Goal: Task Accomplishment & Management: Manage account settings

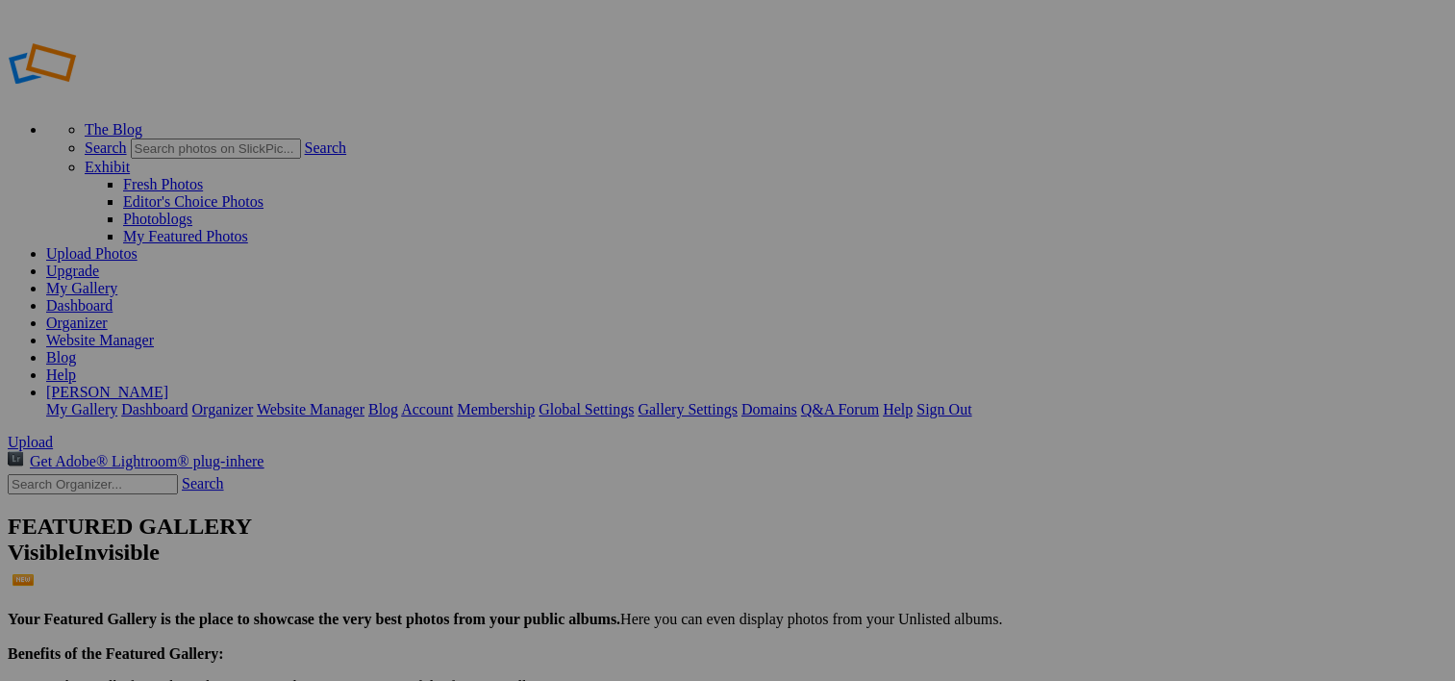
scroll to position [1431, 0]
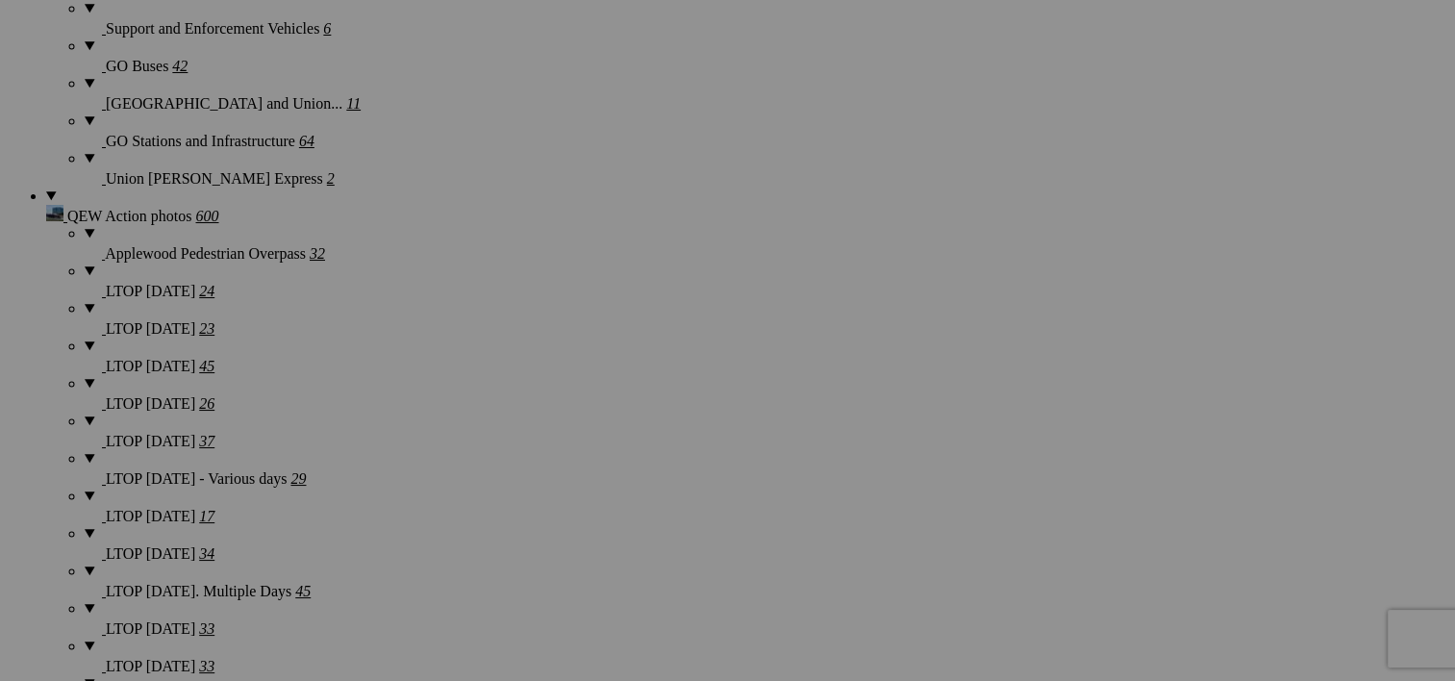
scroll to position [5191, 0]
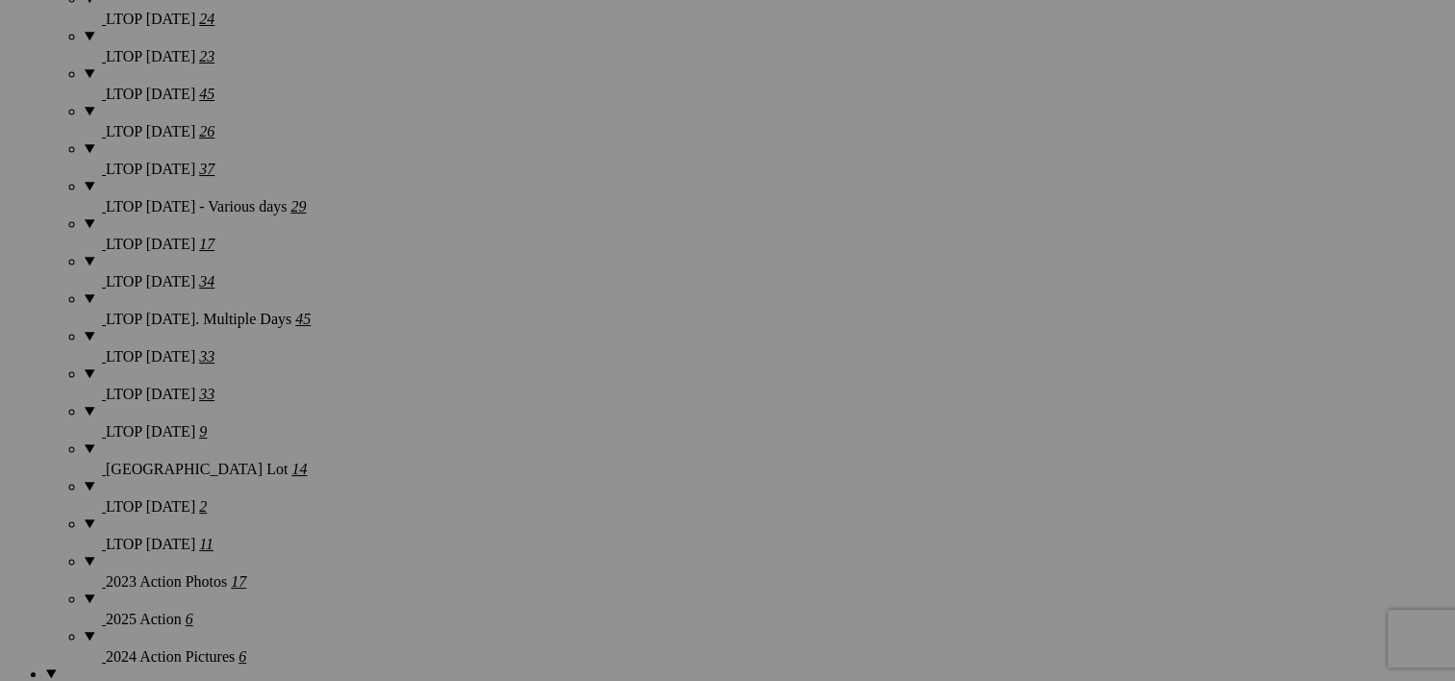
scroll to position [5191, 0]
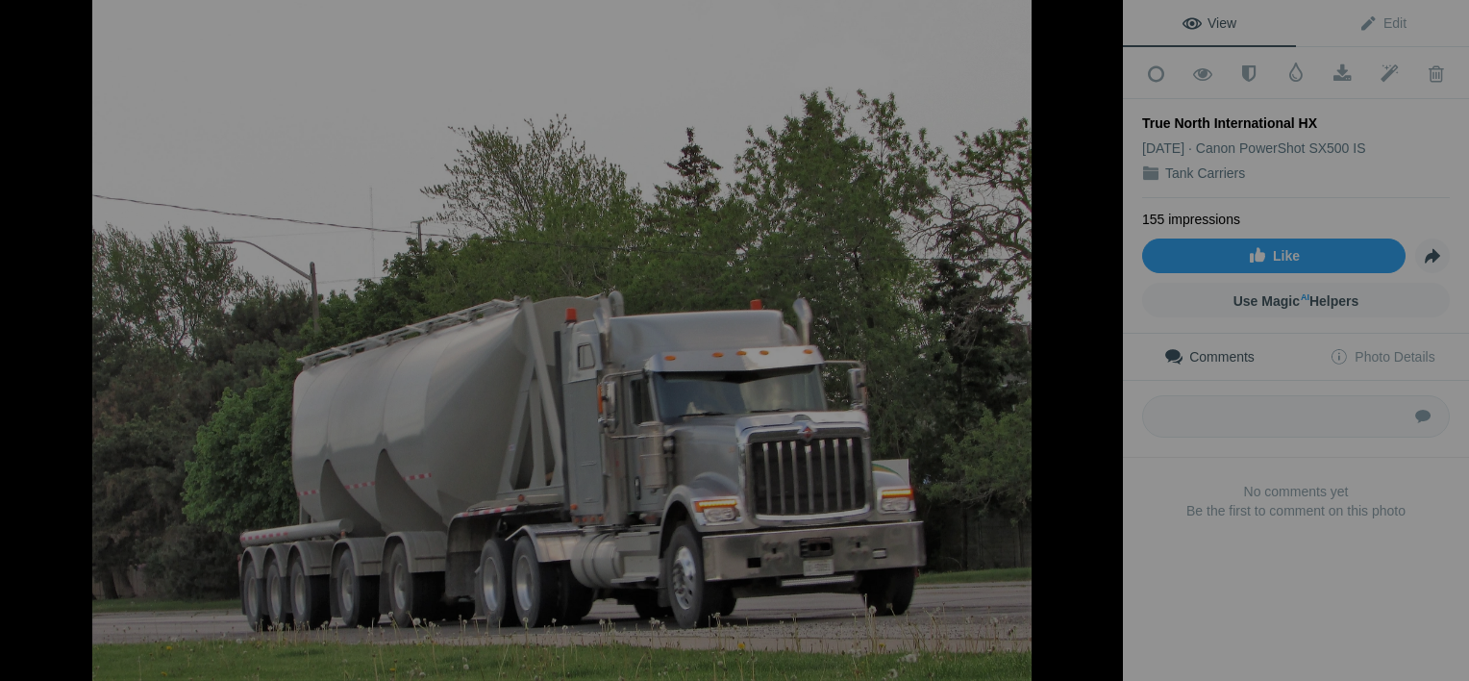
click at [1100, 339] on button at bounding box center [1051, 340] width 144 height 245
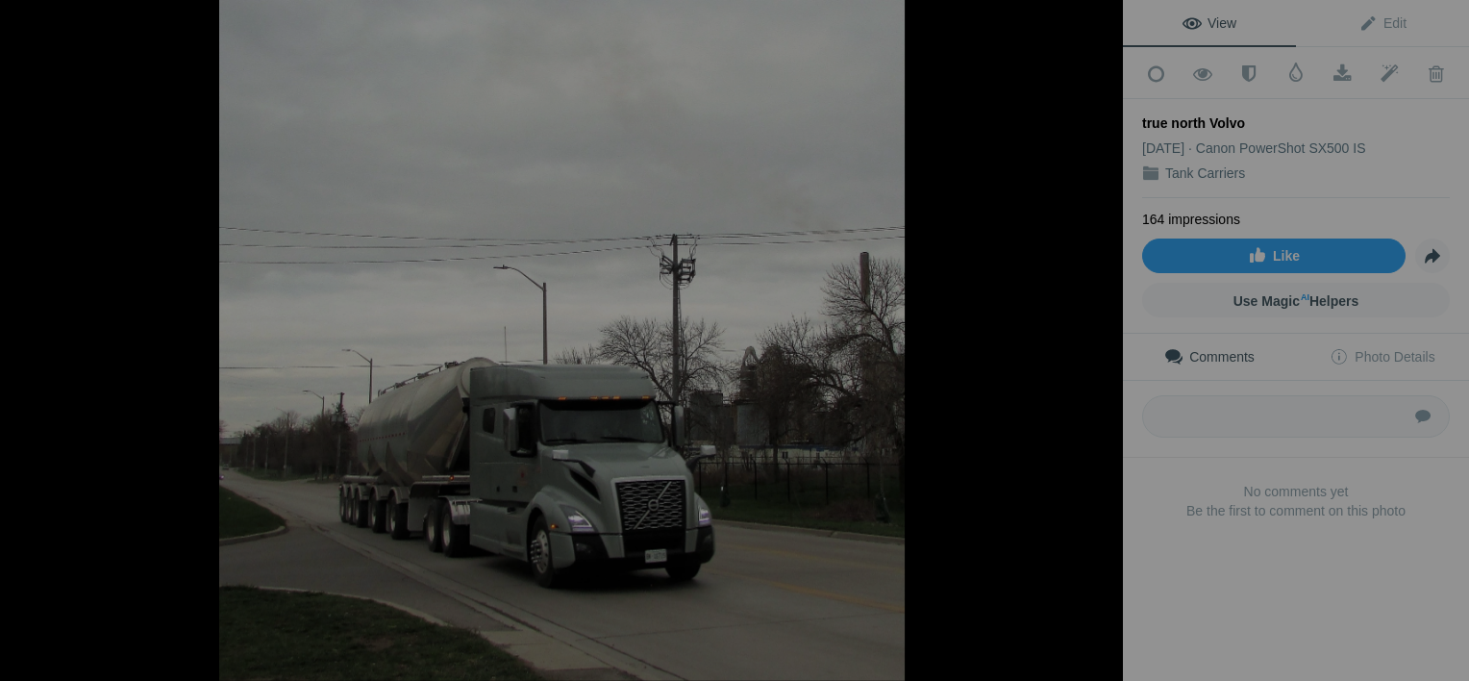
click at [1100, 339] on button at bounding box center [1051, 340] width 144 height 245
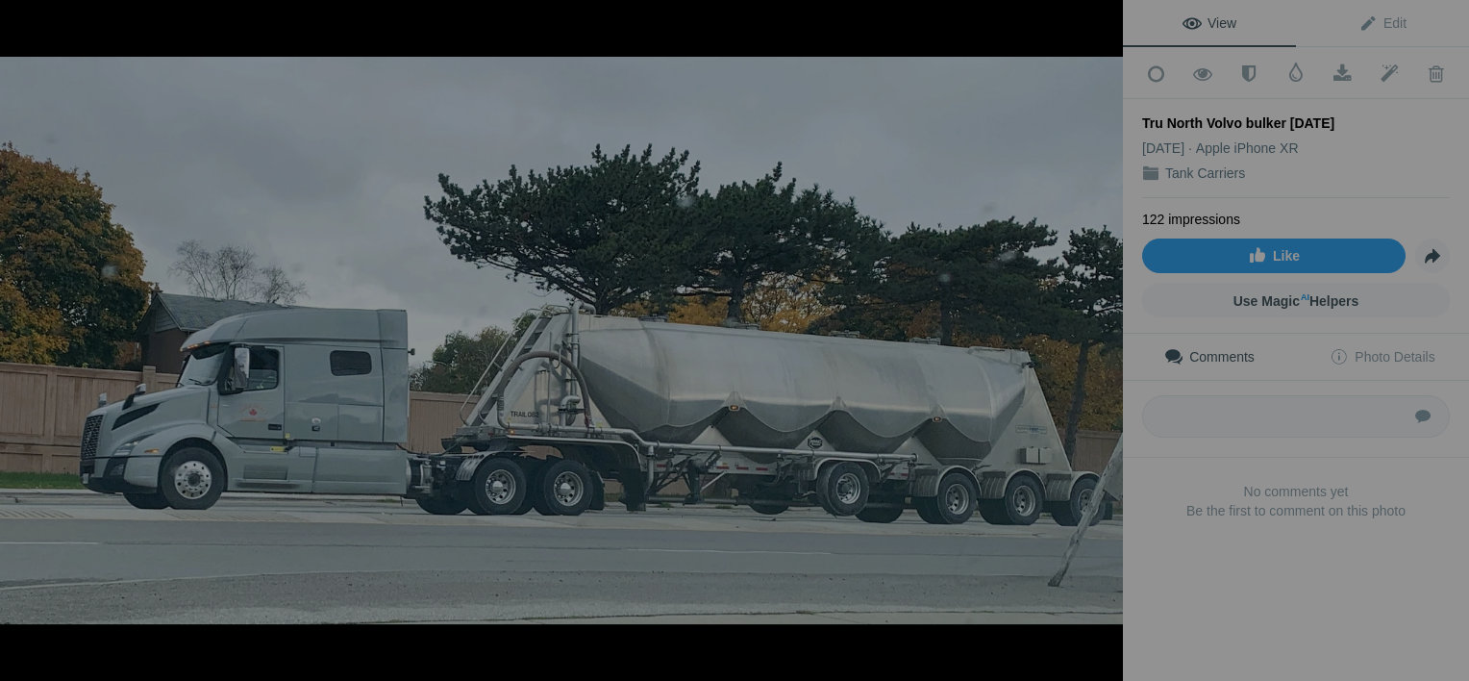
click at [1100, 339] on button at bounding box center [1051, 340] width 144 height 245
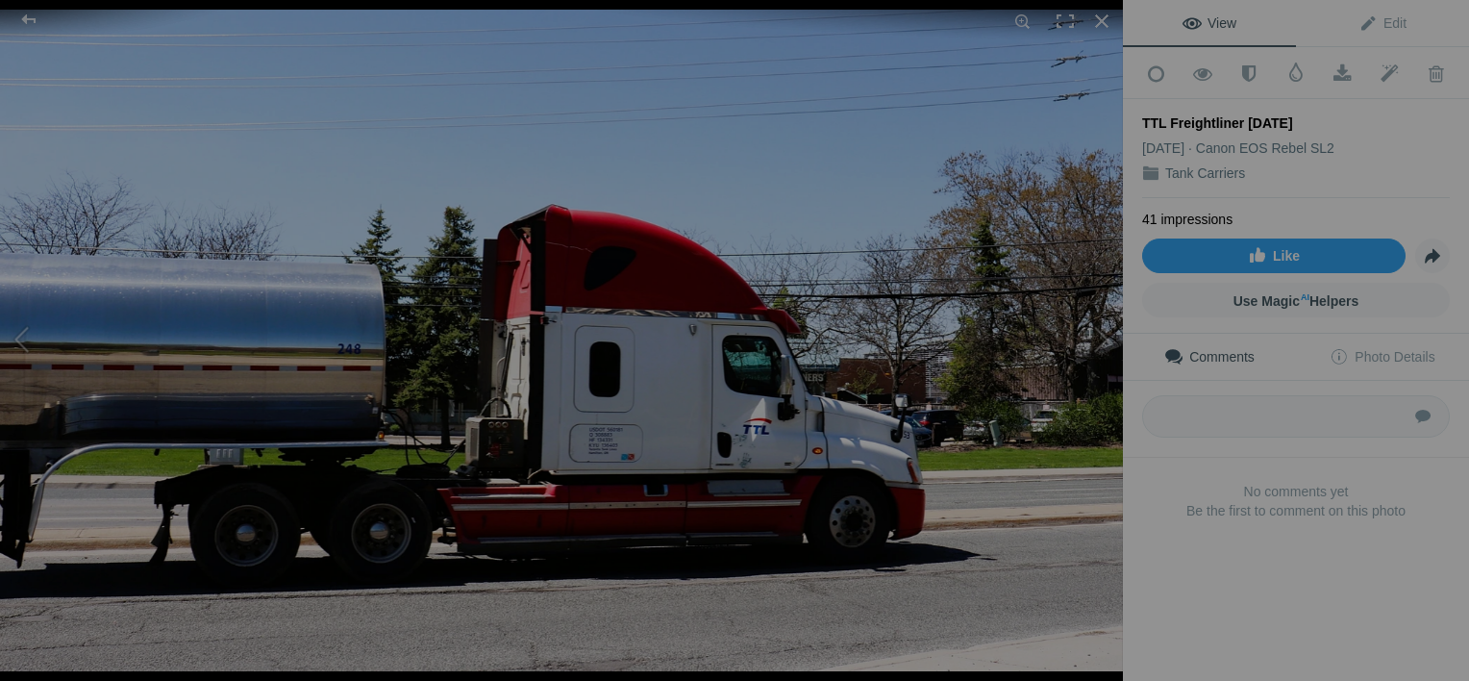
click at [1024, 133] on img at bounding box center [561, 340] width 1123 height 661
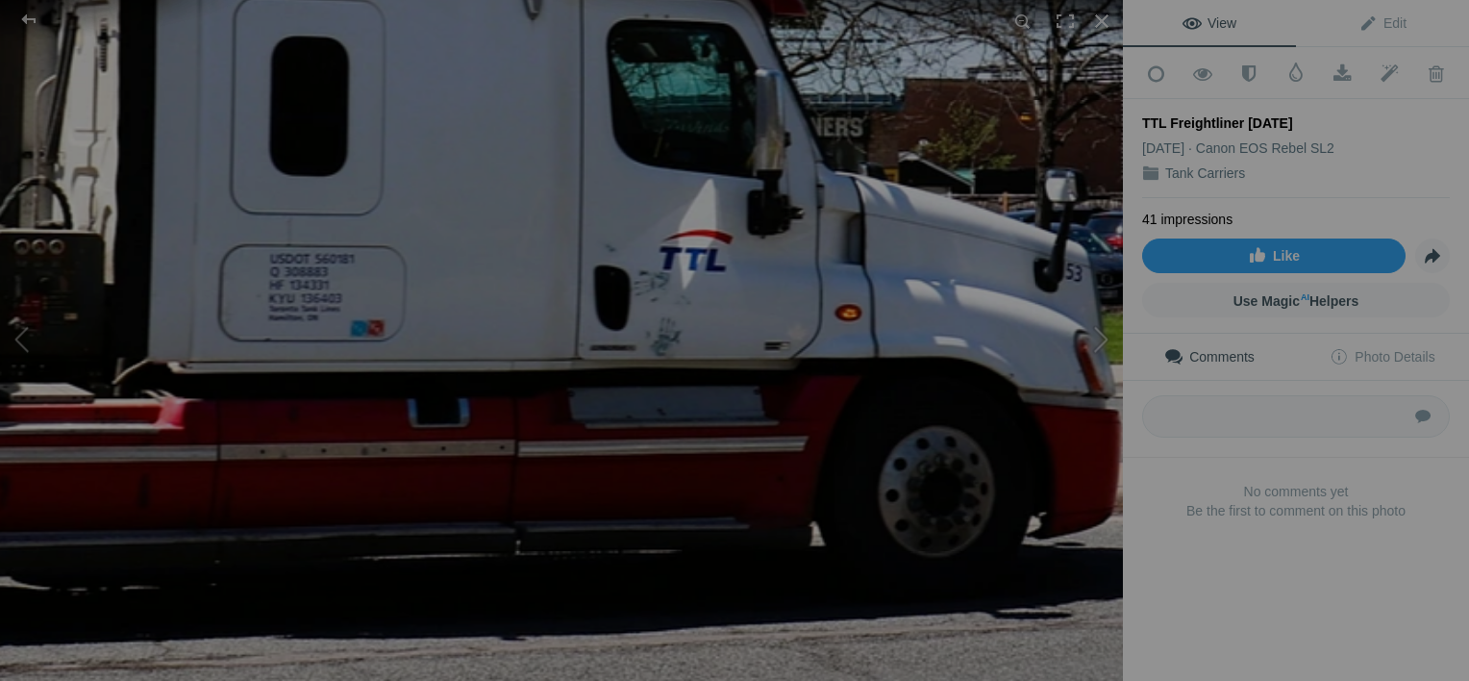
click at [958, 533] on img at bounding box center [199, 33] width 2845 height 1676
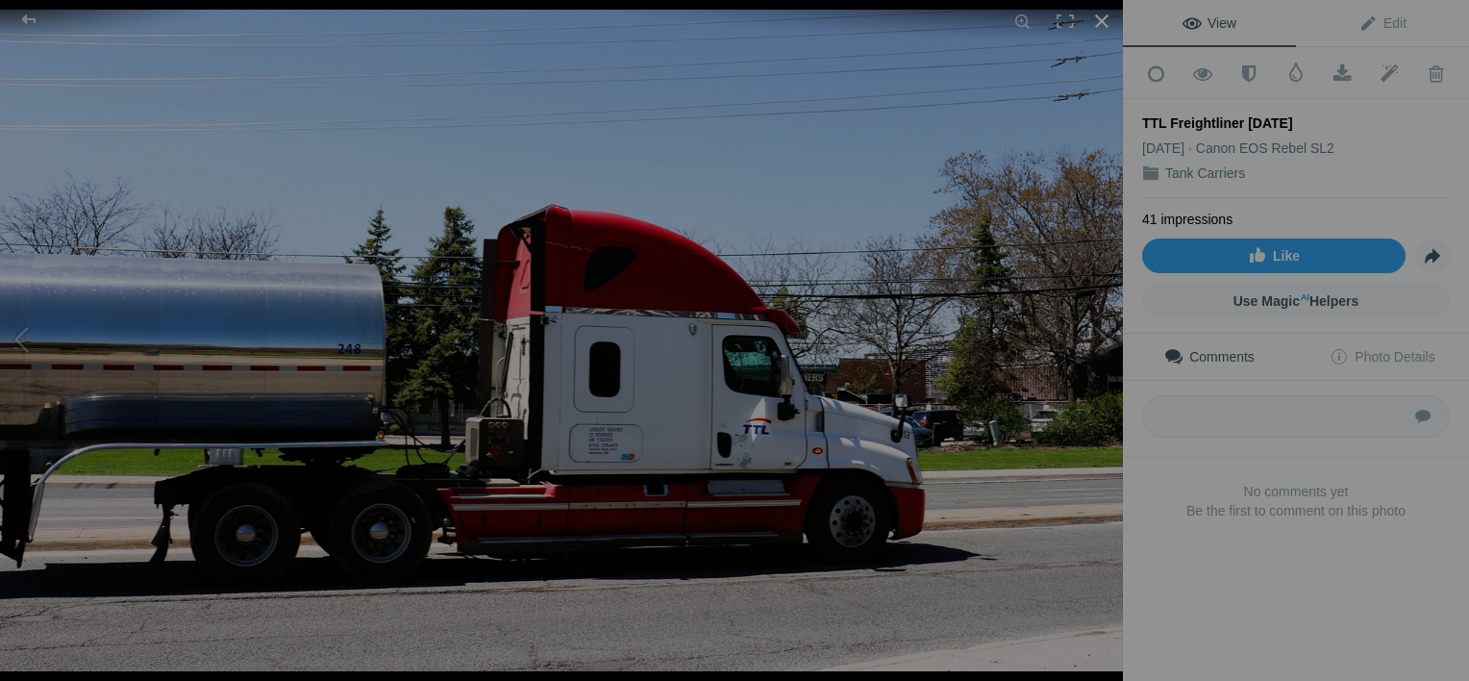
click at [1101, 17] on div at bounding box center [1102, 21] width 42 height 42
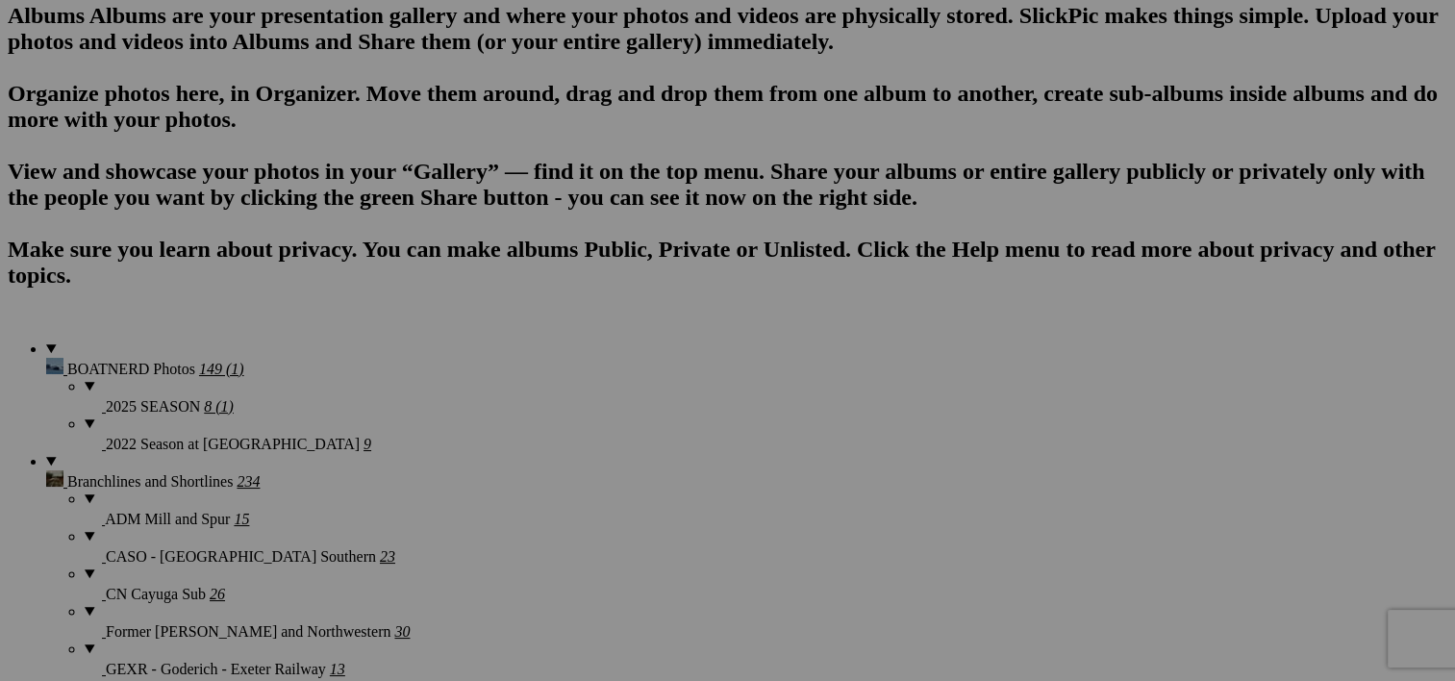
scroll to position [0, 0]
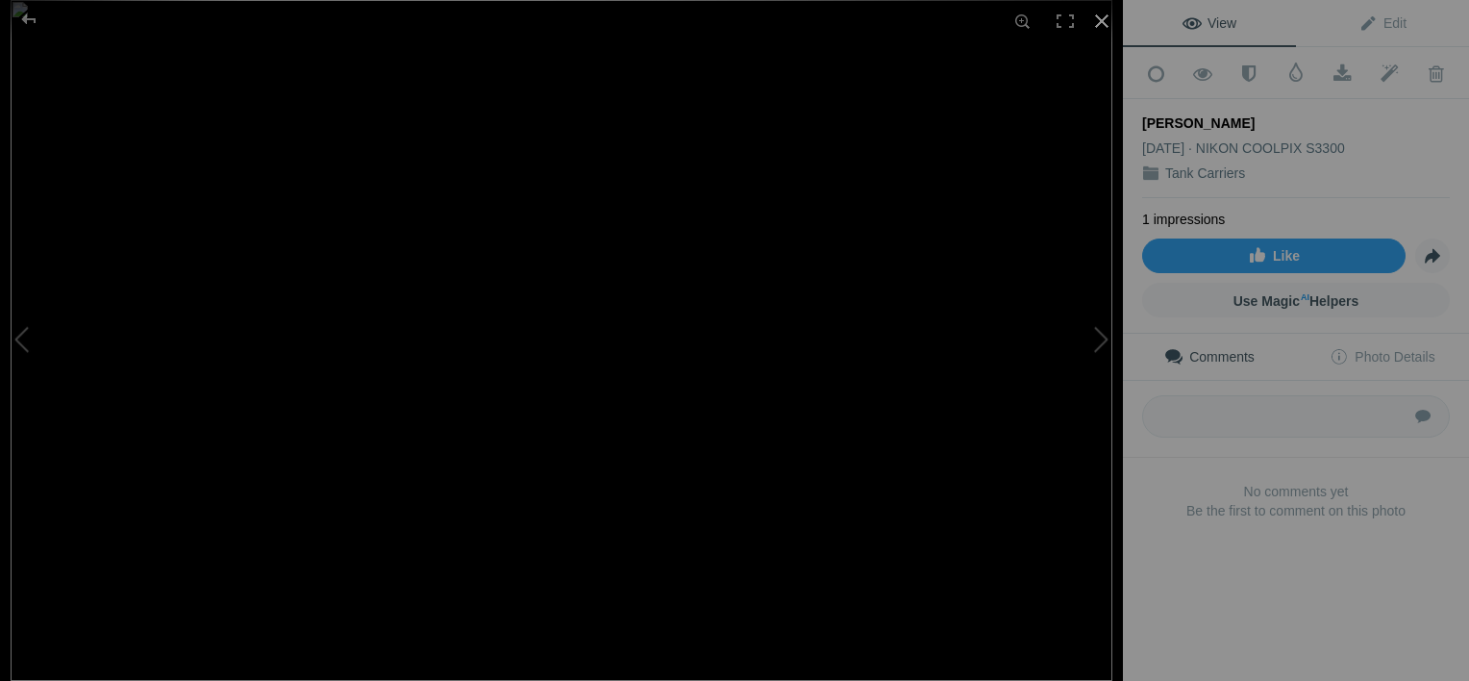
click at [1095, 16] on div at bounding box center [1102, 21] width 42 height 42
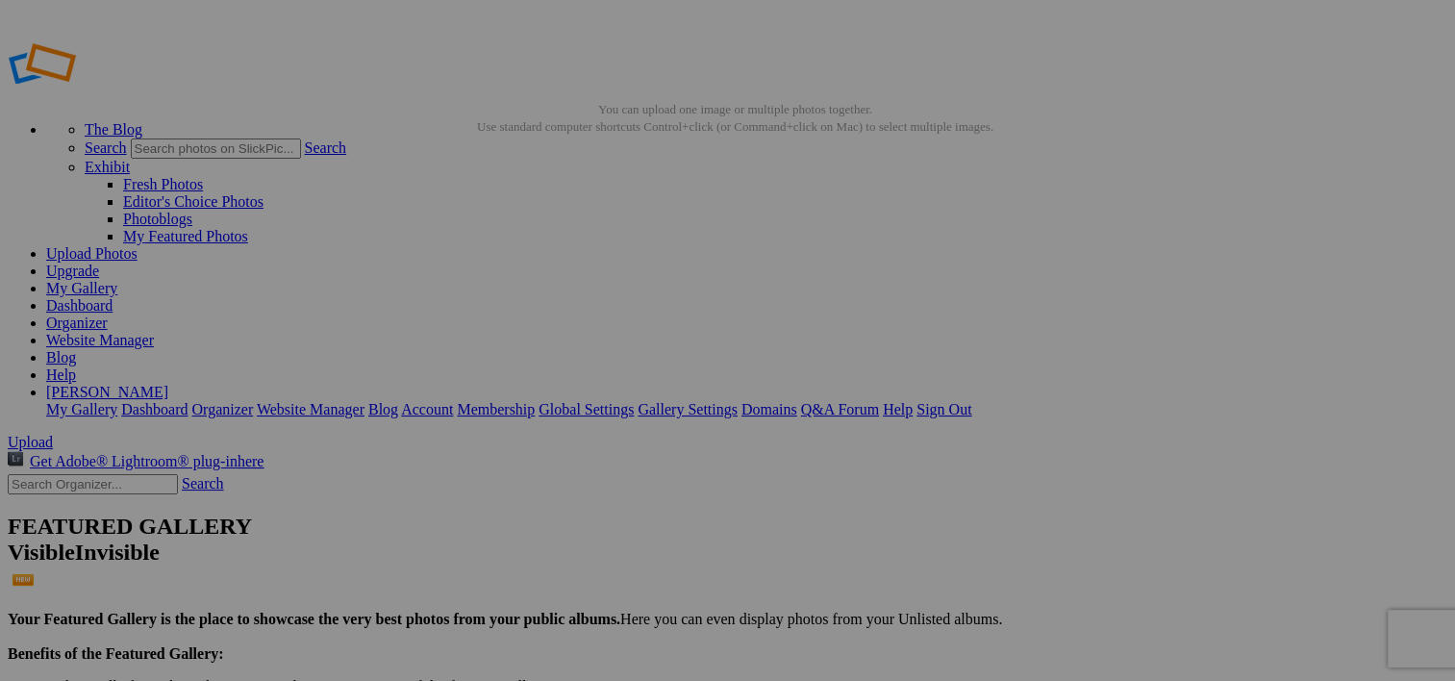
scroll to position [681, 0]
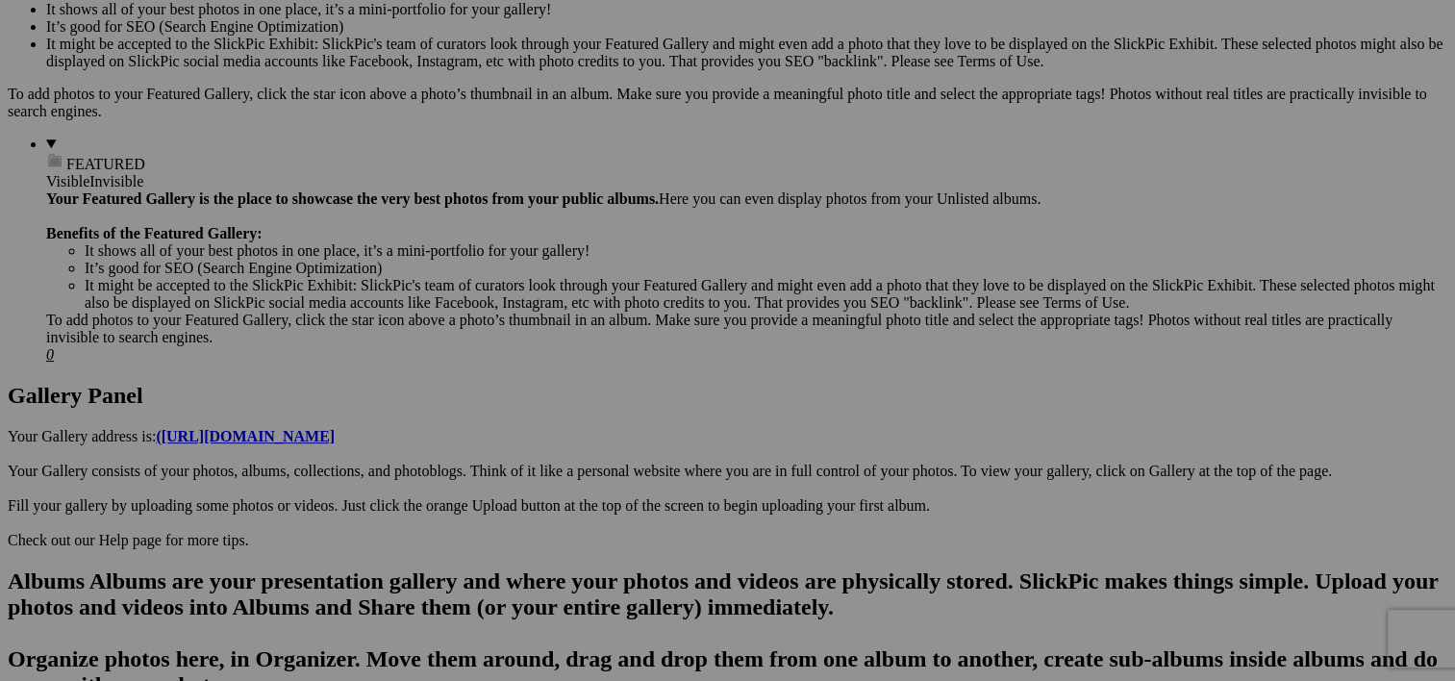
scroll to position [677, 0]
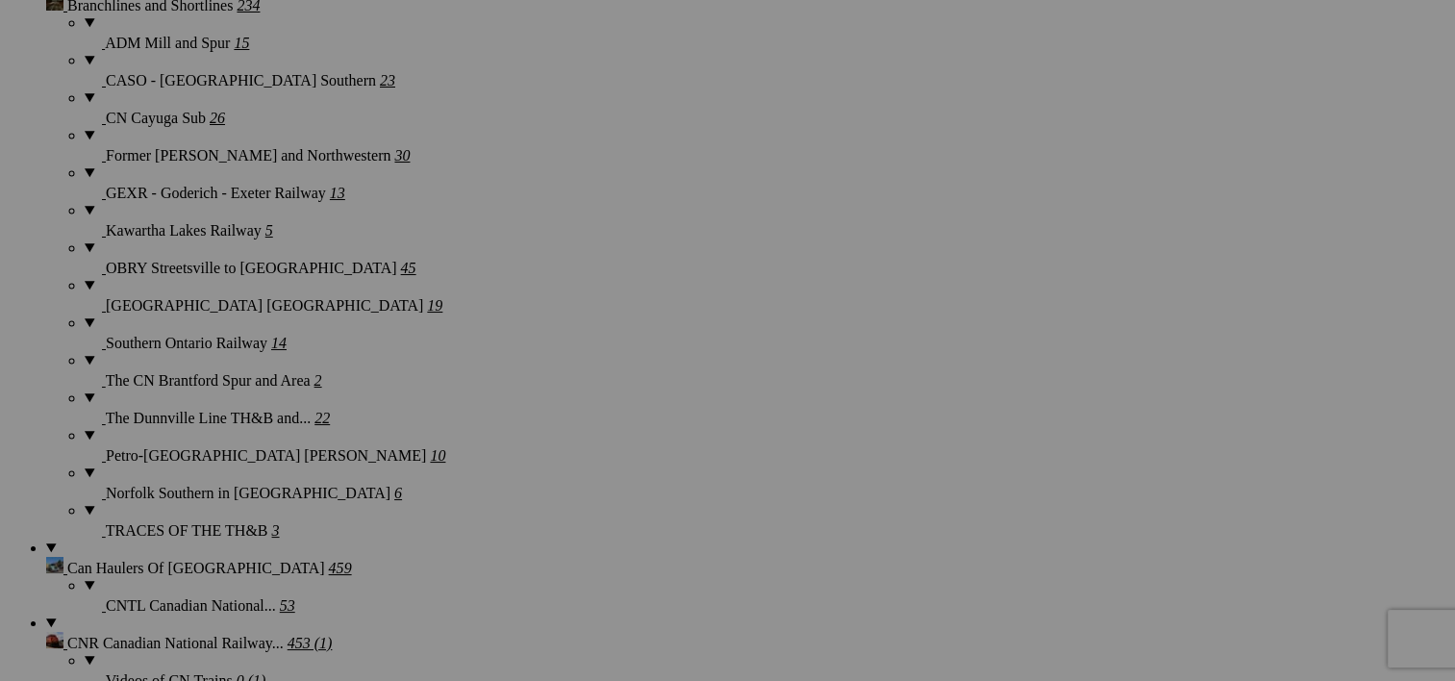
scroll to position [1037, 0]
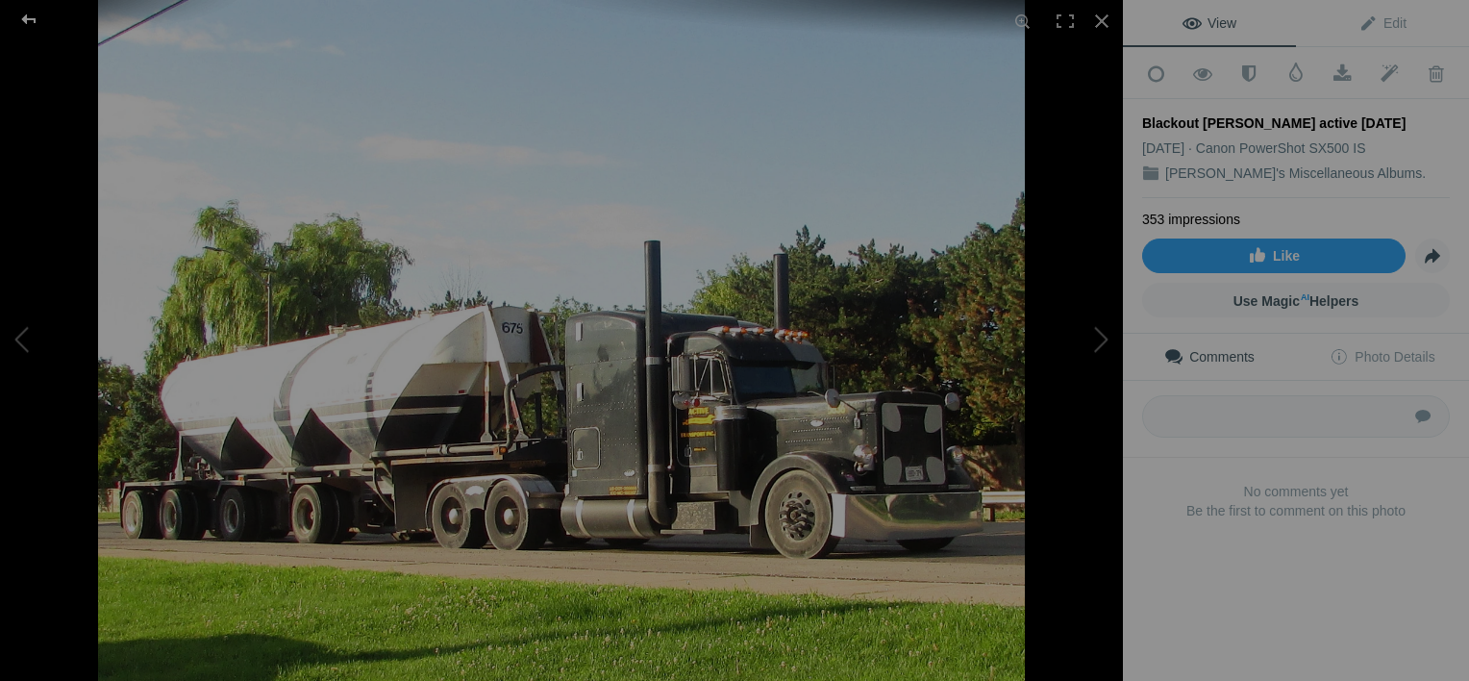
click at [27, 13] on div at bounding box center [28, 19] width 69 height 38
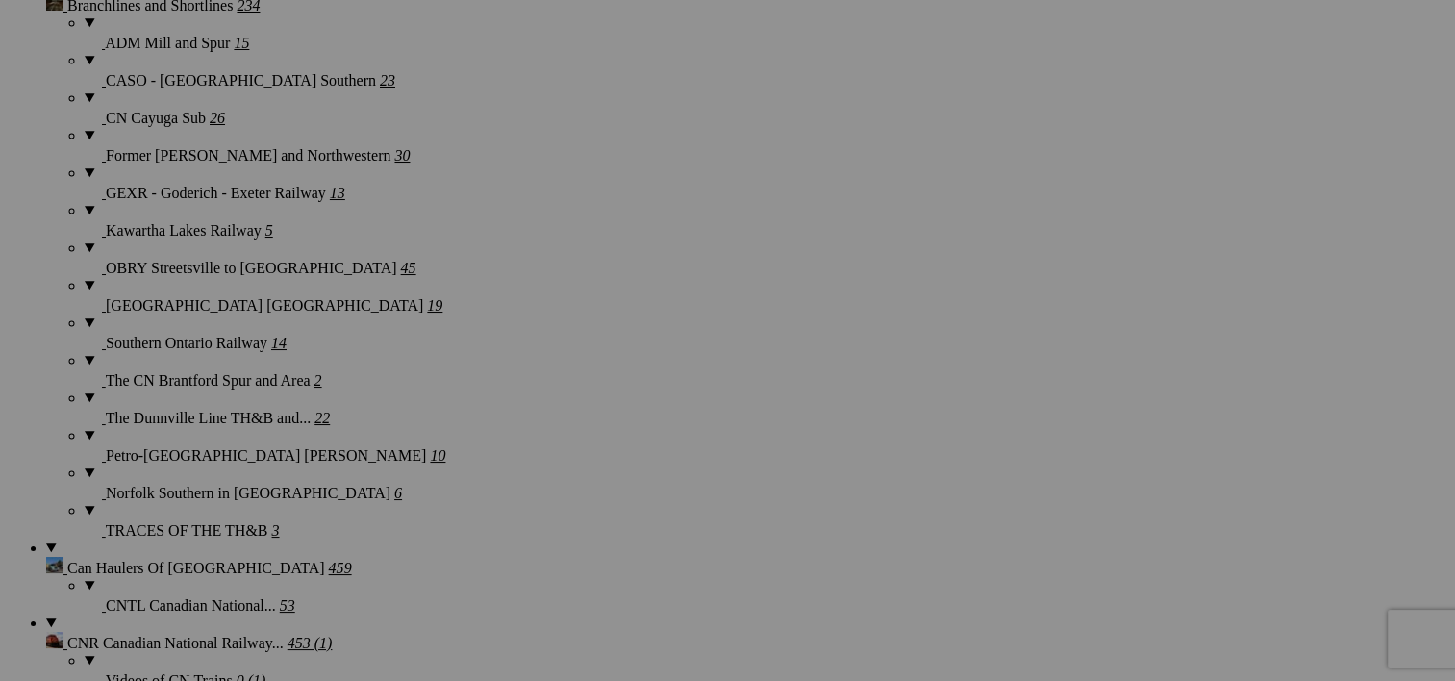
scroll to position [2399, 0]
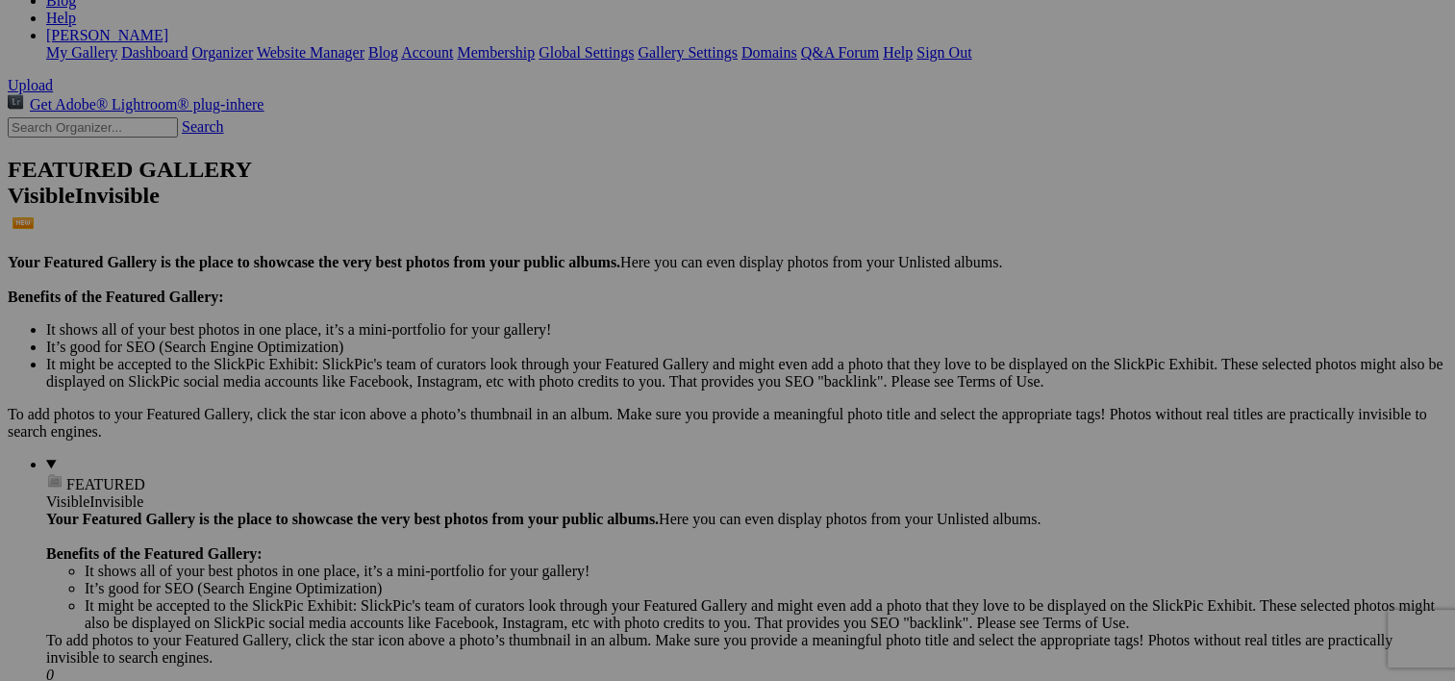
scroll to position [0, 0]
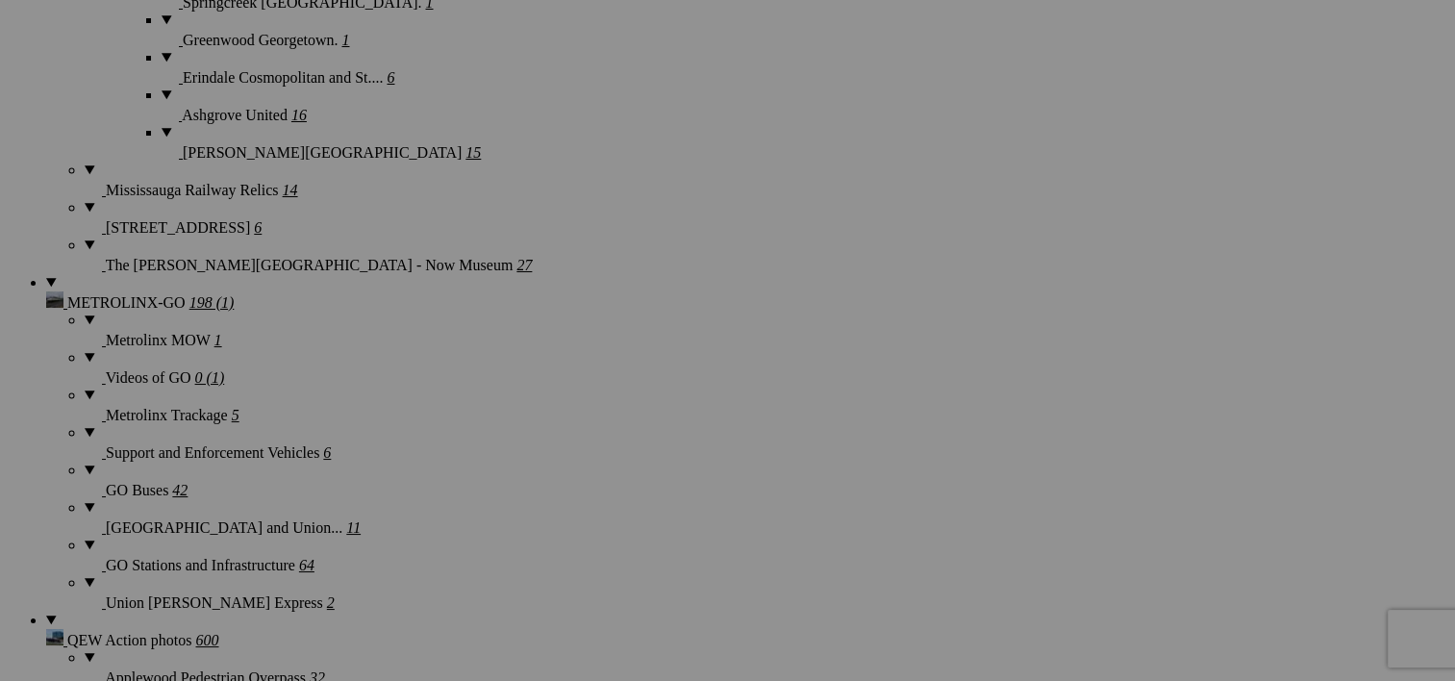
scroll to position [3815, 0]
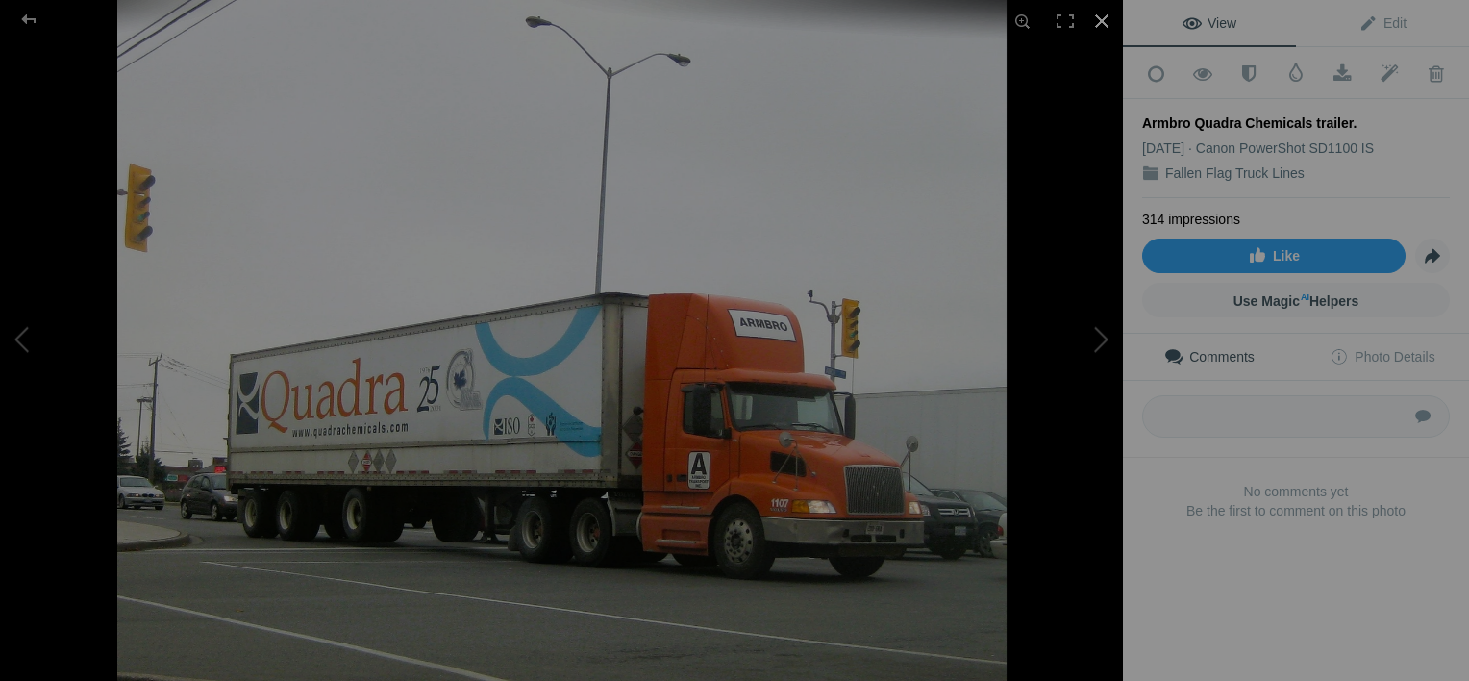
click at [1104, 15] on div at bounding box center [1102, 21] width 42 height 42
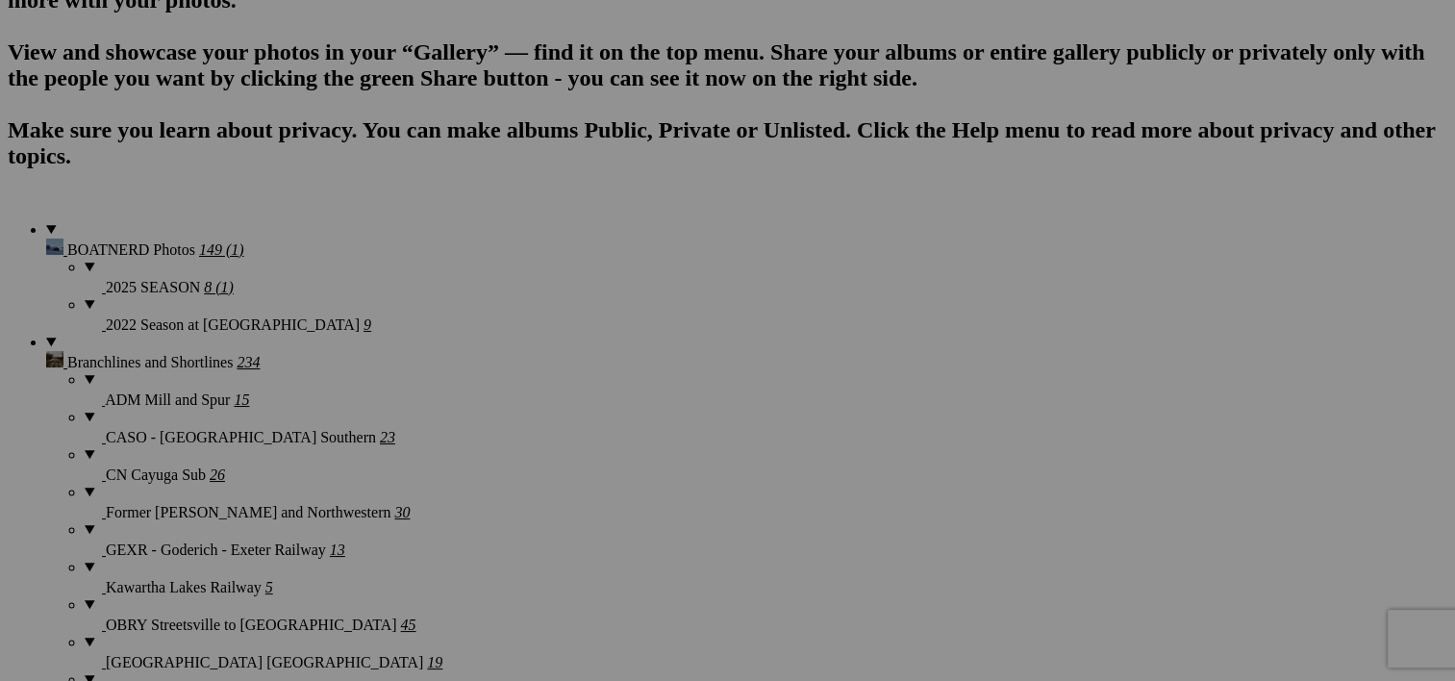
scroll to position [2042, 0]
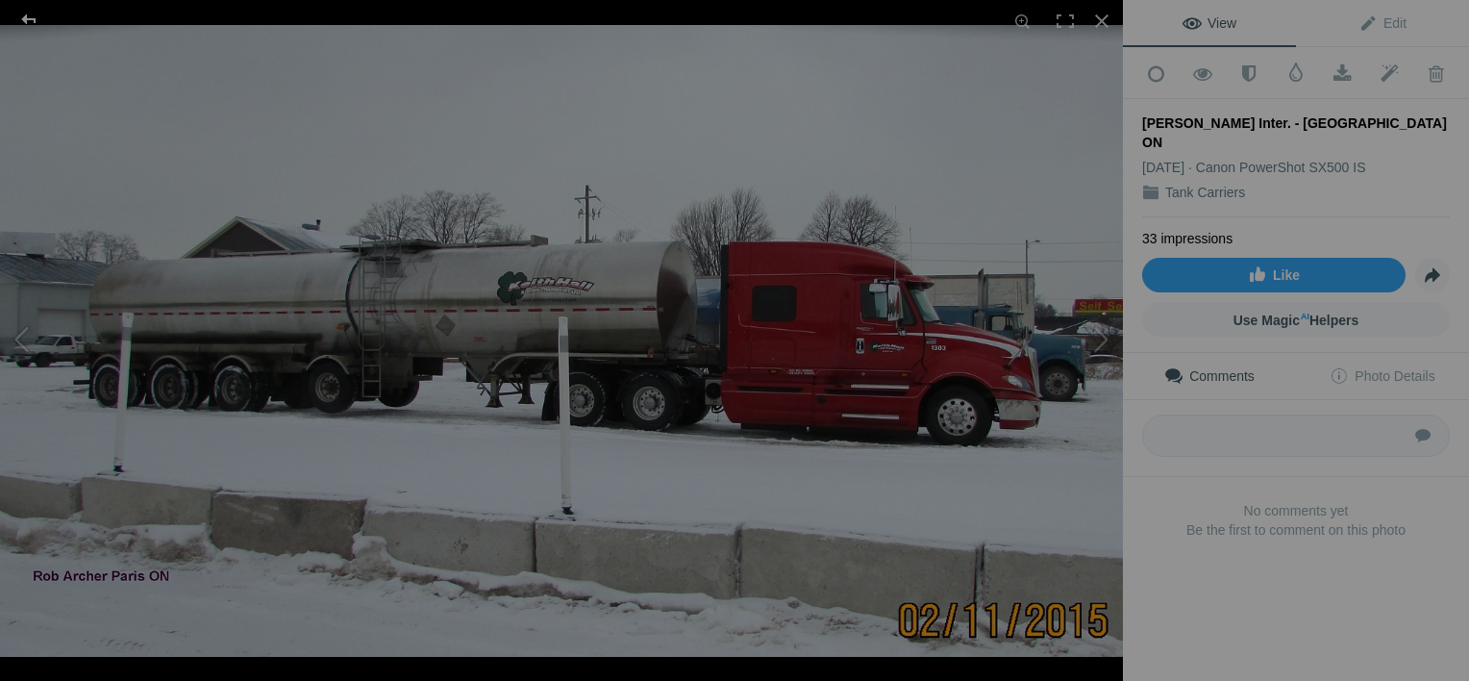
click at [23, 16] on div at bounding box center [28, 19] width 69 height 38
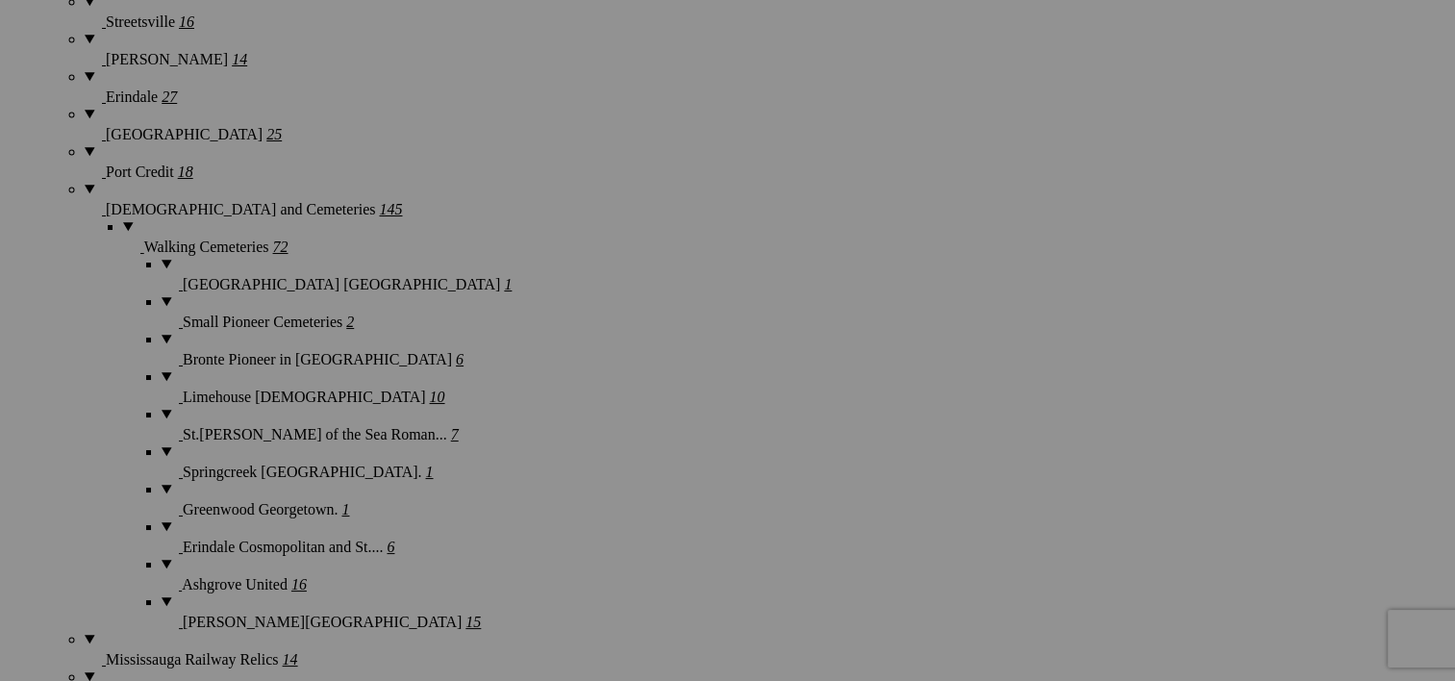
scroll to position [4023, 0]
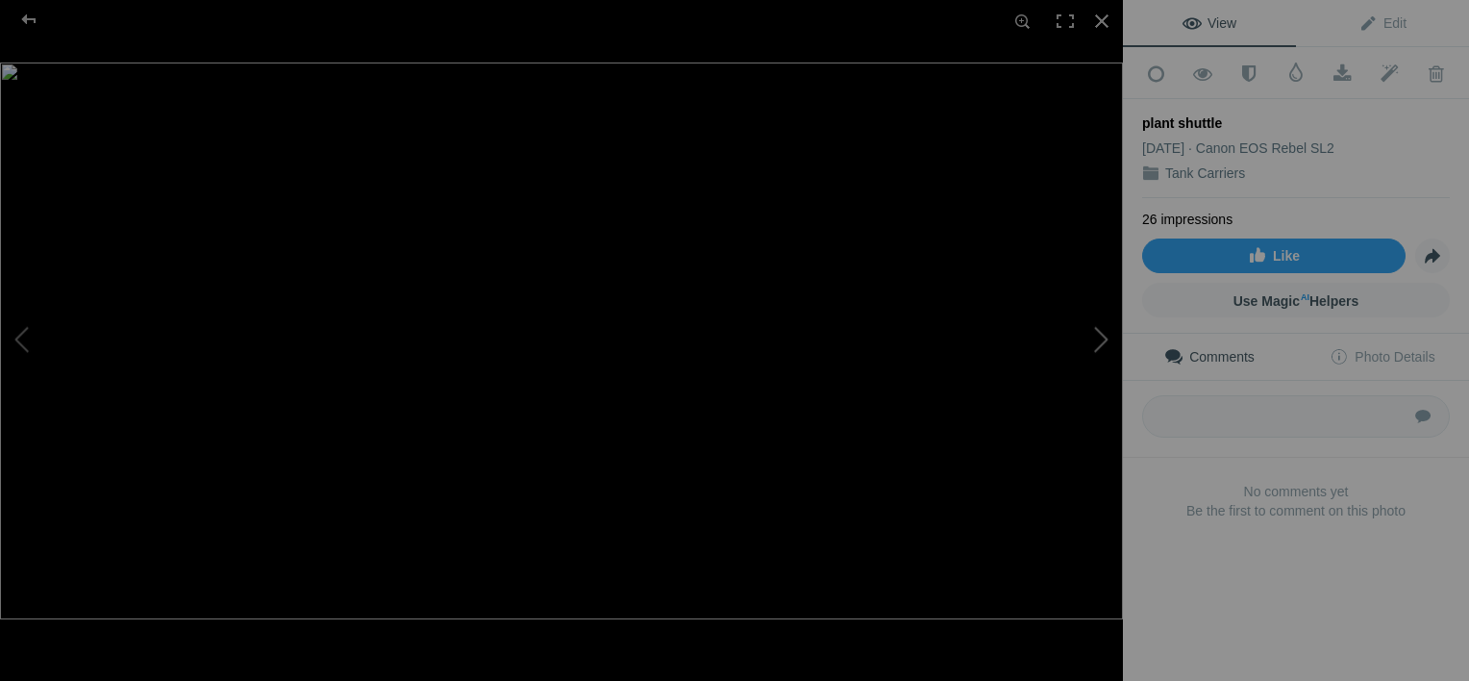
click at [1100, 333] on button at bounding box center [1051, 340] width 144 height 245
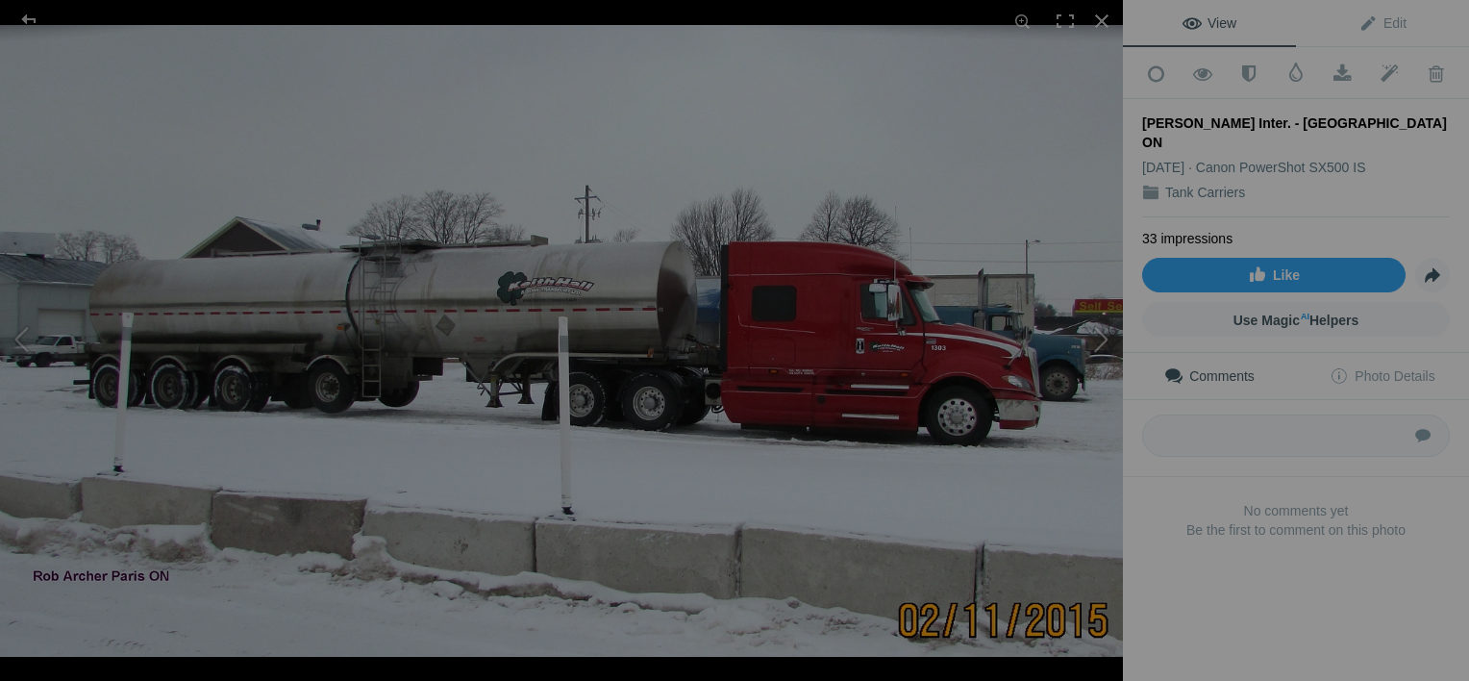
click at [1100, 333] on button at bounding box center [1051, 340] width 144 height 245
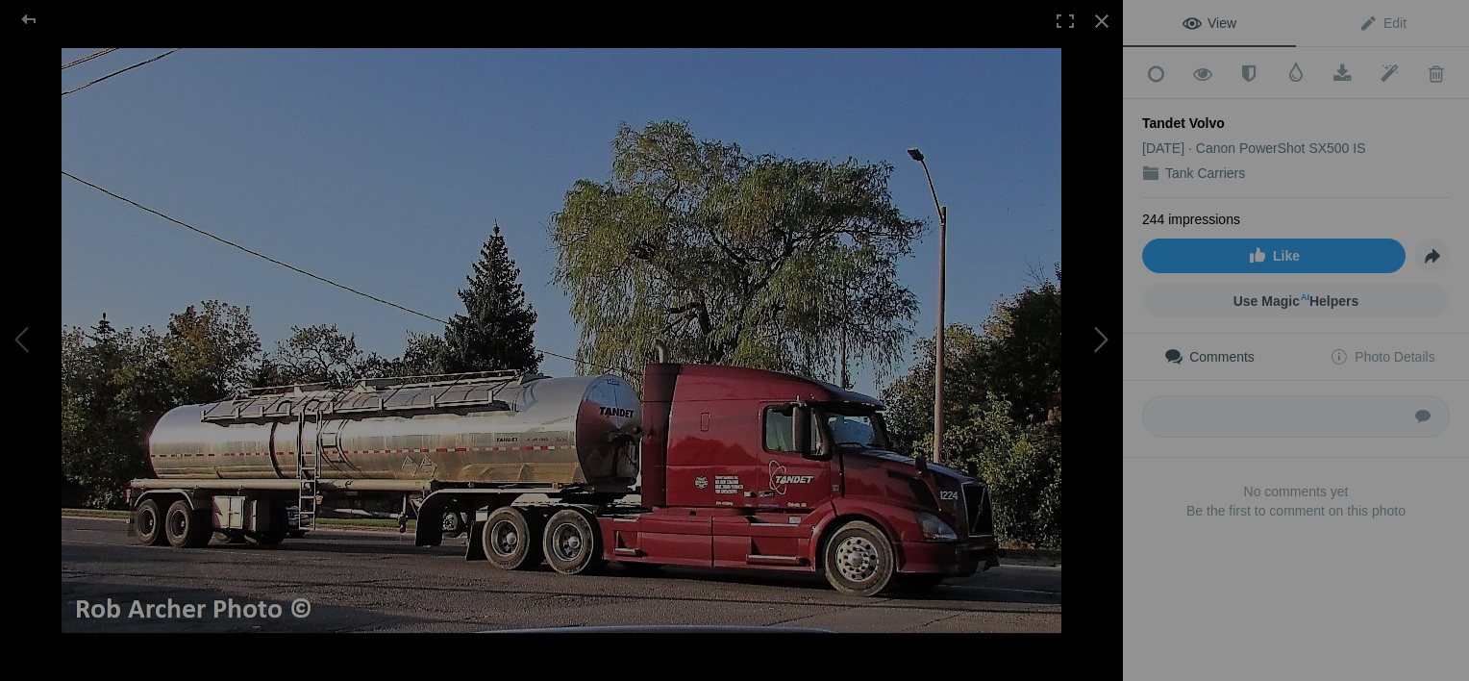
click at [1100, 333] on button at bounding box center [1051, 340] width 144 height 245
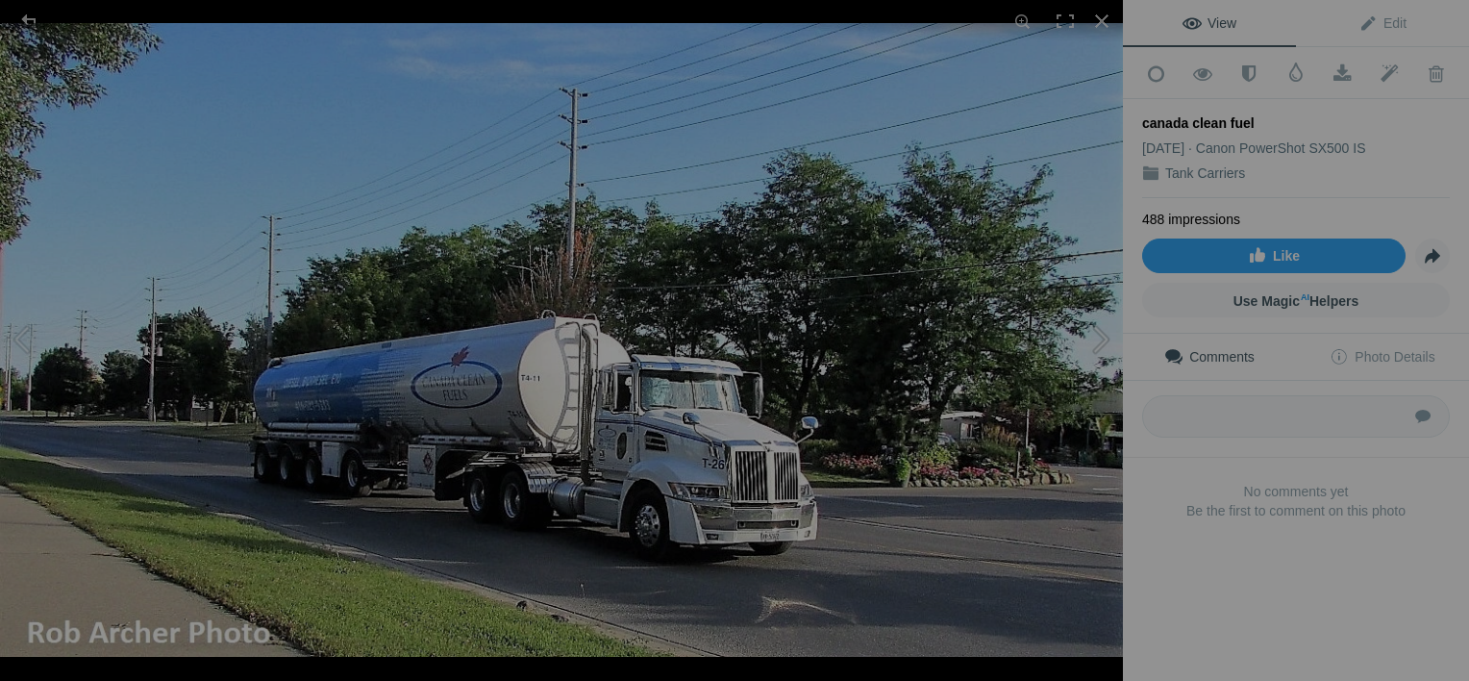
click at [1100, 333] on button at bounding box center [1051, 340] width 144 height 245
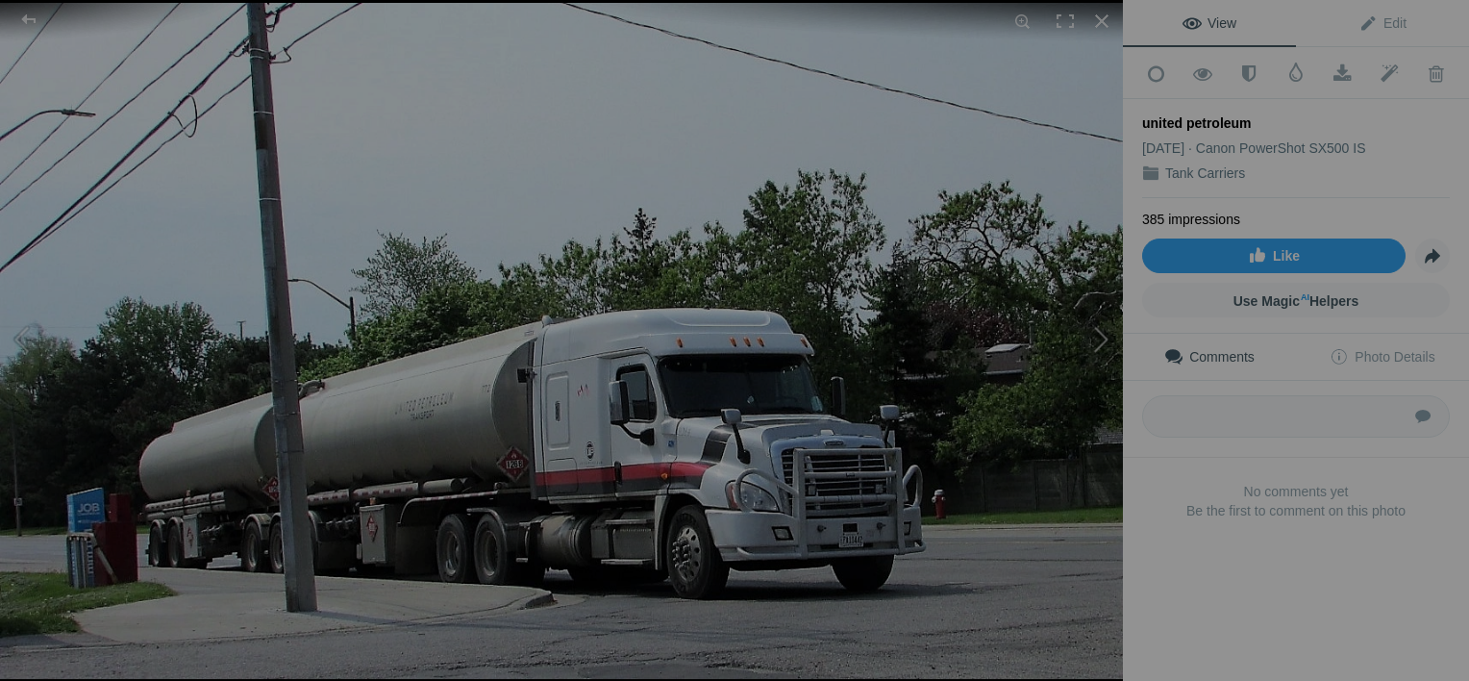
click at [1100, 333] on button at bounding box center [1051, 340] width 144 height 245
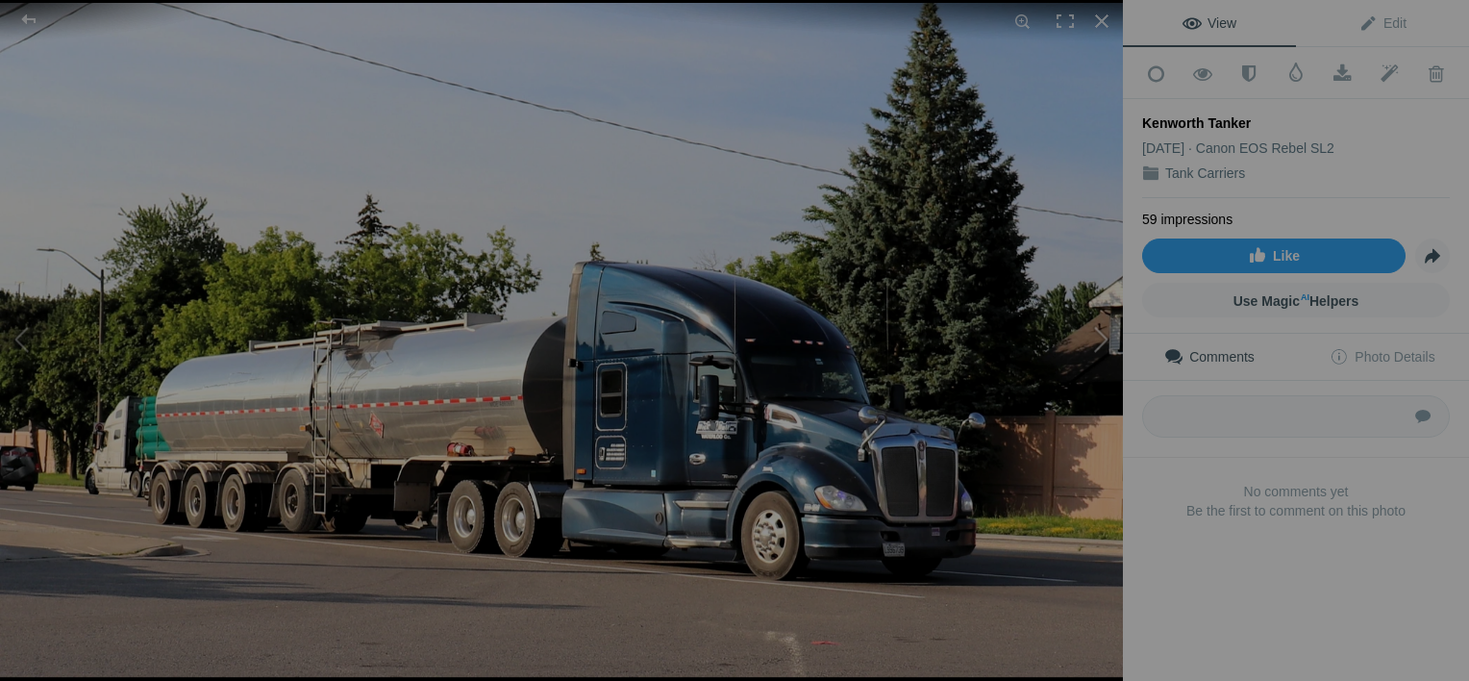
click at [1100, 333] on button at bounding box center [1051, 340] width 144 height 245
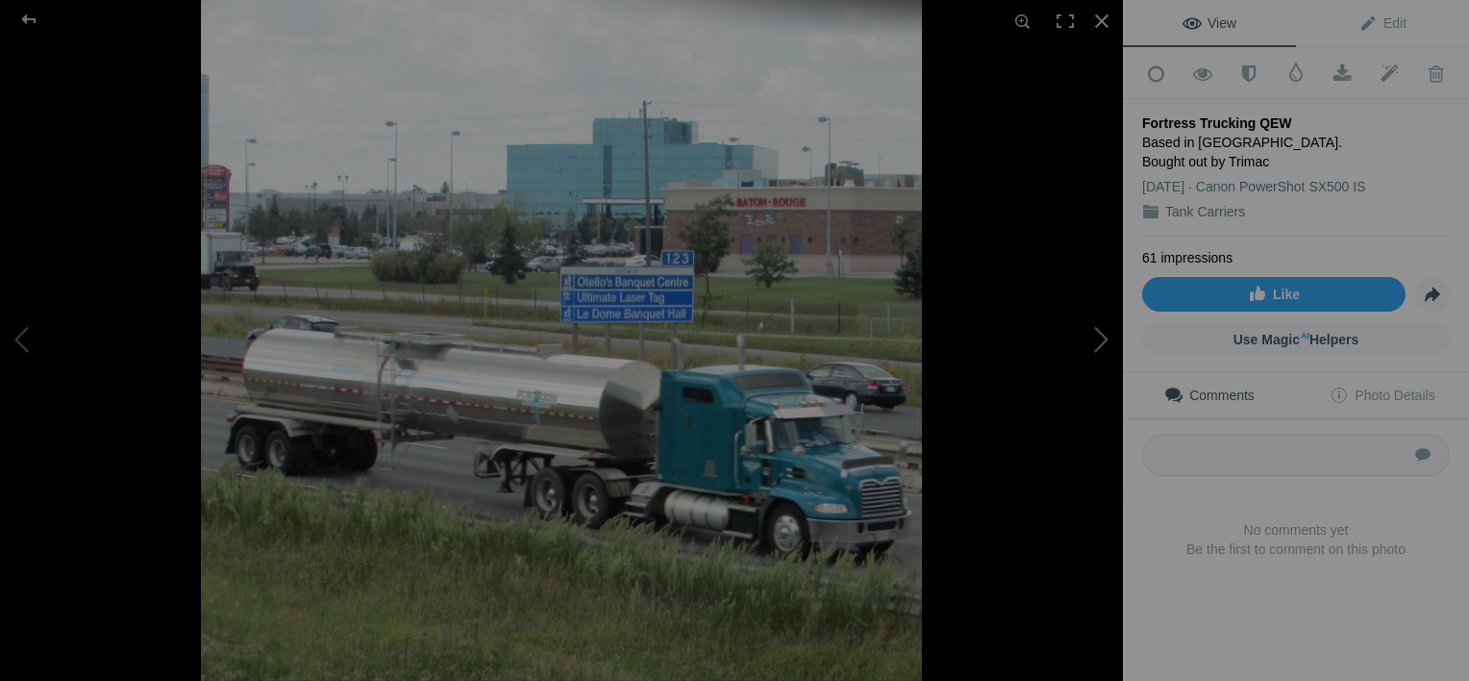
click at [1100, 333] on button at bounding box center [1051, 340] width 144 height 245
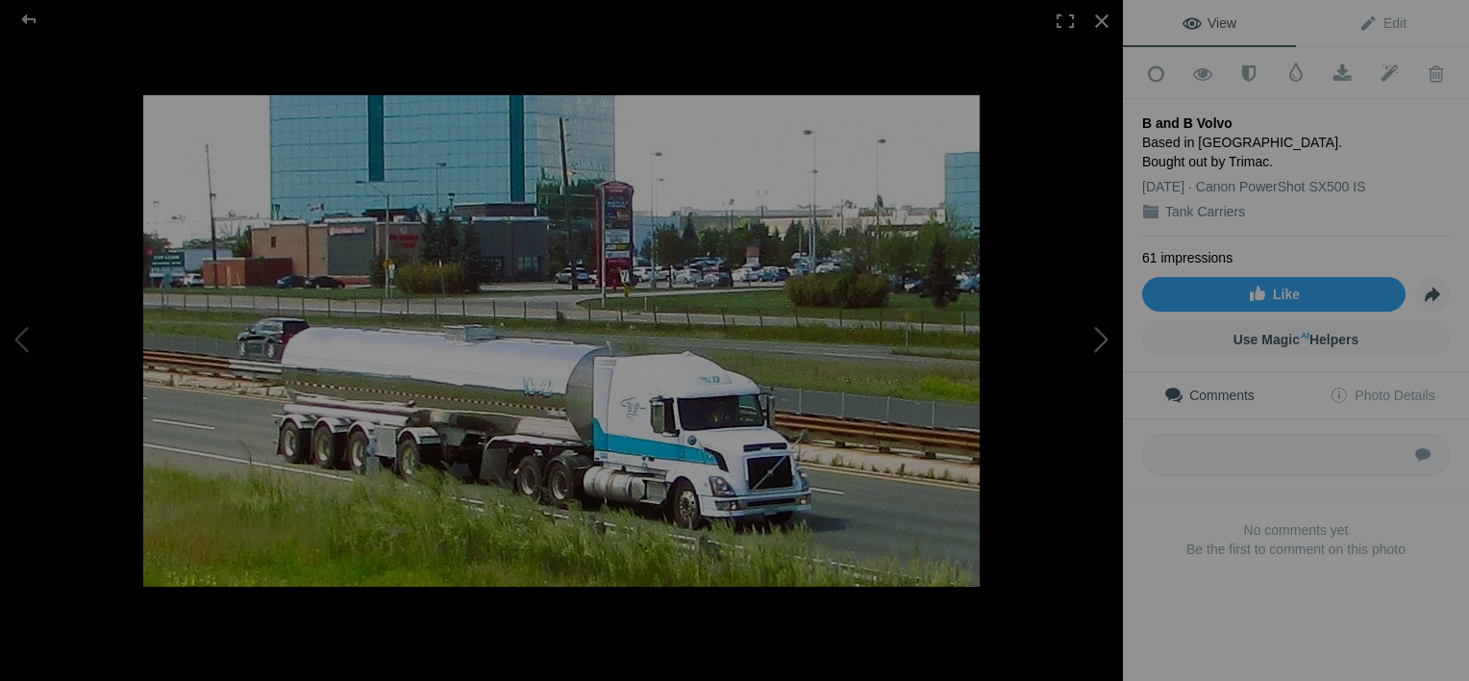
click at [1100, 333] on button at bounding box center [1051, 340] width 144 height 245
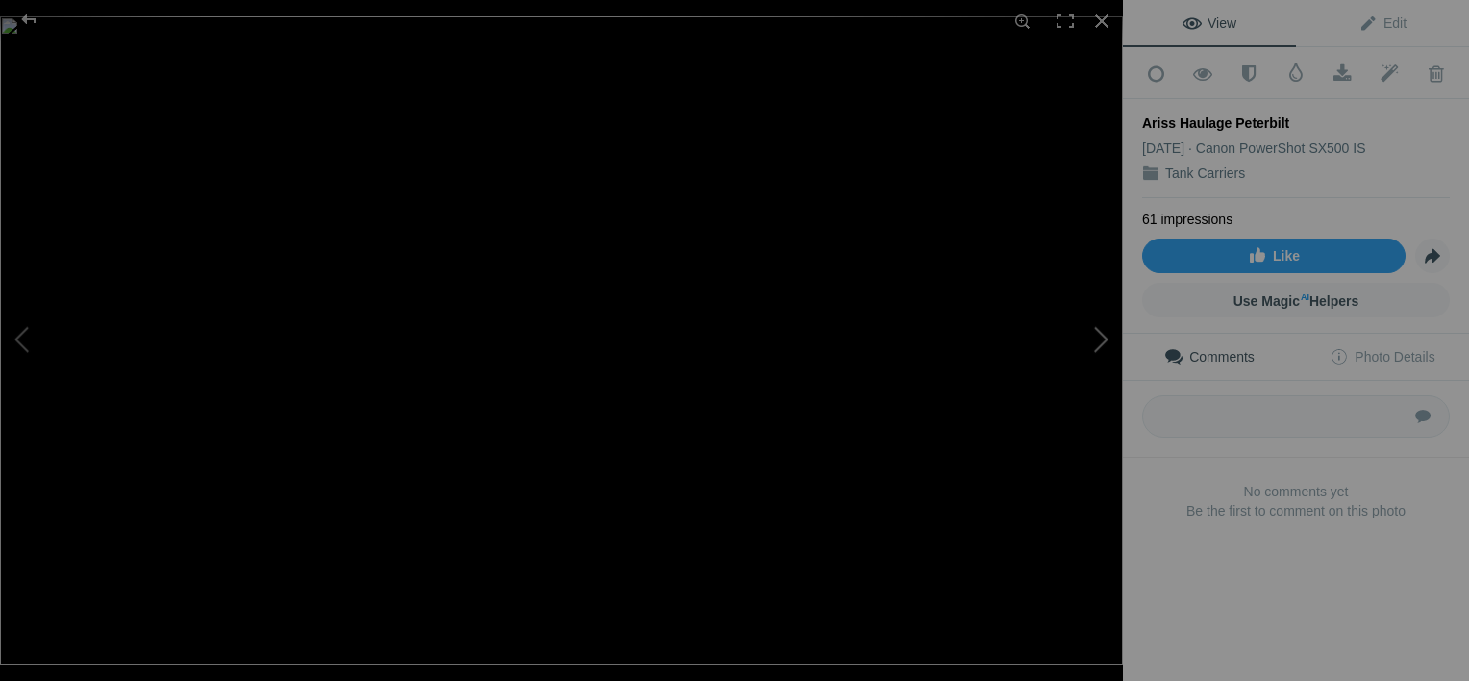
click at [1100, 333] on button at bounding box center [1051, 340] width 144 height 245
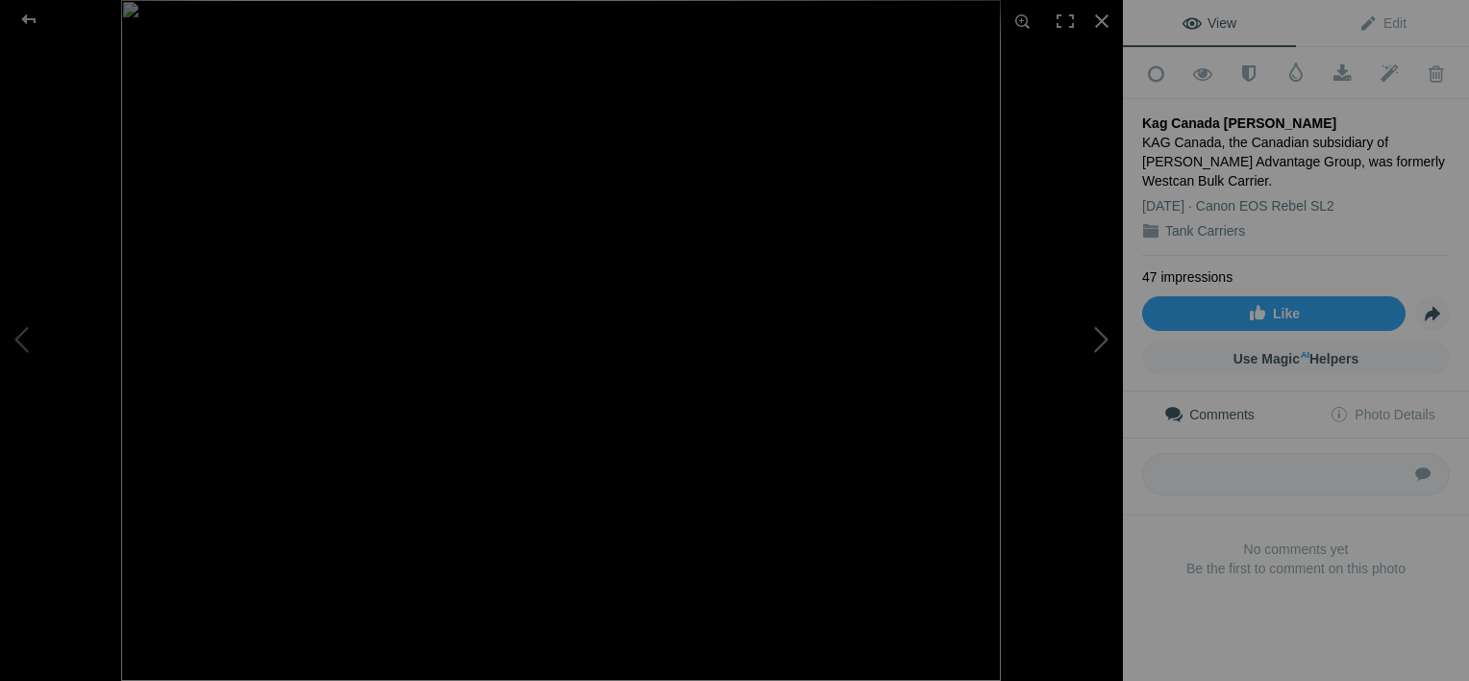
click at [1100, 333] on button at bounding box center [1051, 340] width 144 height 245
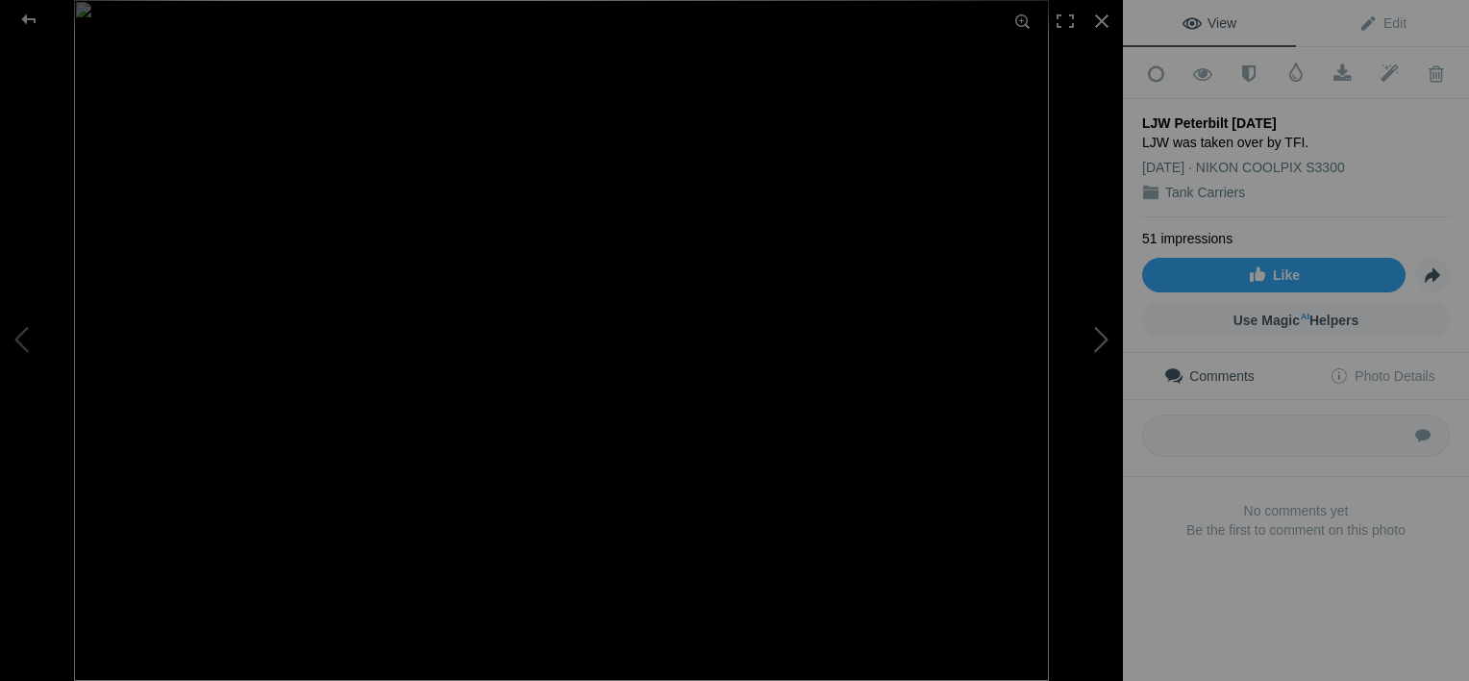
click at [1100, 333] on button at bounding box center [1051, 340] width 144 height 245
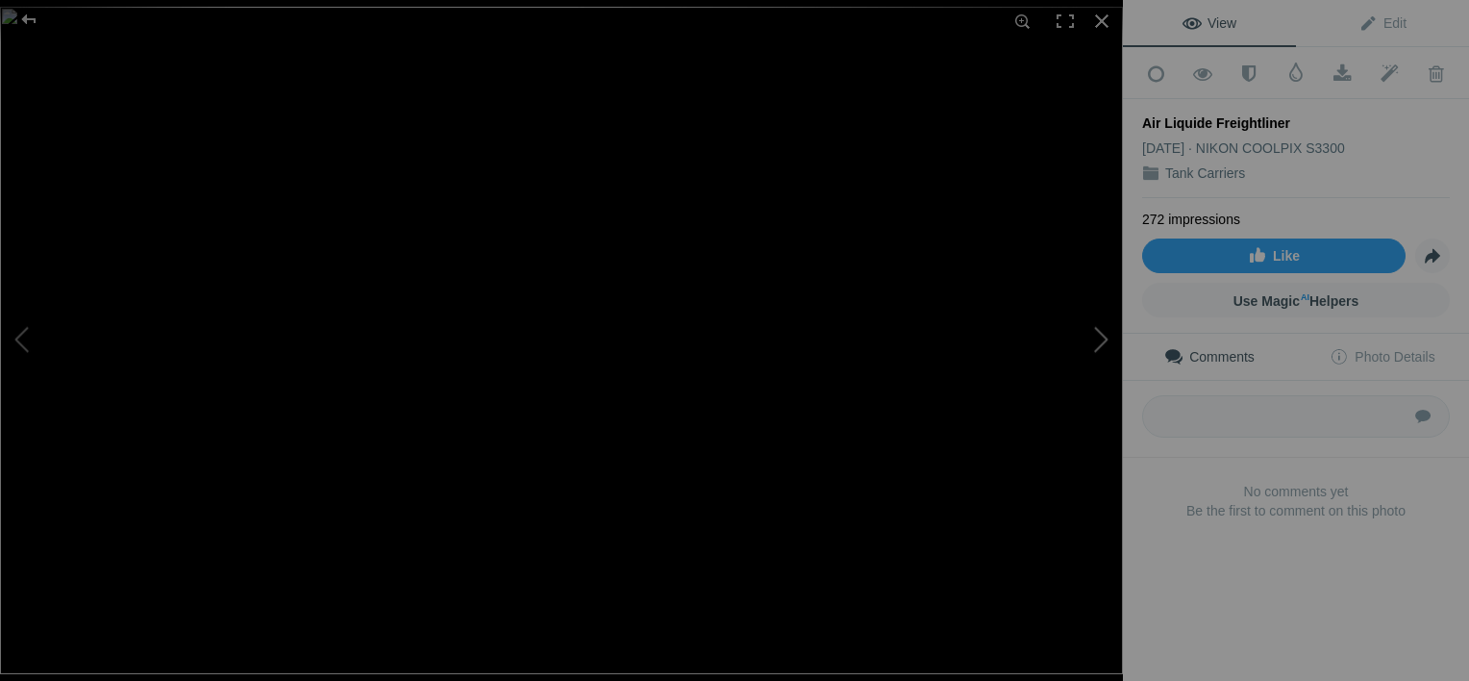
click at [1100, 333] on button at bounding box center [1051, 340] width 144 height 245
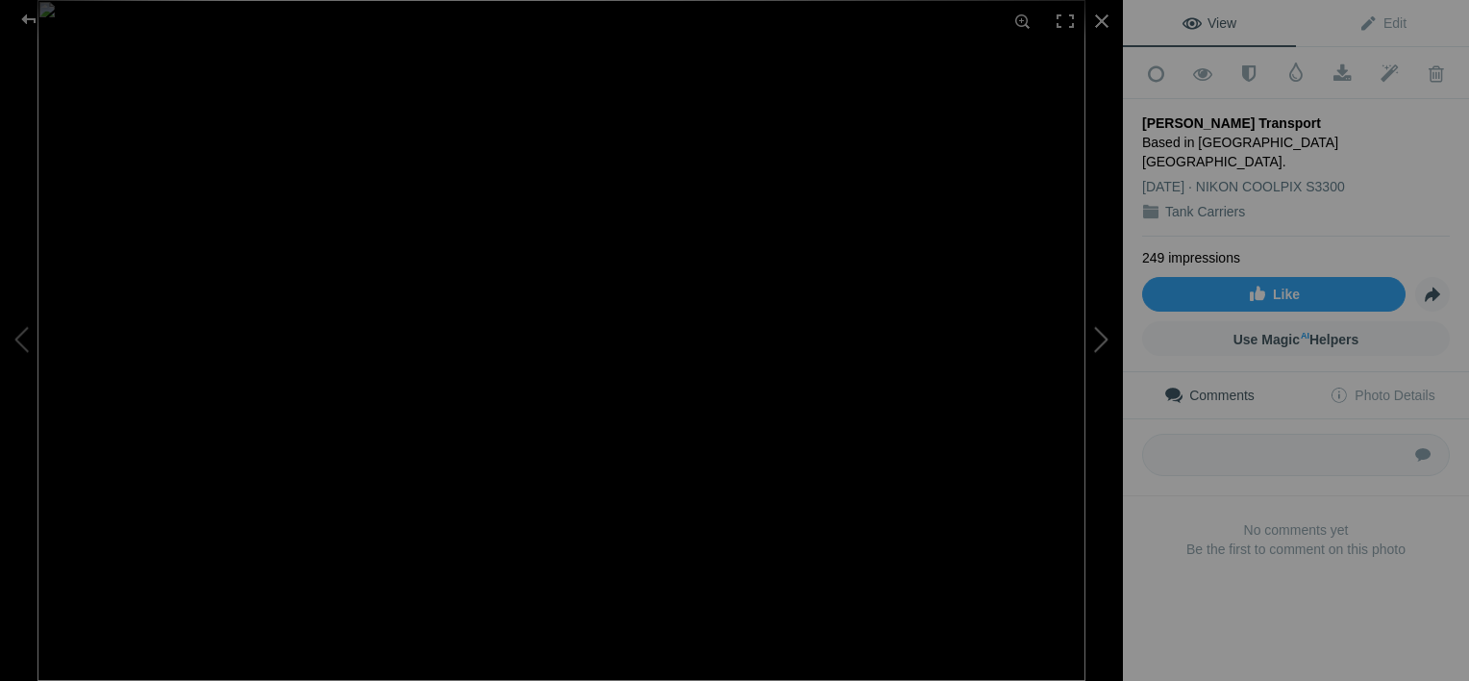
click at [1100, 333] on button at bounding box center [1051, 340] width 144 height 245
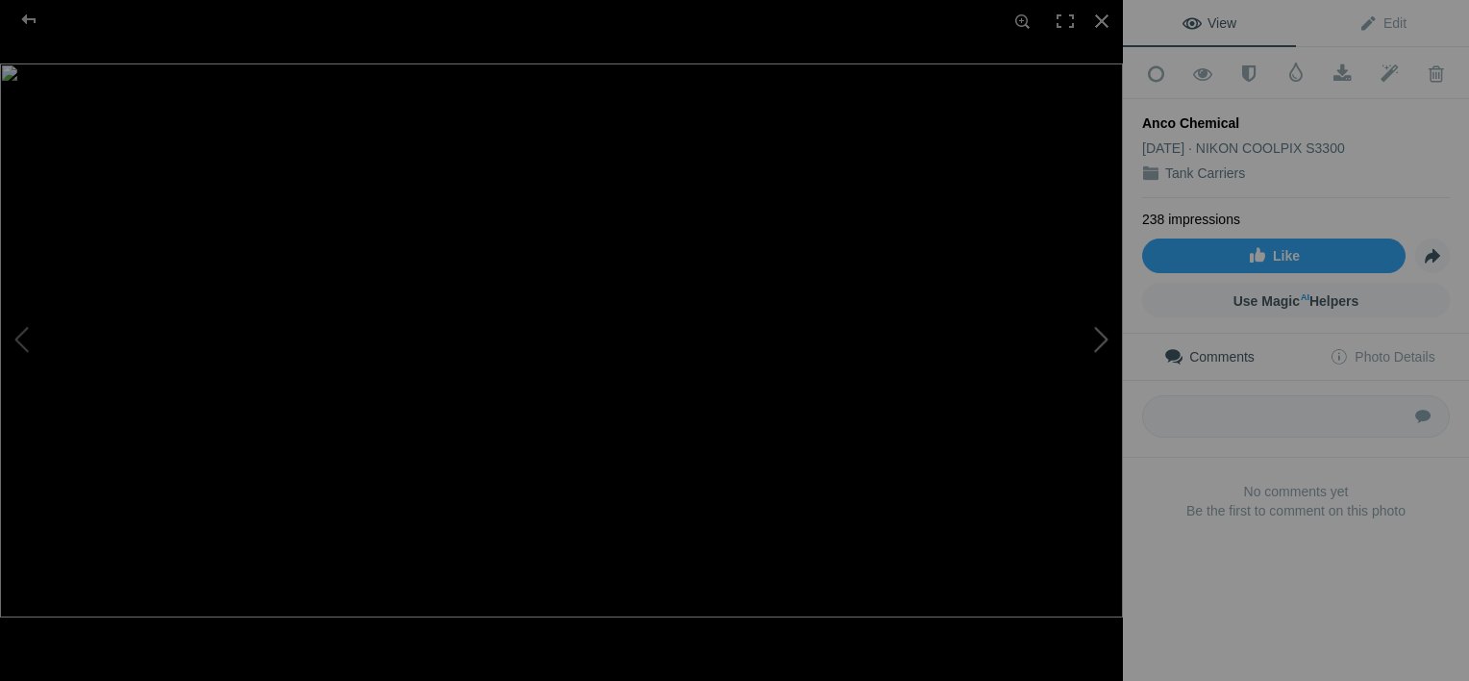
click at [1100, 333] on button at bounding box center [1051, 340] width 144 height 245
click at [1096, 12] on div at bounding box center [1102, 21] width 42 height 42
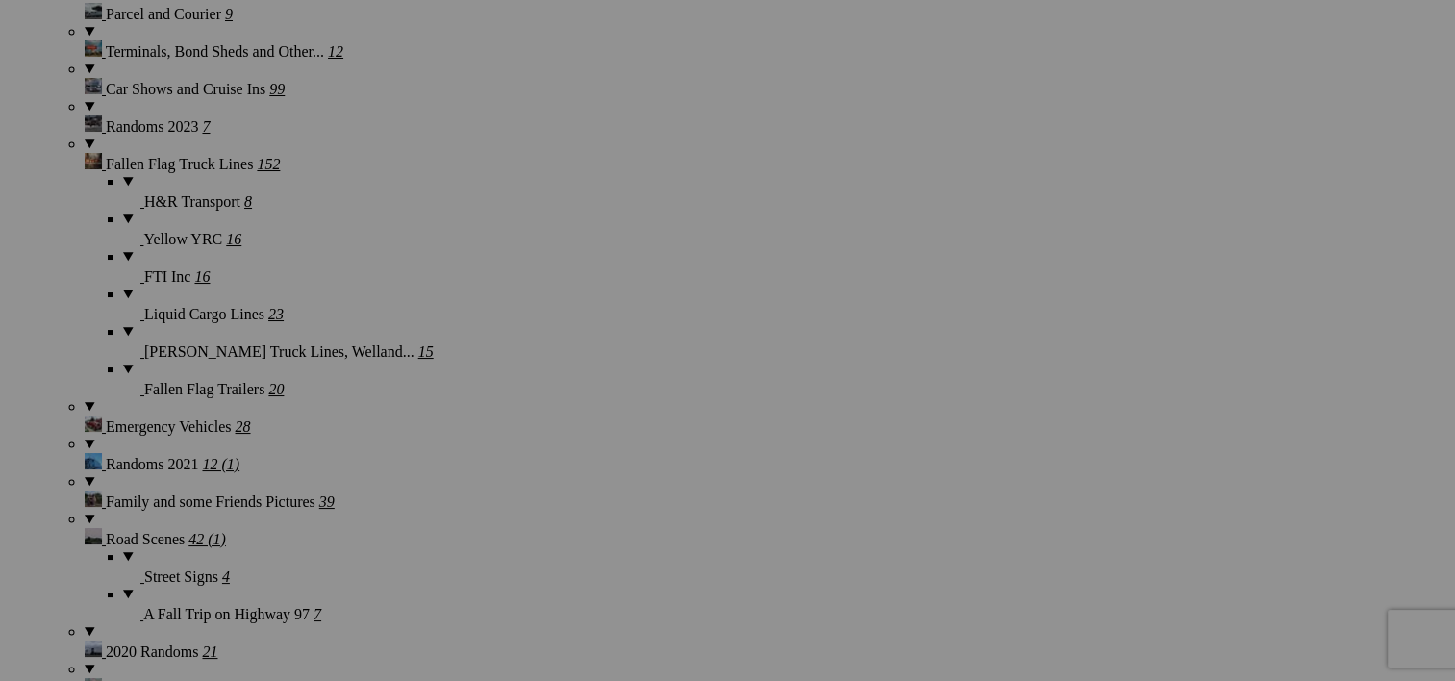
scroll to position [5265, 0]
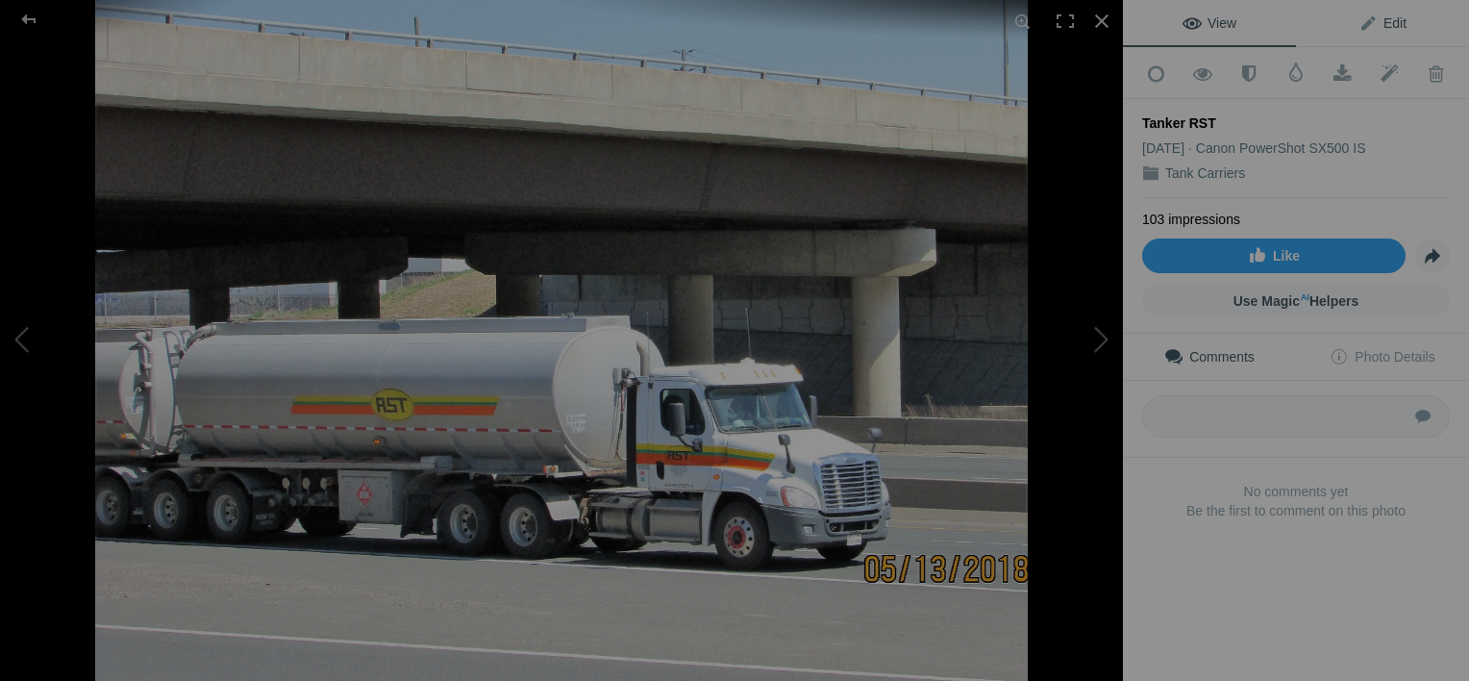
click at [1376, 21] on span "Edit" at bounding box center [1382, 22] width 48 height 15
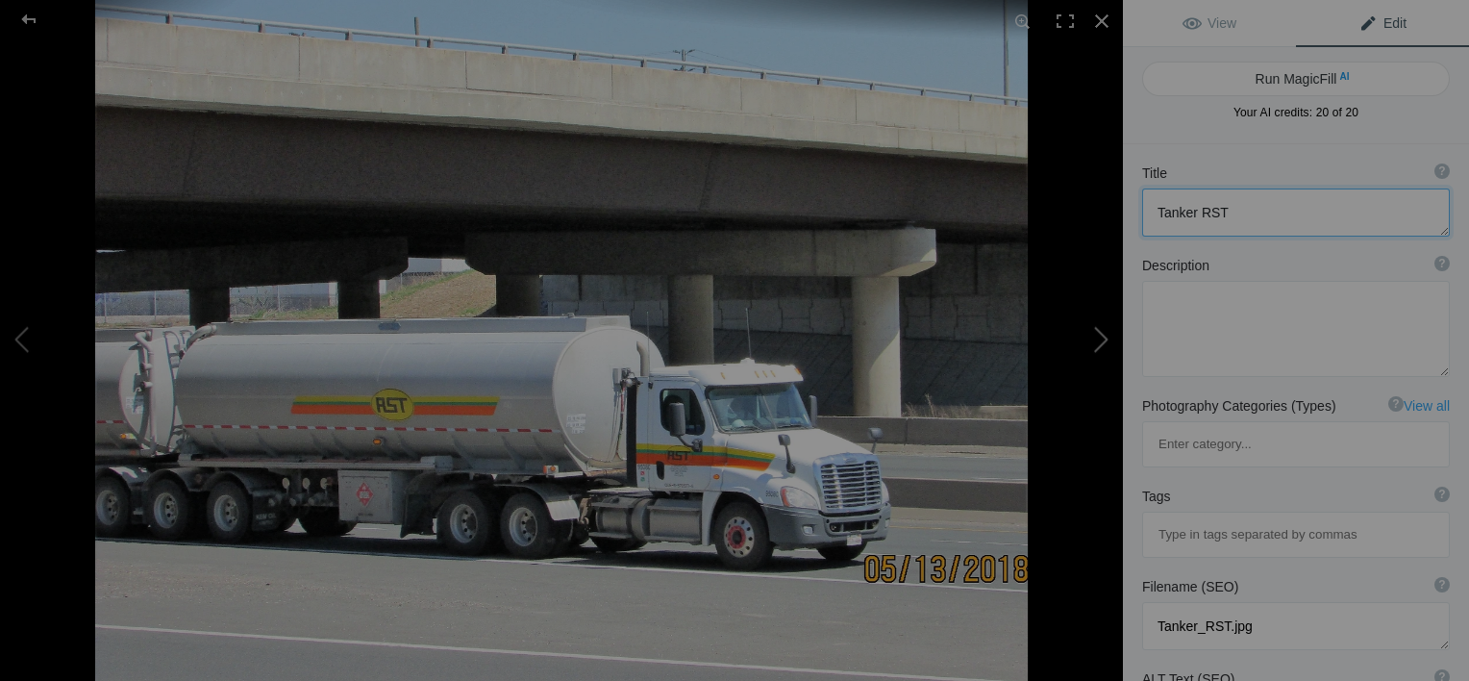
drag, startPoint x: 1244, startPoint y: 207, endPoint x: 1083, endPoint y: 223, distance: 161.4
click at [1090, 232] on div "Tanker RST View Edit Run MagicFill AI Your AI credits: 20 of 20 You have used a…" at bounding box center [734, 340] width 1469 height 681
type textarea "RST on 401"
click at [1257, 322] on textarea at bounding box center [1296, 329] width 308 height 96
type textarea "RST, an Irving company, delivers fuel to points in Ontario."
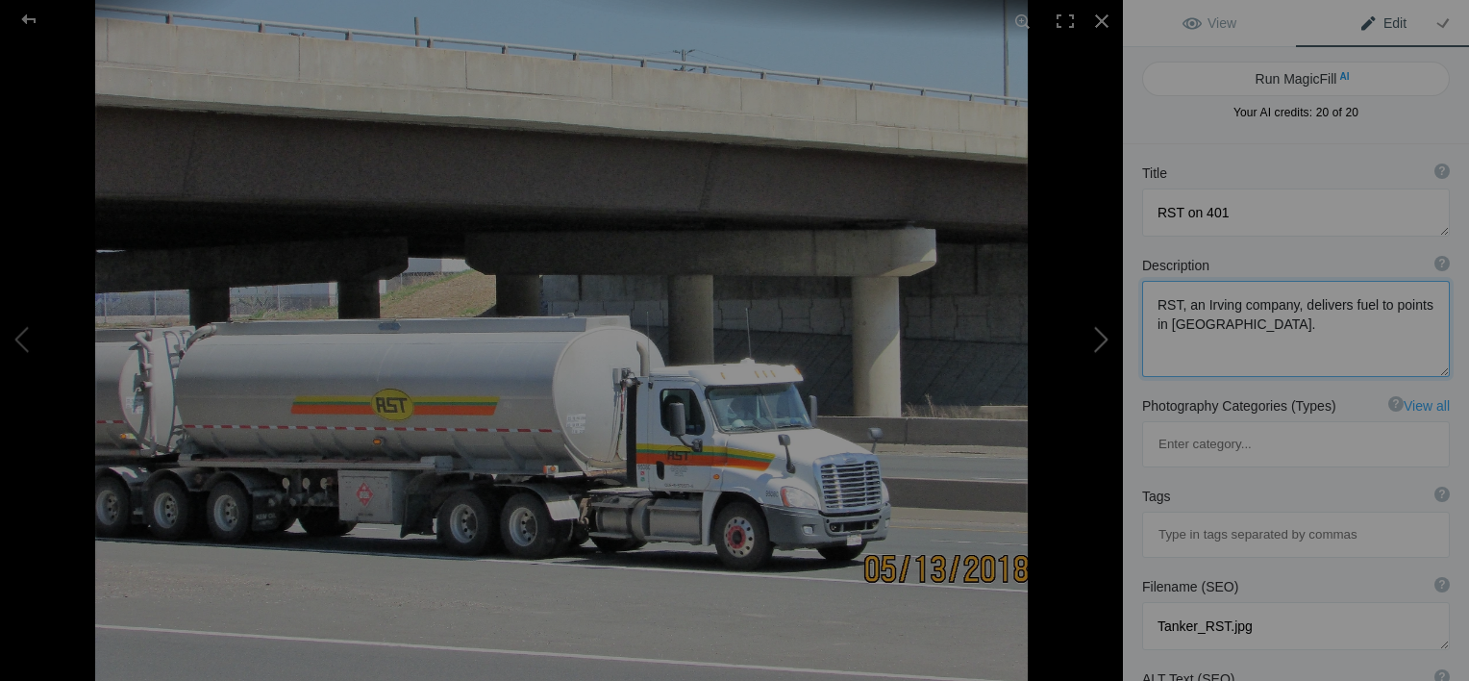
click at [1092, 338] on button at bounding box center [1051, 340] width 144 height 245
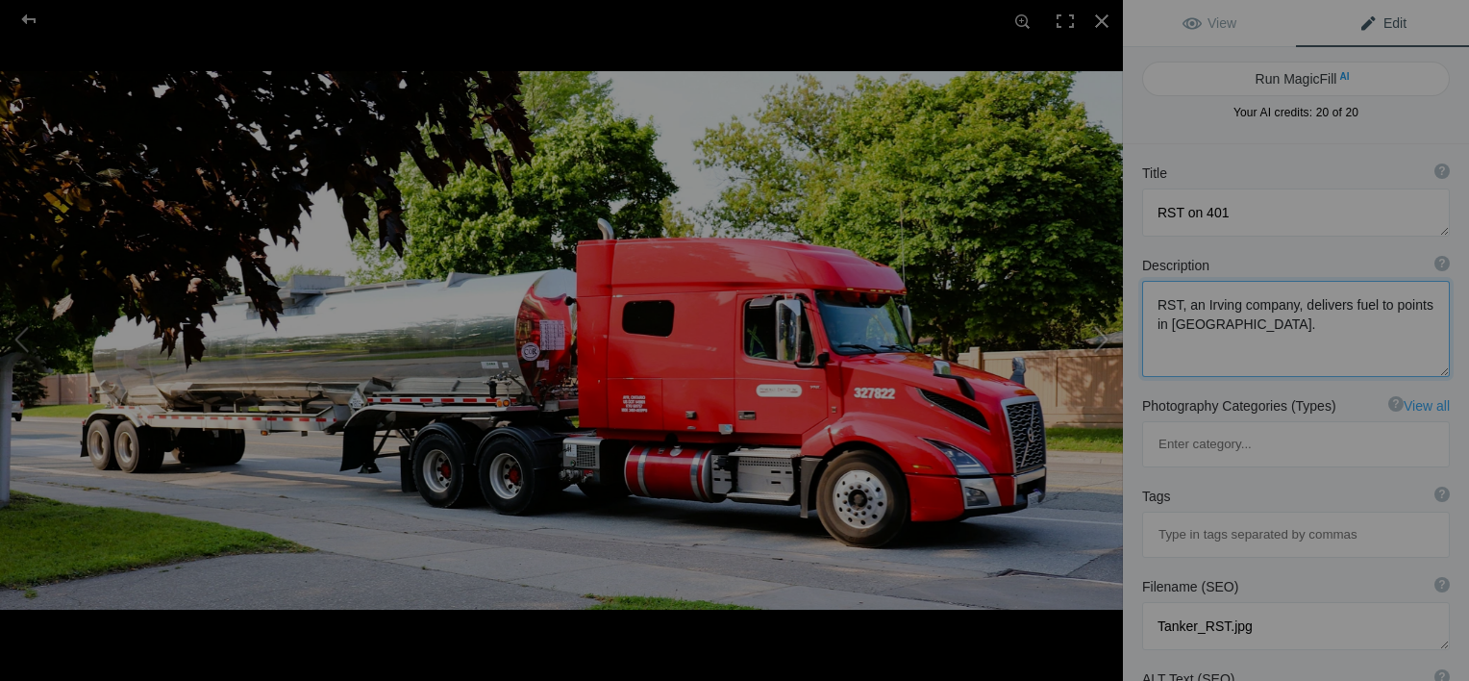
type textarea "Primax Volvo"
type textarea "Tanker_Tuesday_Primax_Volvo.jpg"
click at [1100, 336] on button at bounding box center [1051, 340] width 144 height 245
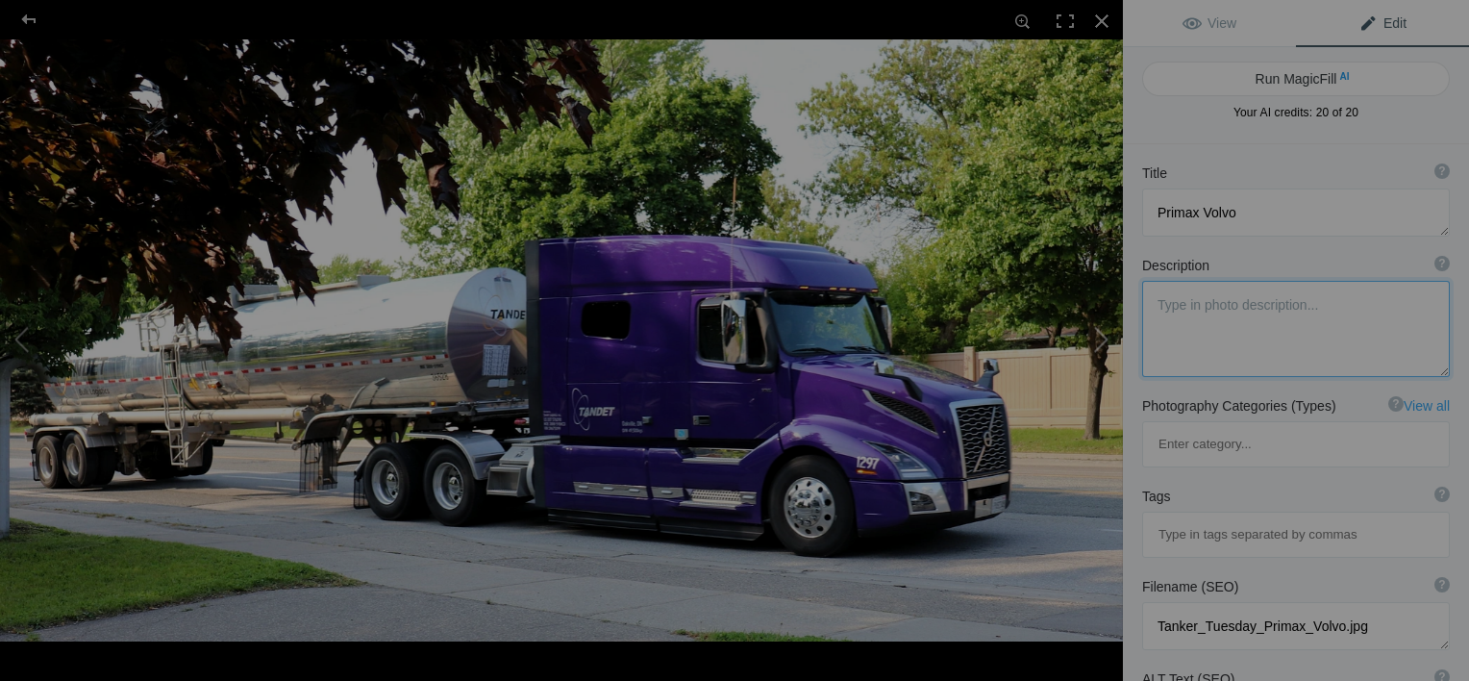
type textarea "Tandet Volvo"
type textarea "Tanker_Tuesday_Tandet_Volvo.jpg"
click at [1100, 336] on button at bounding box center [1051, 340] width 144 height 245
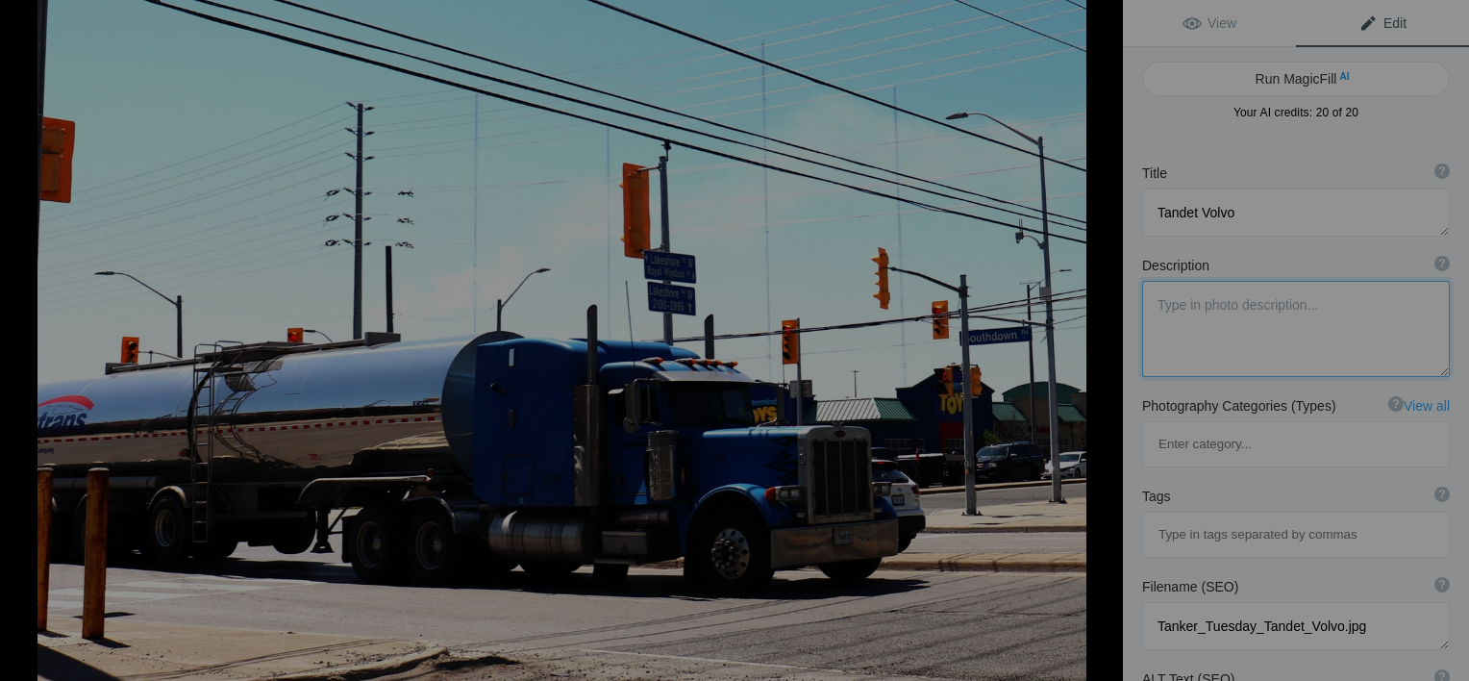
type textarea "Contrans Peterbilt"
type textarea "Tanker_Tuesday__Contrans_Peterbilt.jpg"
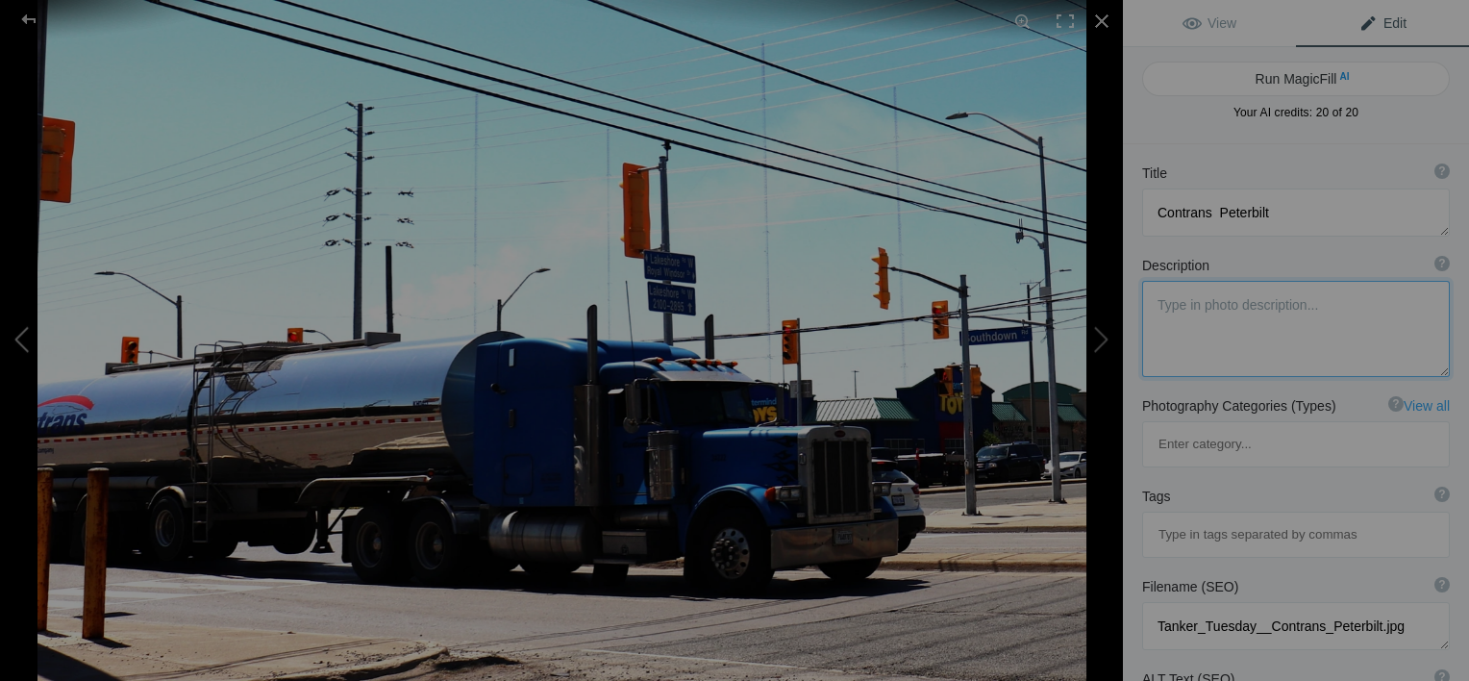
click at [22, 336] on button at bounding box center [72, 340] width 144 height 245
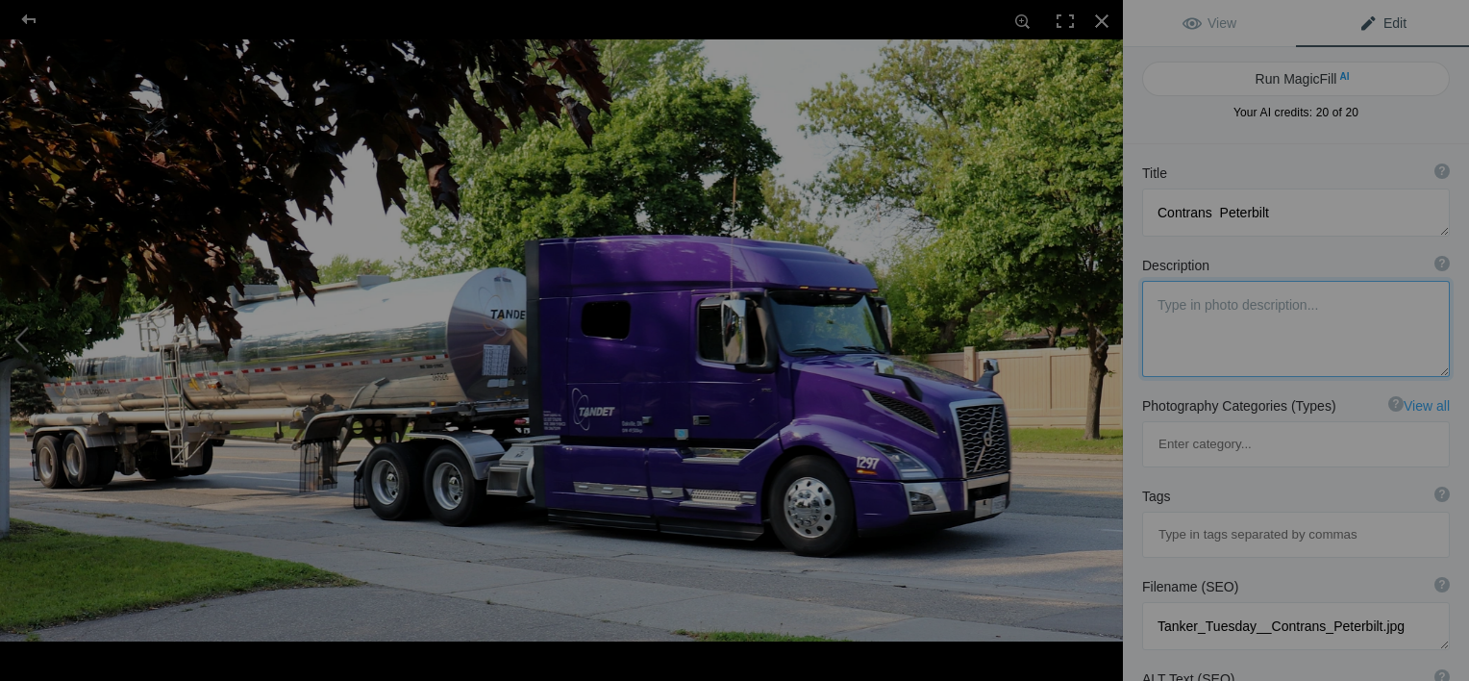
type textarea "Tandet Volvo"
type textarea "Tanker_Tuesday_Tandet_Volvo.jpg"
click at [1101, 337] on button at bounding box center [1051, 340] width 144 height 245
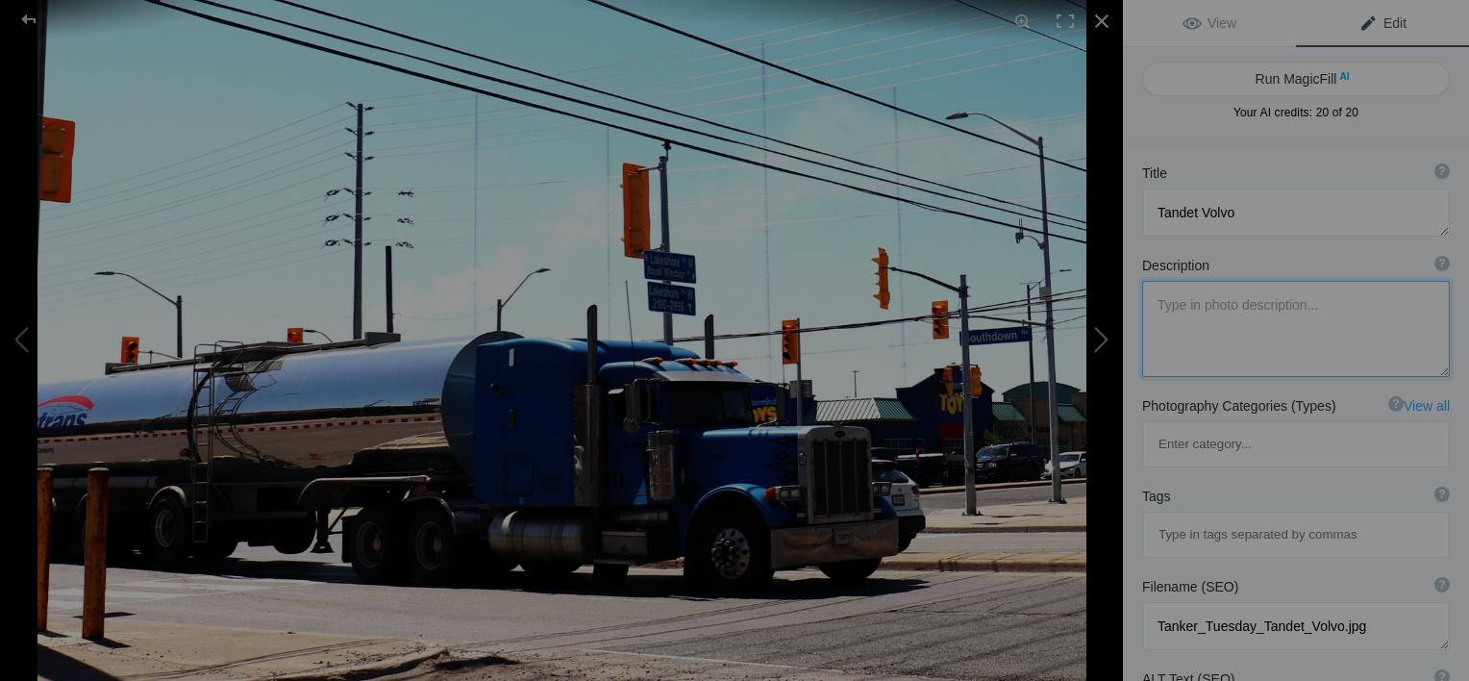
type textarea "Contrans Peterbilt"
type textarea "Tanker_Tuesday__Contrans_Peterbilt.jpg"
click at [1101, 337] on button at bounding box center [1051, 340] width 144 height 245
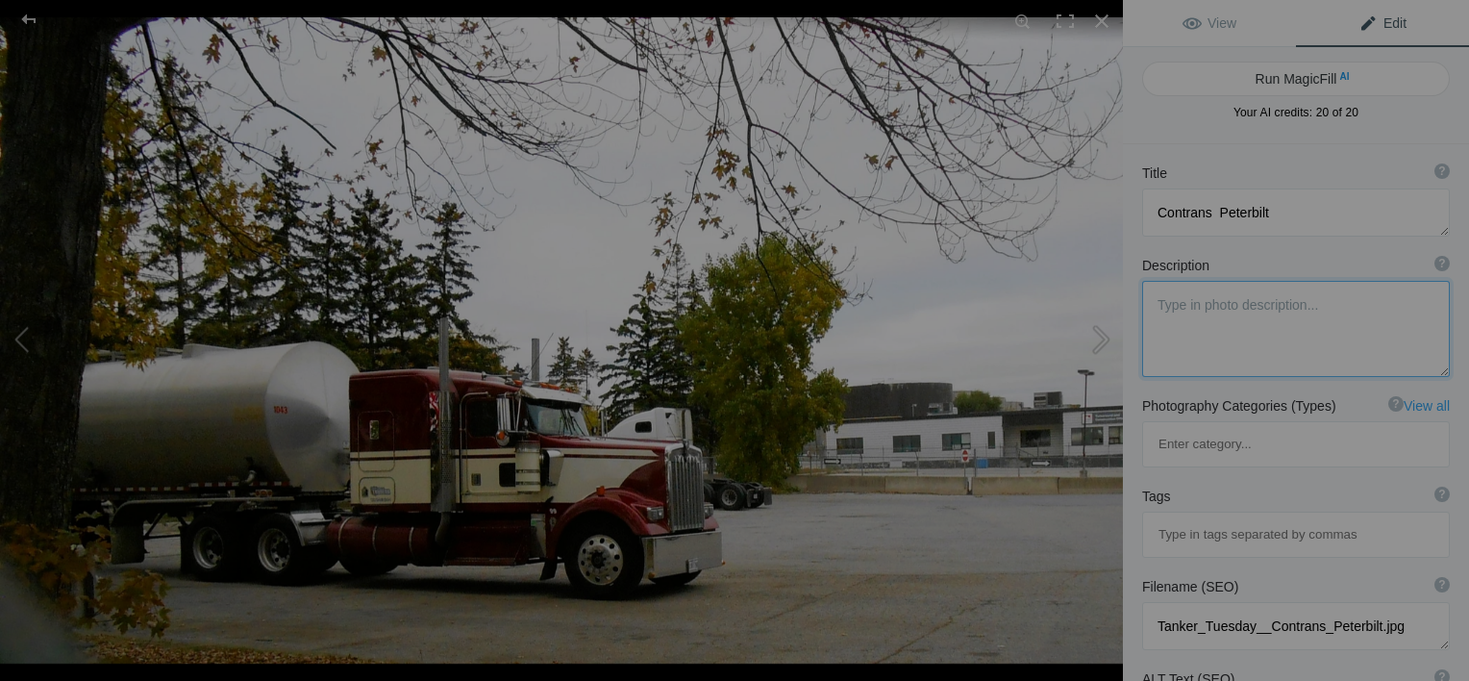
type textarea "tanker tues kw"
type textarea "tanker_tues_kw.jpg"
click at [478, 451] on img at bounding box center [561, 340] width 1123 height 646
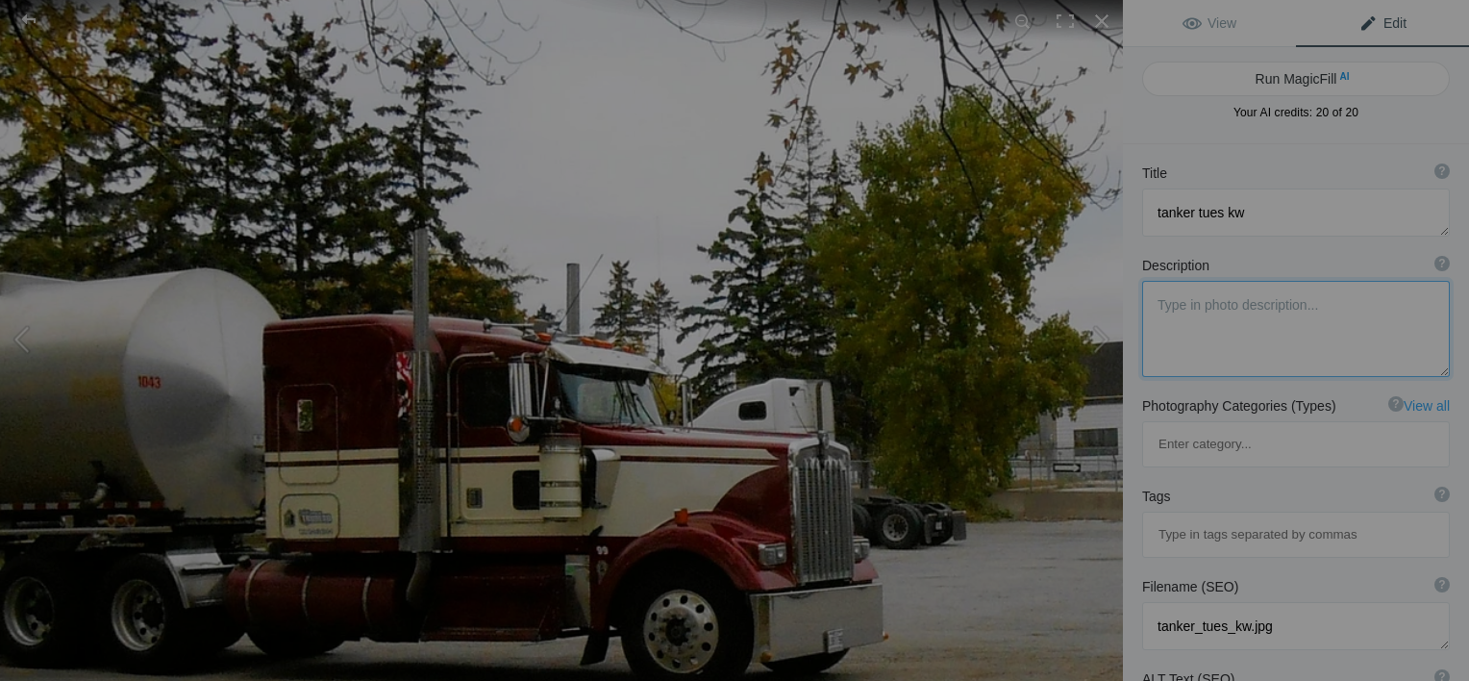
click at [471, 480] on img at bounding box center [616, 267] width 1867 height 1074
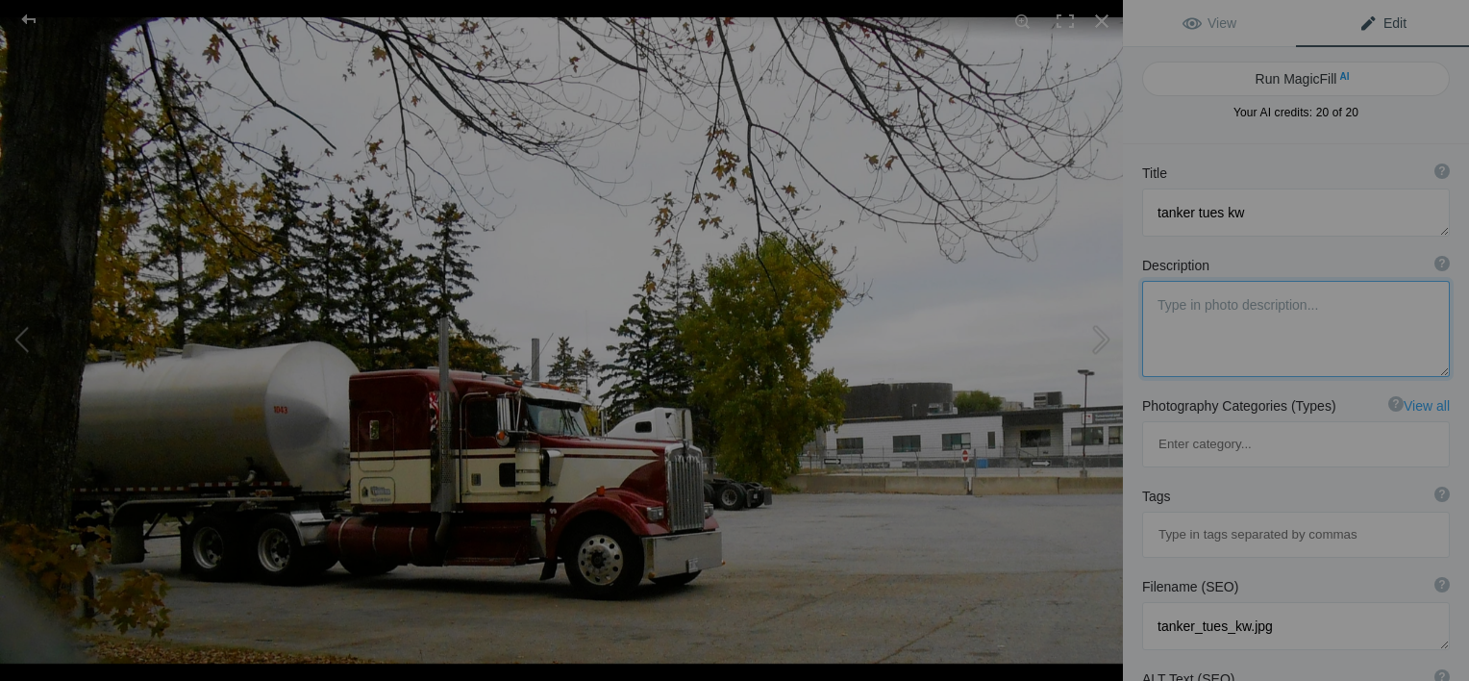
click at [473, 469] on img at bounding box center [561, 340] width 1123 height 646
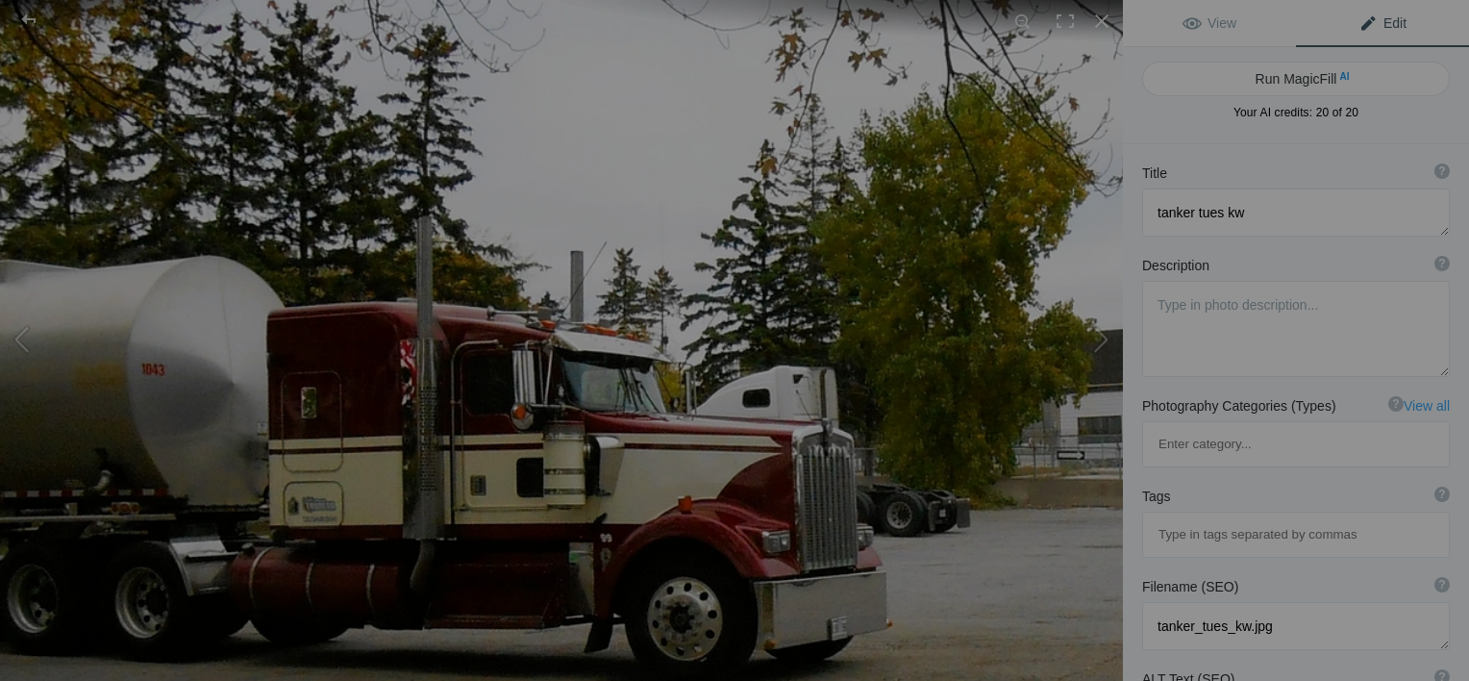
click at [1377, 23] on span "Edit" at bounding box center [1382, 22] width 48 height 15
click at [1377, 19] on span "Edit" at bounding box center [1382, 22] width 48 height 15
click at [1259, 208] on textarea at bounding box center [1296, 212] width 308 height 48
drag, startPoint x: 1259, startPoint y: 208, endPoint x: 1123, endPoint y: 229, distance: 138.1
click at [1123, 229] on div "Title ? Photo title is one of the highest used Search Engine ranking criteria a…" at bounding box center [1296, 200] width 346 height 92
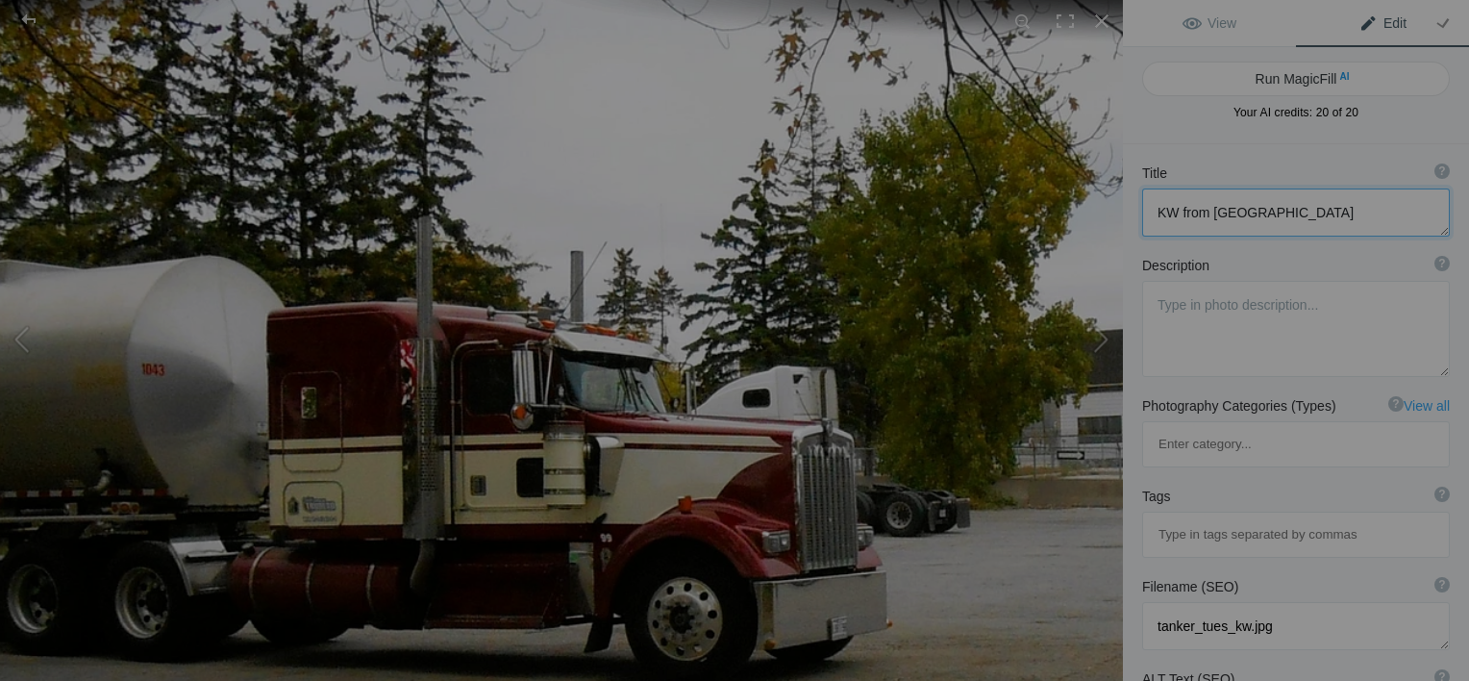
type textarea "KW from [GEOGRAPHIC_DATA]"
click at [1278, 317] on textarea at bounding box center [1296, 329] width 308 height 96
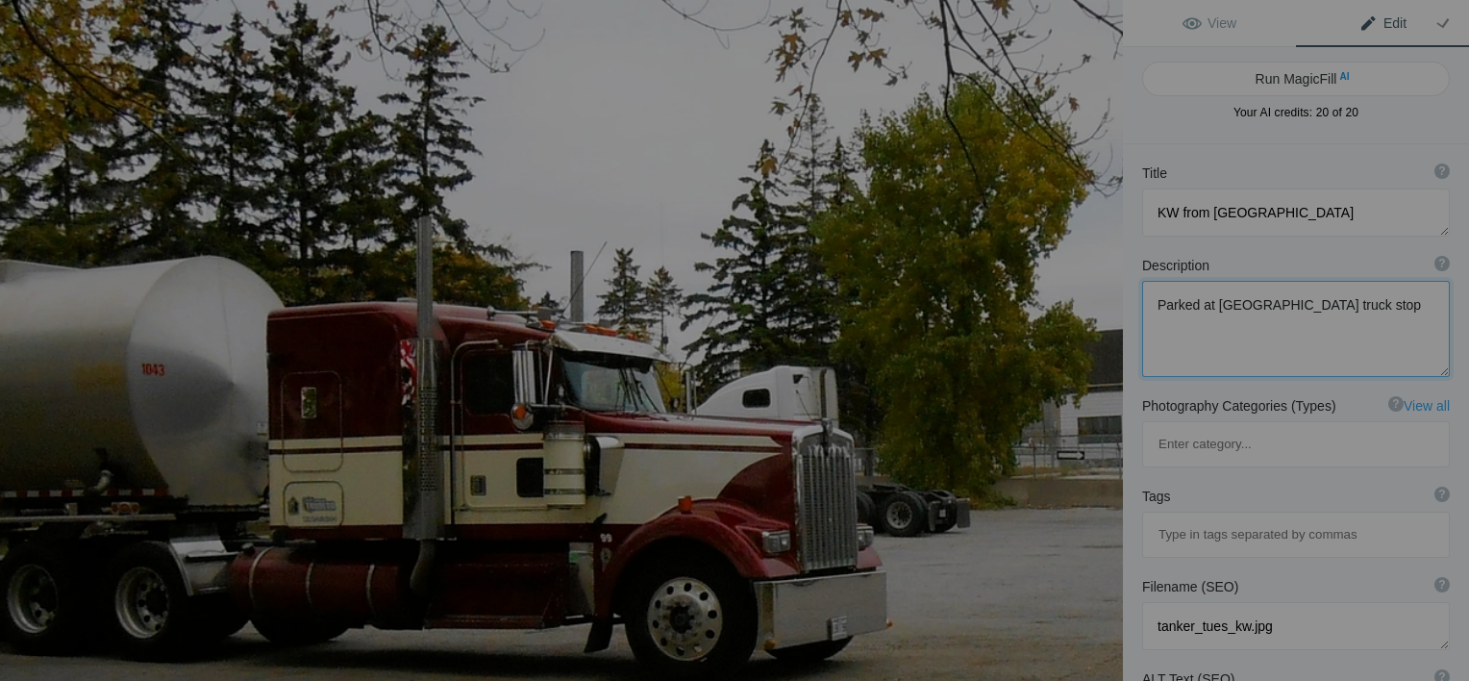
type textarea "Parked at Petro Pass truck stop."
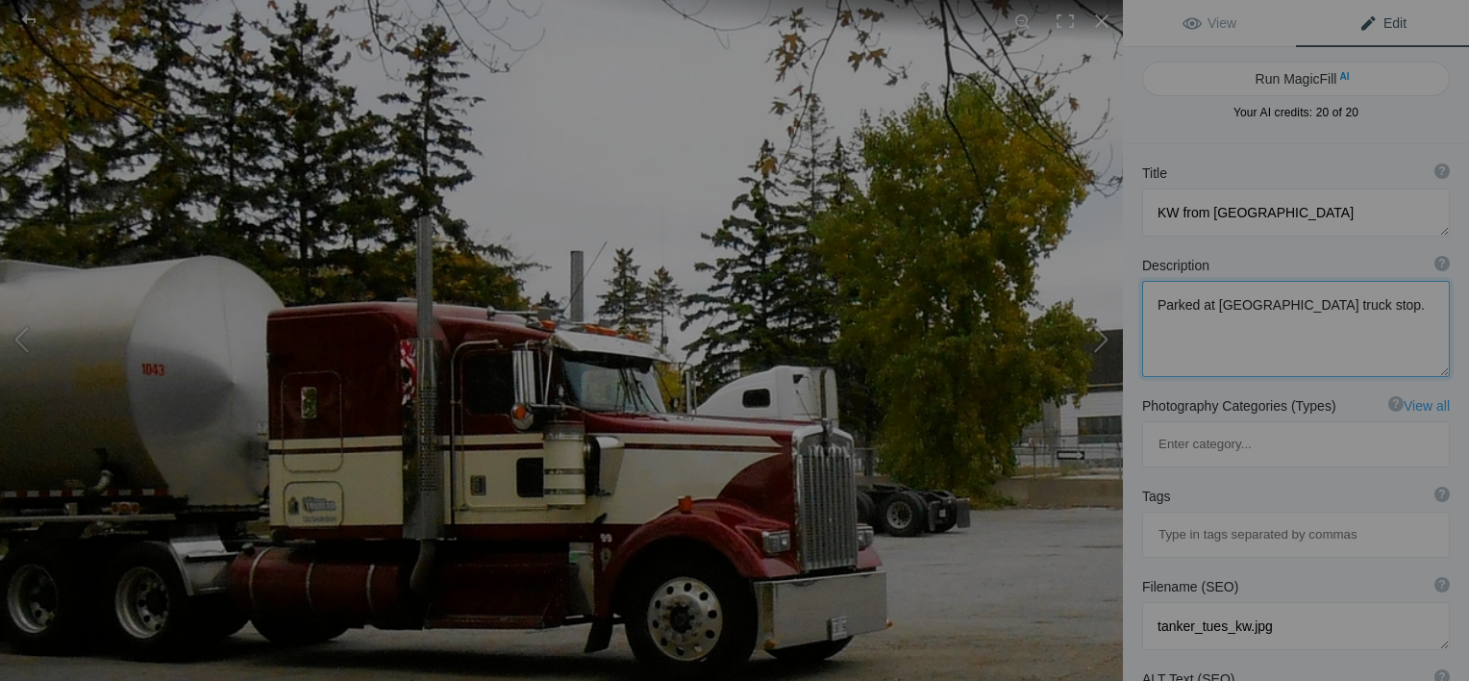
click at [1095, 335] on button at bounding box center [1051, 340] width 144 height 245
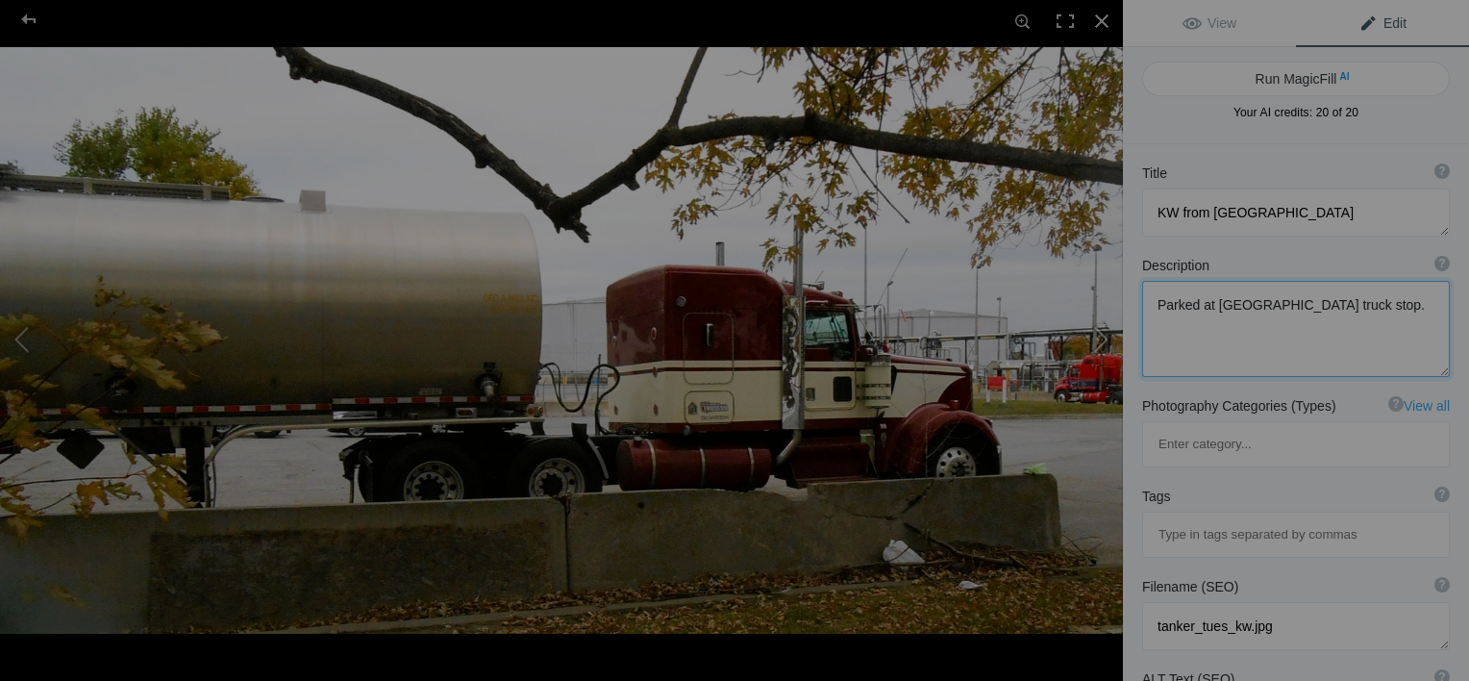
type textarea "tanker tues kw2"
type textarea "tanker_tues_kw2.jpg"
click at [936, 384] on img at bounding box center [561, 340] width 1123 height 586
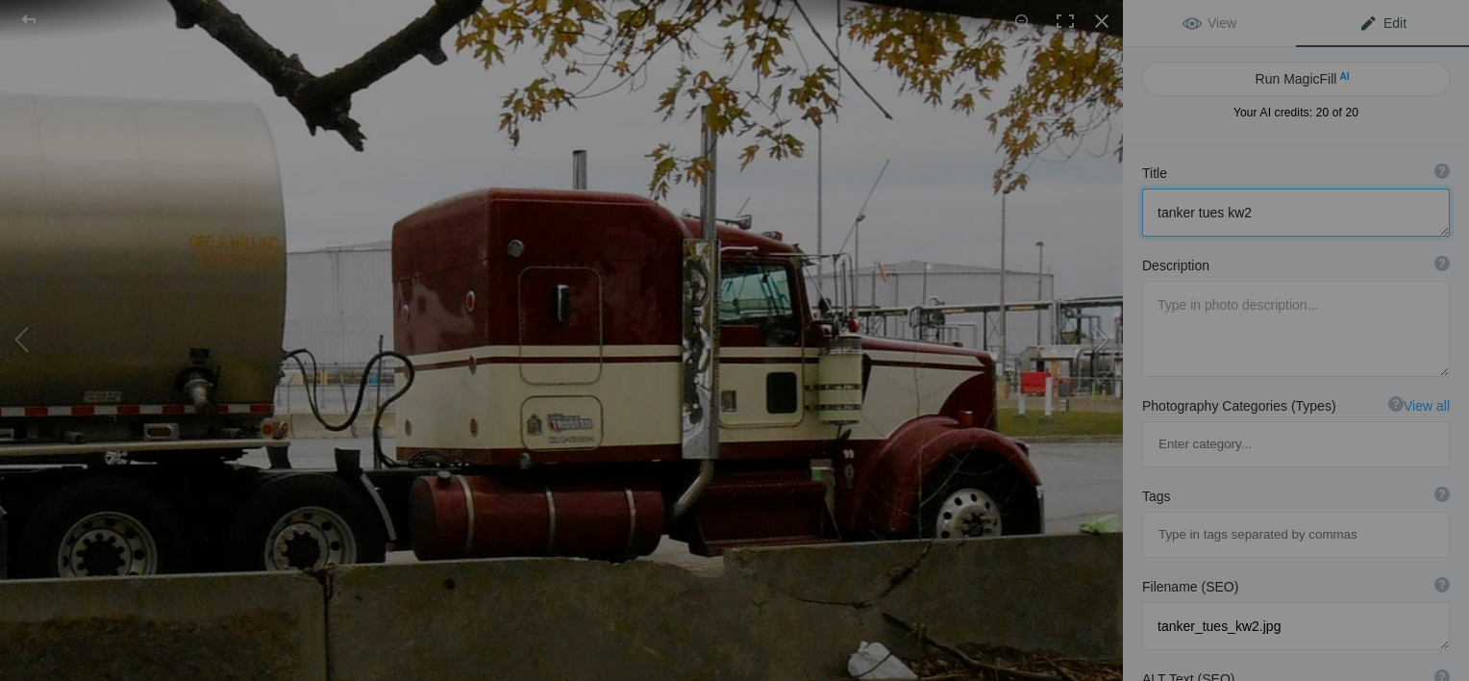
drag, startPoint x: 1257, startPoint y: 211, endPoint x: 1085, endPoint y: 238, distance: 174.2
click at [1091, 242] on div "tanker tues kw2 View Edit Run MagicFill AI Your AI credits: 20 of 20 You have u…" at bounding box center [734, 340] width 1469 height 681
click at [1256, 334] on textarea at bounding box center [1296, 329] width 308 height 96
click at [1096, 322] on button at bounding box center [1051, 340] width 144 height 245
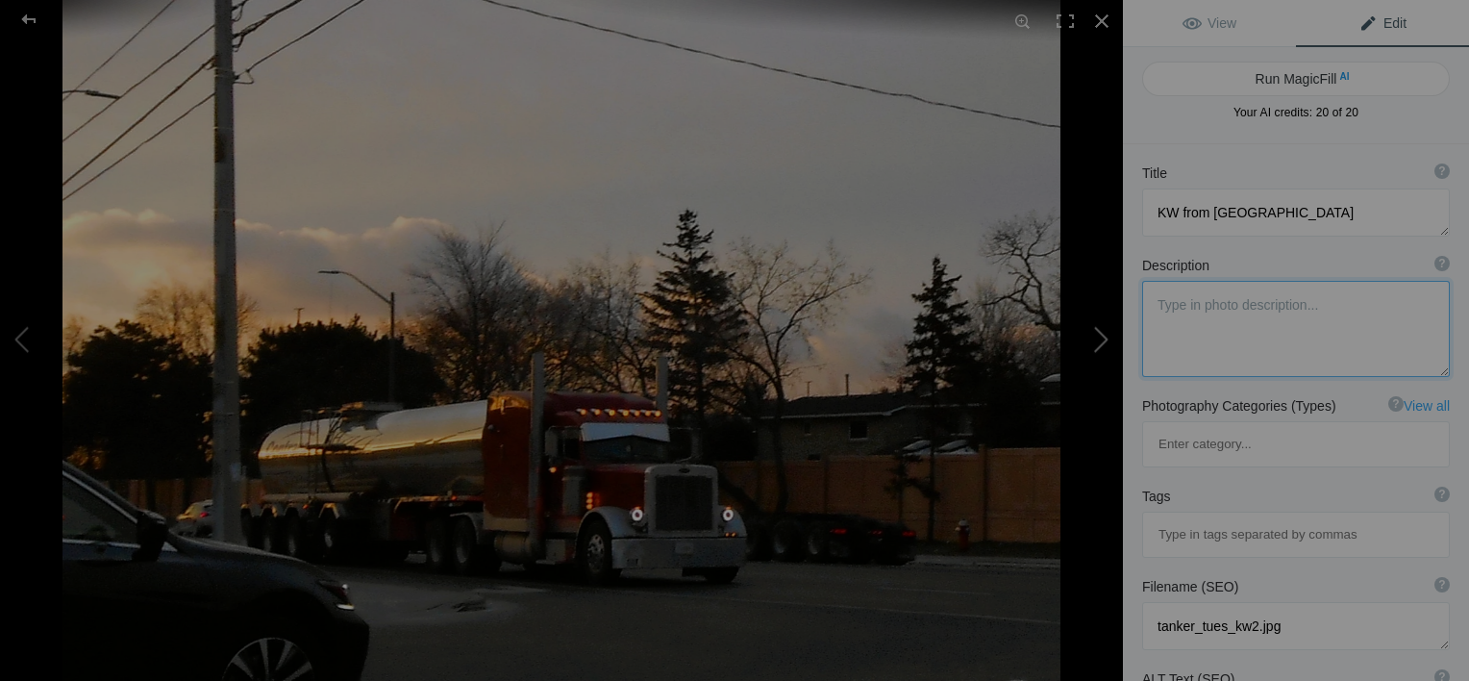
type textarea "tankr tues contrans pete 1"
type textarea "tankr_tues_contrans_pete_1.jpg"
drag, startPoint x: 1319, startPoint y: 212, endPoint x: 1123, endPoint y: 235, distance: 197.4
click at [1123, 235] on div "Title ? Photo title is one of the highest used Search Engine ranking criteria a…" at bounding box center [1296, 200] width 346 height 92
type textarea "Contrans [PERSON_NAME]"
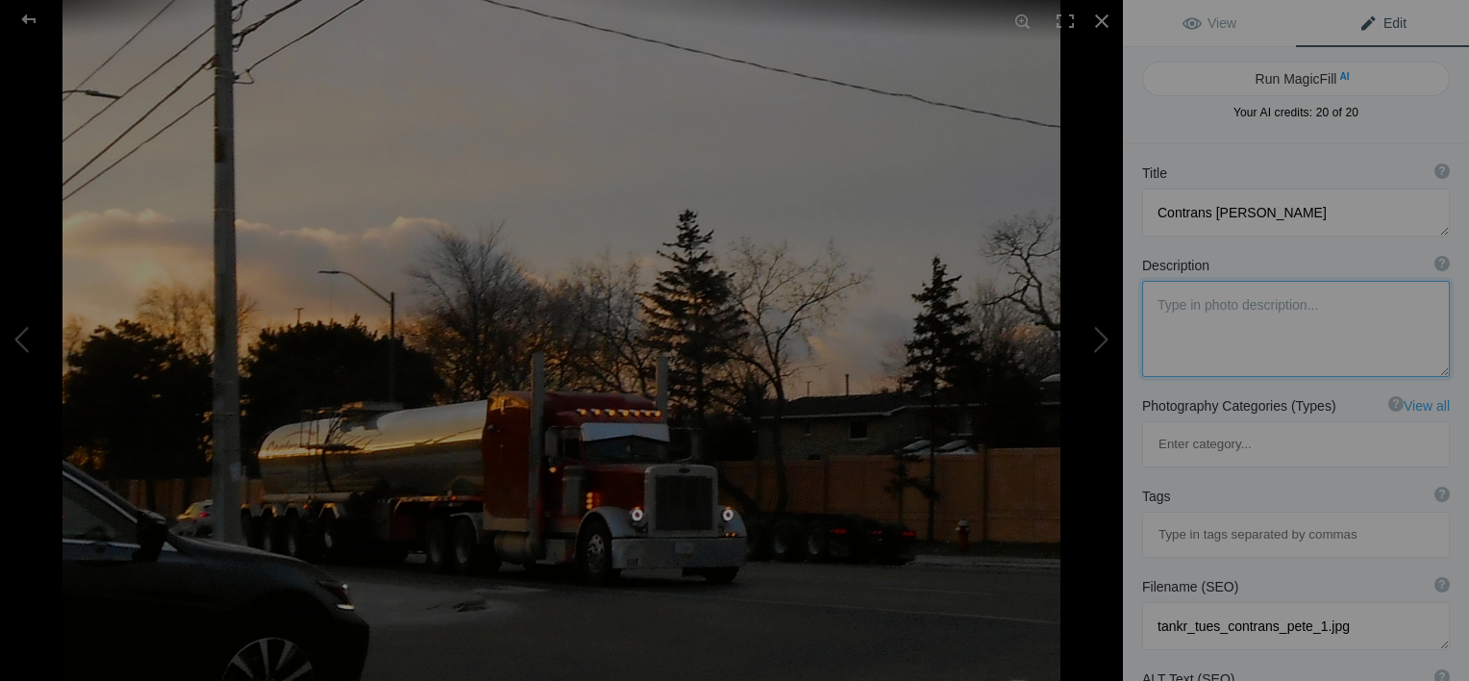
click at [1221, 321] on textarea at bounding box center [1296, 329] width 308 height 96
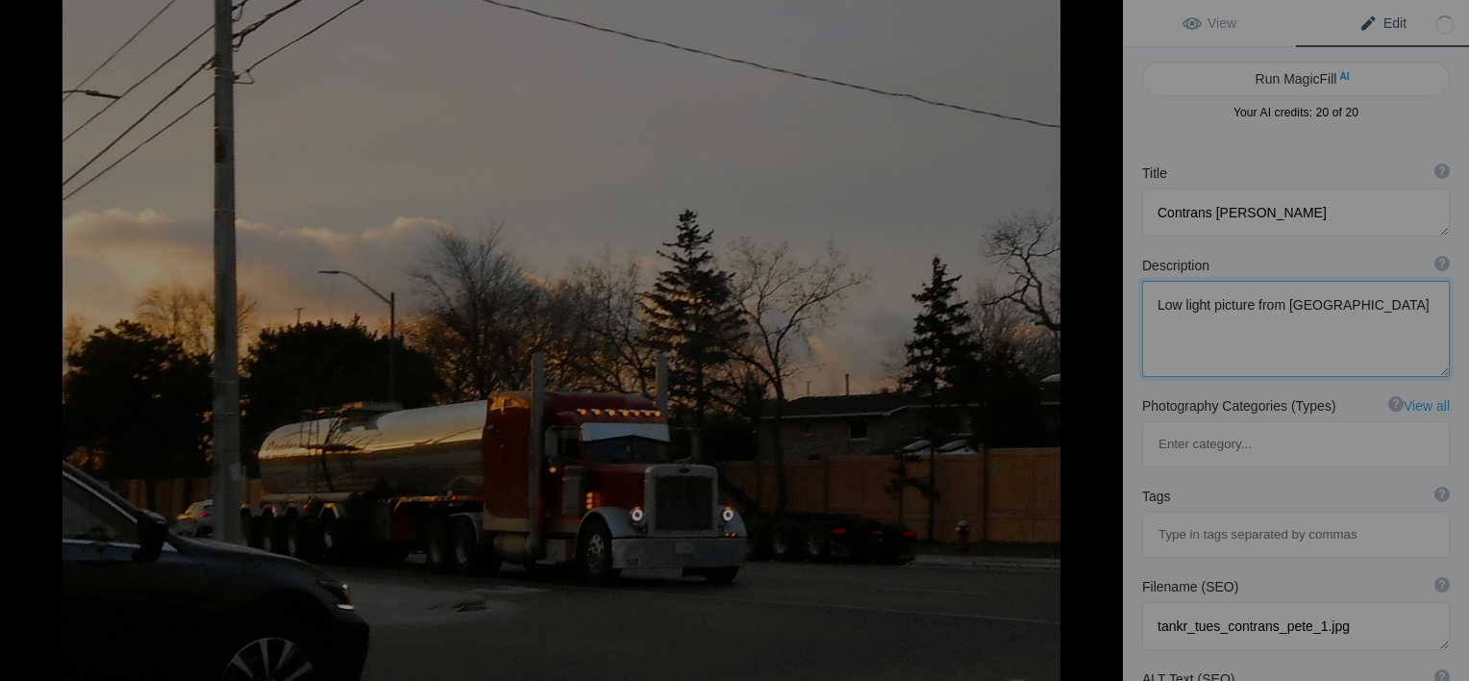
type textarea "Low light picture from Southdown Road."
click at [1102, 337] on button at bounding box center [1051, 340] width 144 height 245
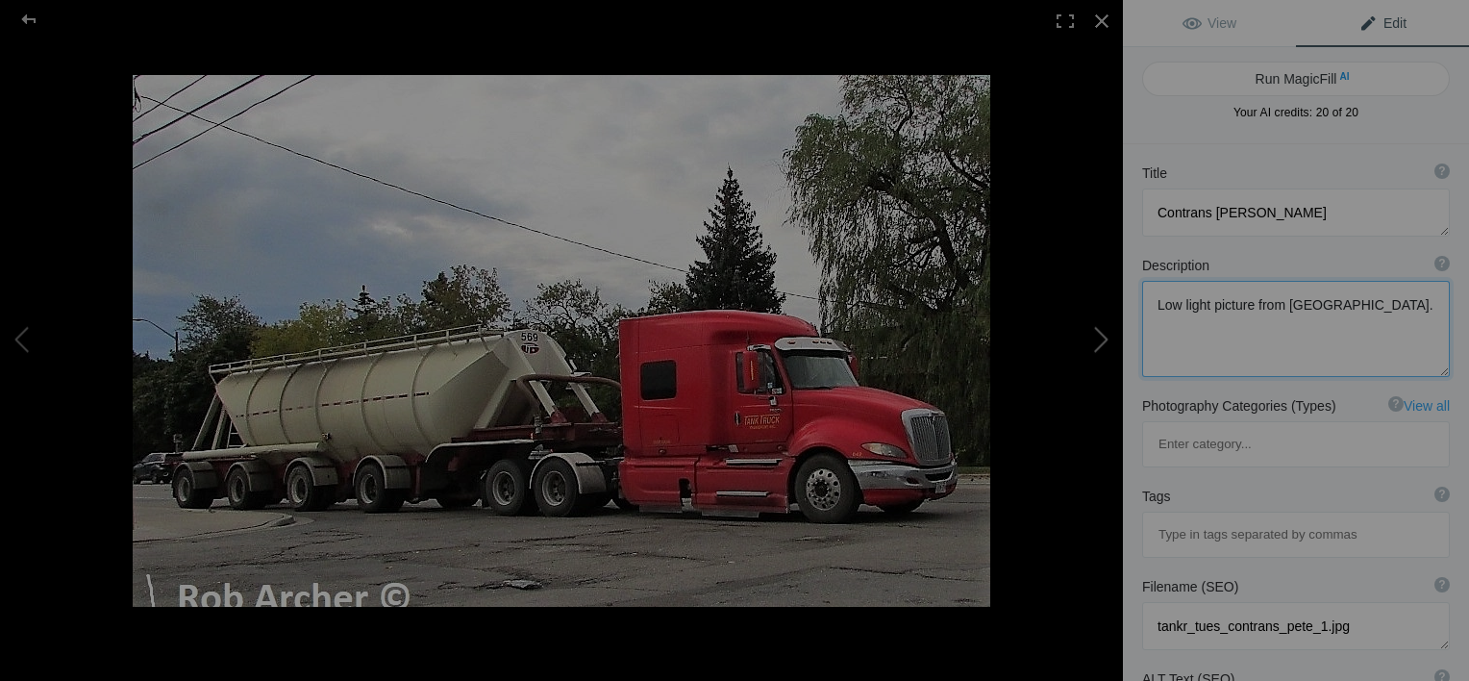
type textarea "Tank Truck transport"
type textarea "An old carrier that seems to be re-appearing. Head office is in Uxbridge."
type textarea "tank_truck_transport.jpg"
click at [1102, 337] on button at bounding box center [1051, 340] width 144 height 245
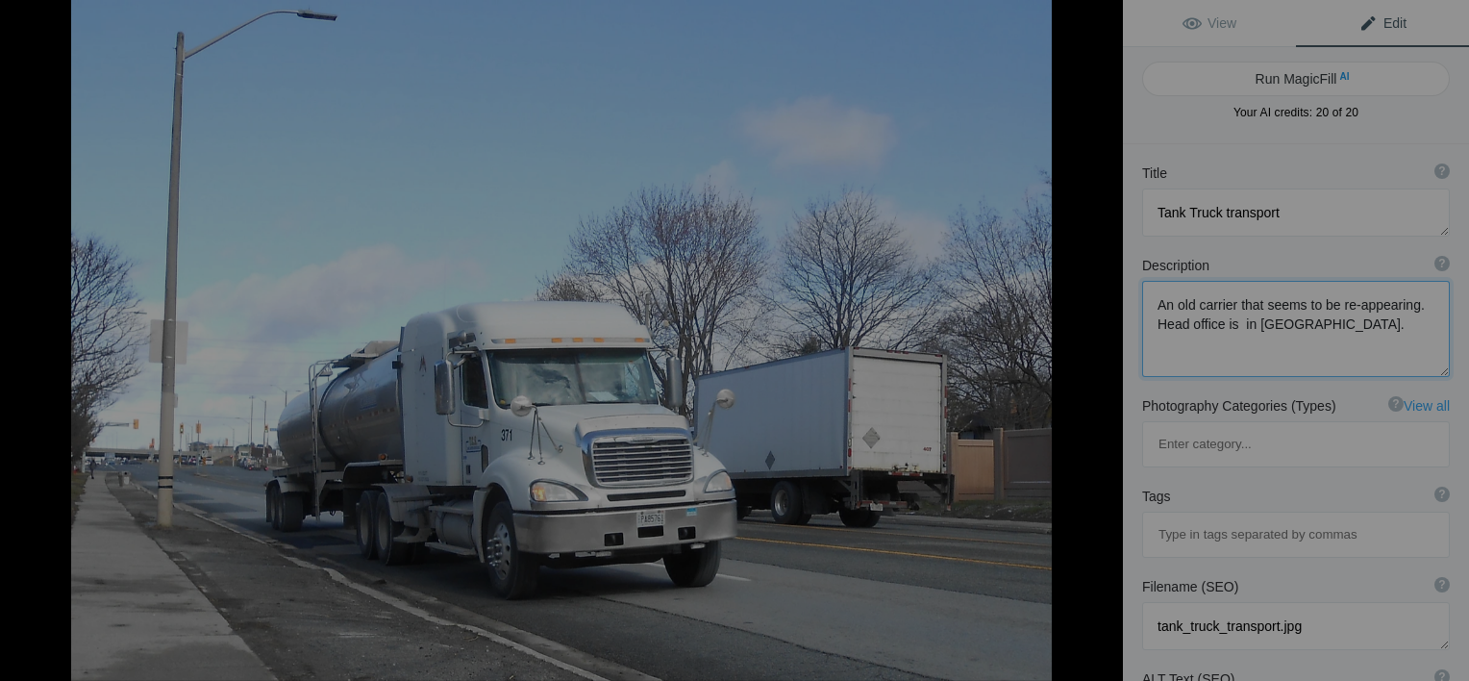
type textarea "TCS Freightliner"
type textarea "March 2024"
type textarea "TCS_.jpg"
click at [1102, 337] on button at bounding box center [1051, 340] width 144 height 245
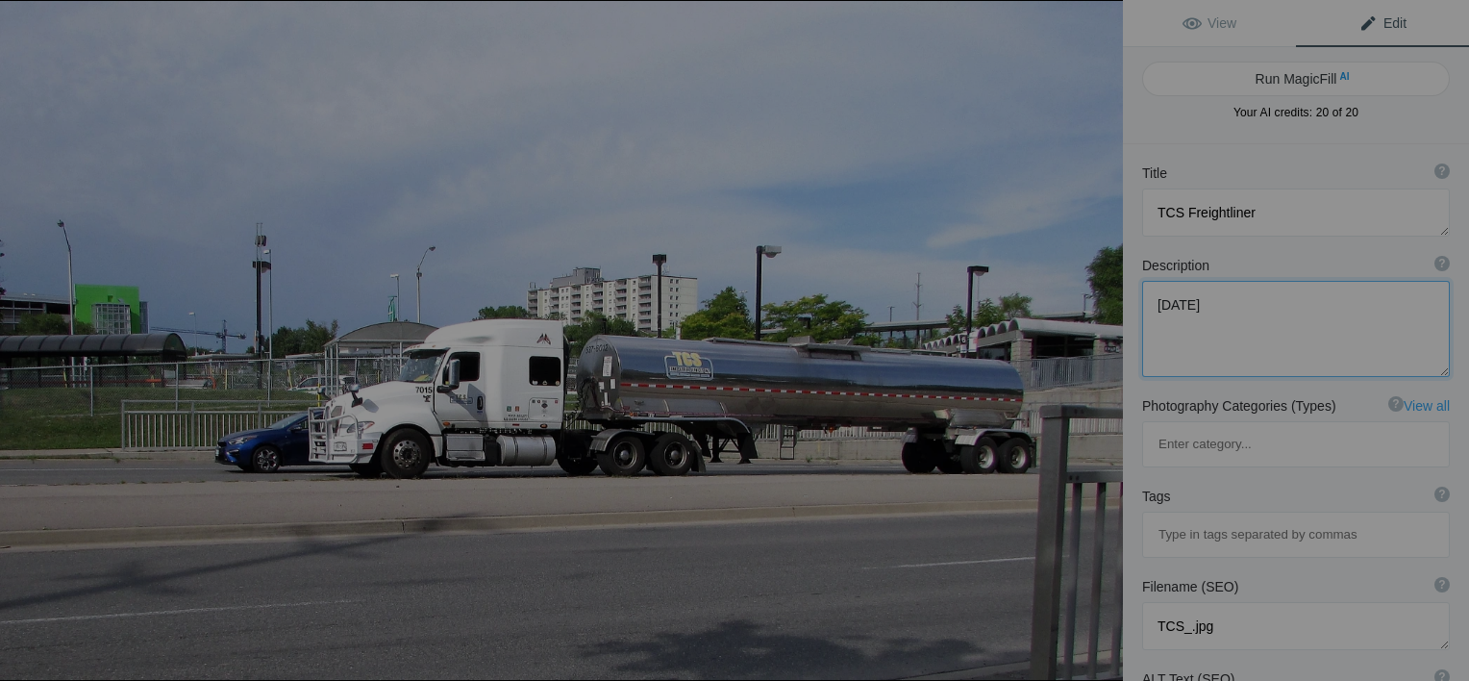
type textarea "TCS International"
type textarea "Tank carrier Services of Gormley ON"
type textarea "sunday_007.jpg"
click at [1102, 337] on button at bounding box center [1051, 340] width 144 height 245
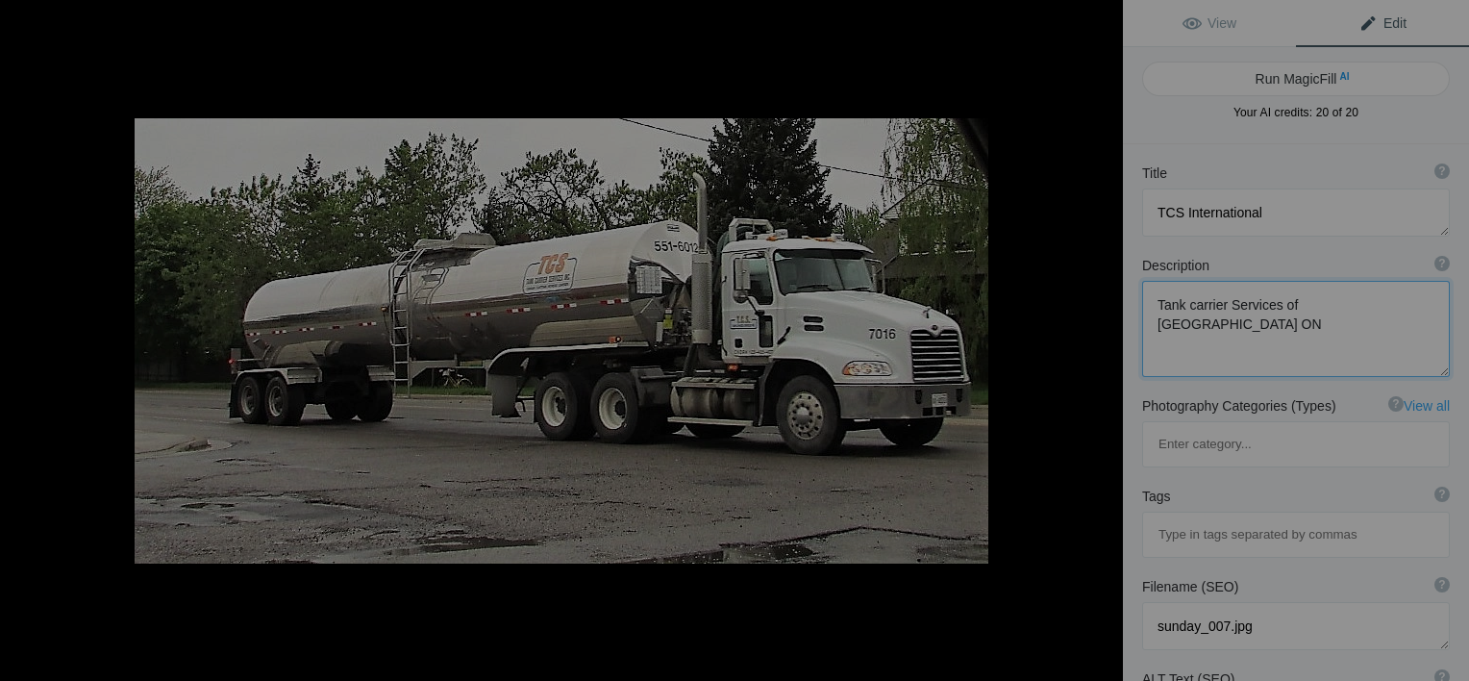
type textarea "TCS Tank Carrier Services"
type textarea "Mack daycab after leaving tank wash."
type textarea "IMG_0180_(2).jpg"
click at [1102, 337] on button at bounding box center [1051, 340] width 144 height 245
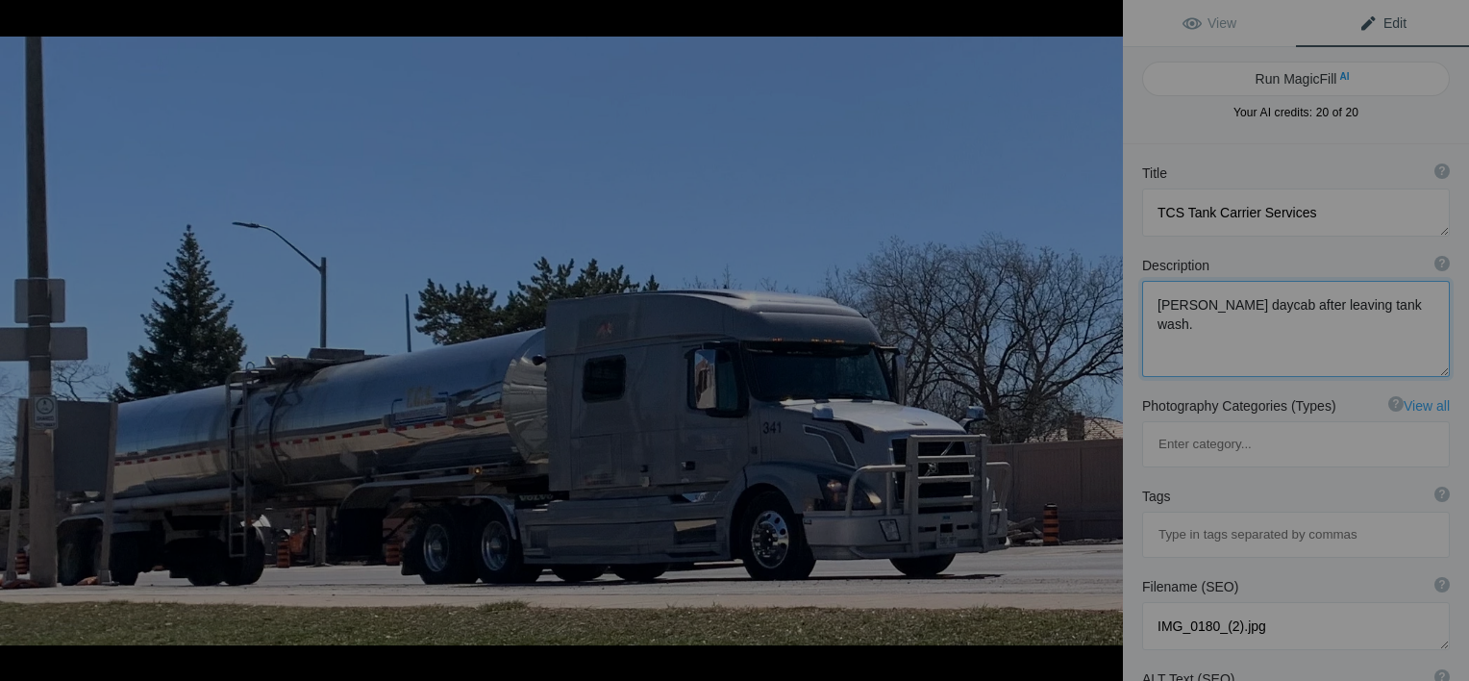
type textarea "TCS Volvo"
type textarea "F540B63B-0674-42F2-A6D4-51DF2A32BDCB.jpeg"
click at [1102, 337] on button at bounding box center [1051, 340] width 144 height 245
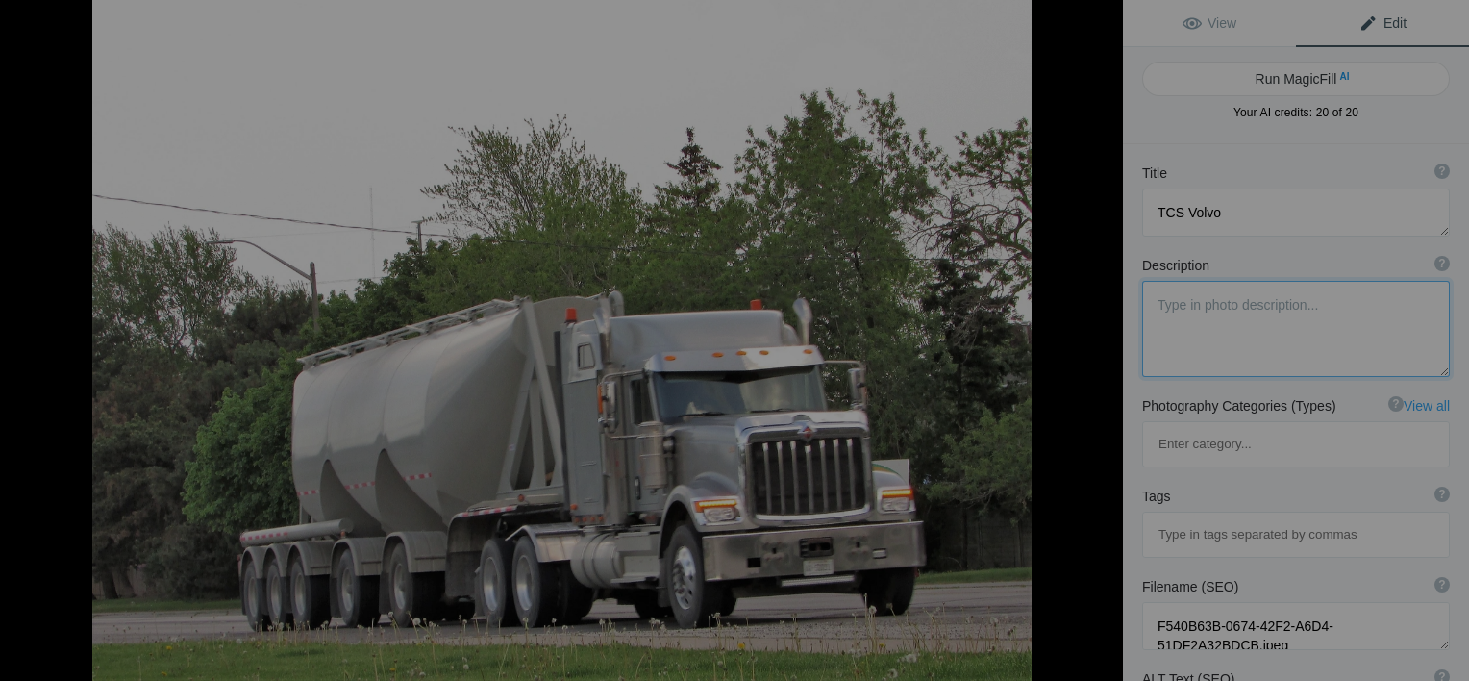
type textarea "True North International HX"
type textarea "IMG_1260_(2).jpg"
click at [1102, 337] on button at bounding box center [1051, 340] width 144 height 245
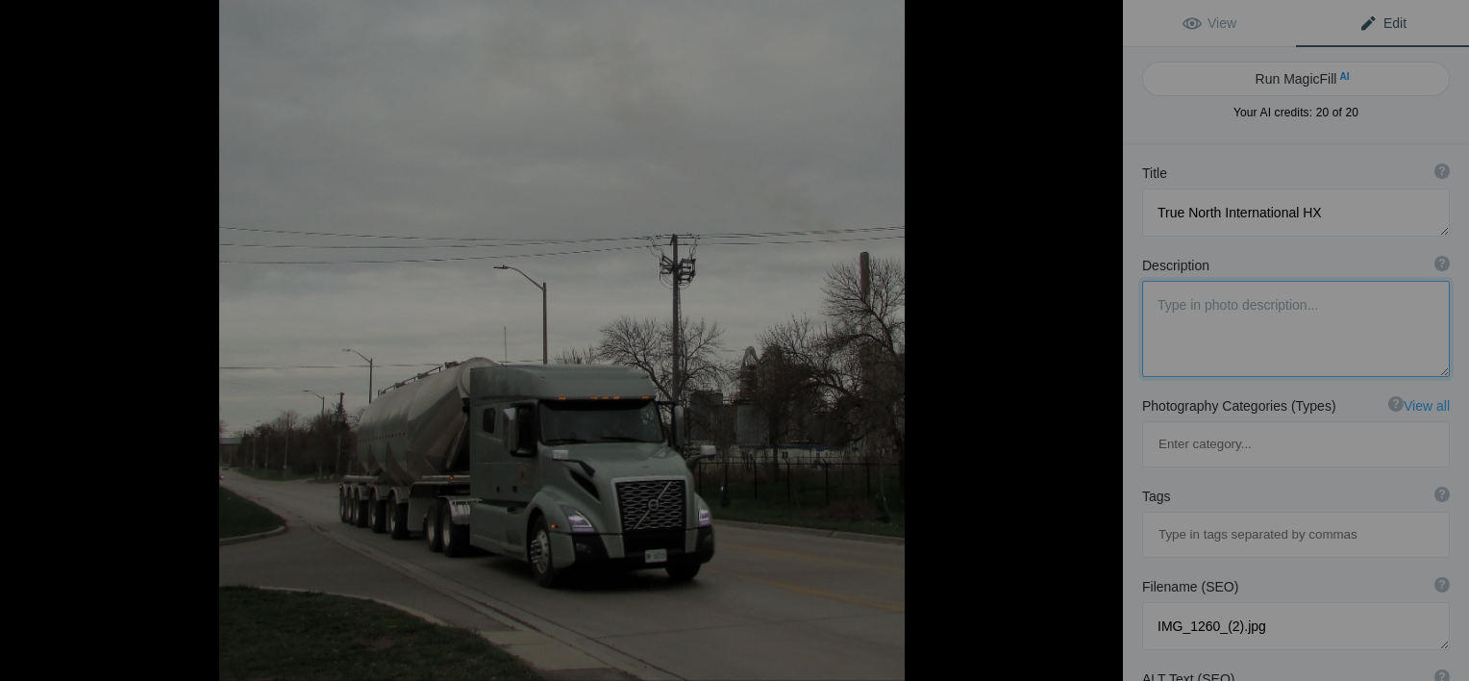
type textarea "true north Volvo"
type textarea "IMG_0102_(2)_true_north.jpg"
click at [1102, 337] on button at bounding box center [1051, 340] width 144 height 245
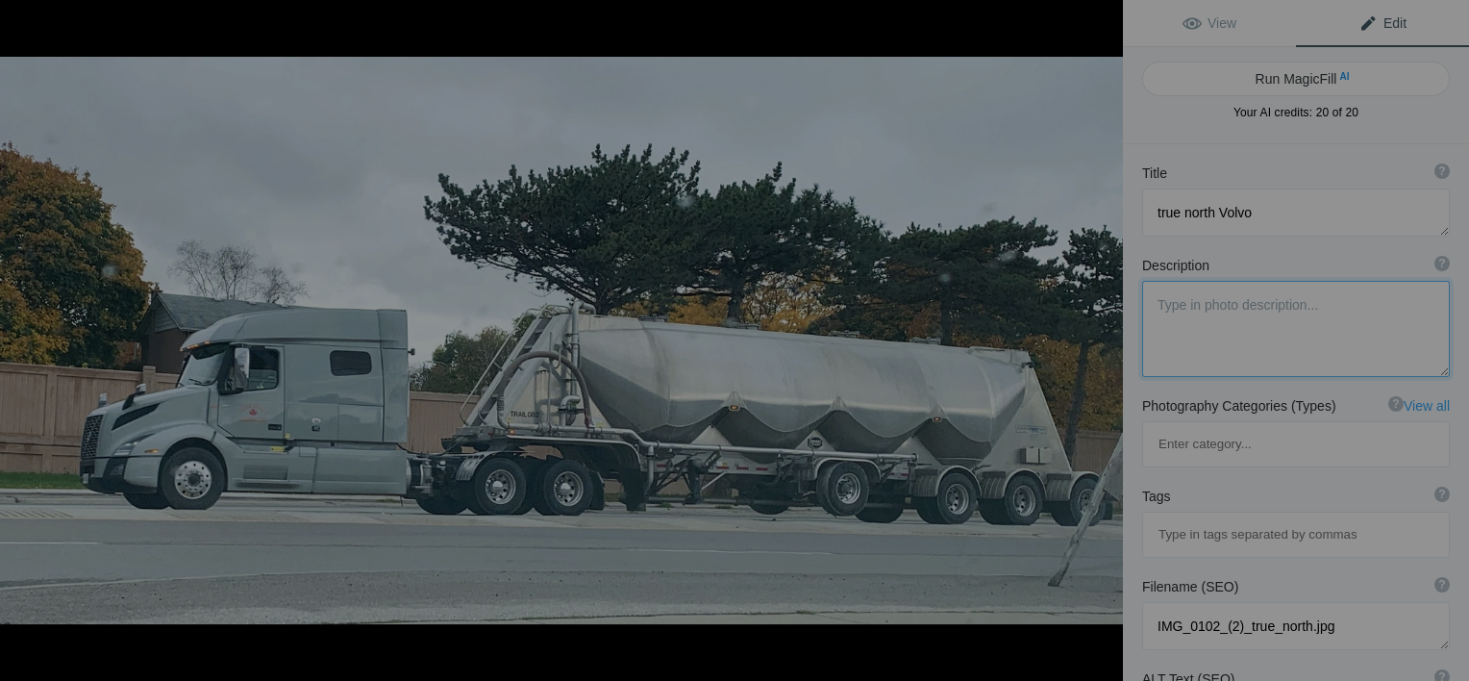
type textarea "Tru North Volvo bulker [DATE]"
type textarea "volvo_bulker_10-30-23.jpg"
click at [1102, 337] on button at bounding box center [1051, 340] width 144 height 245
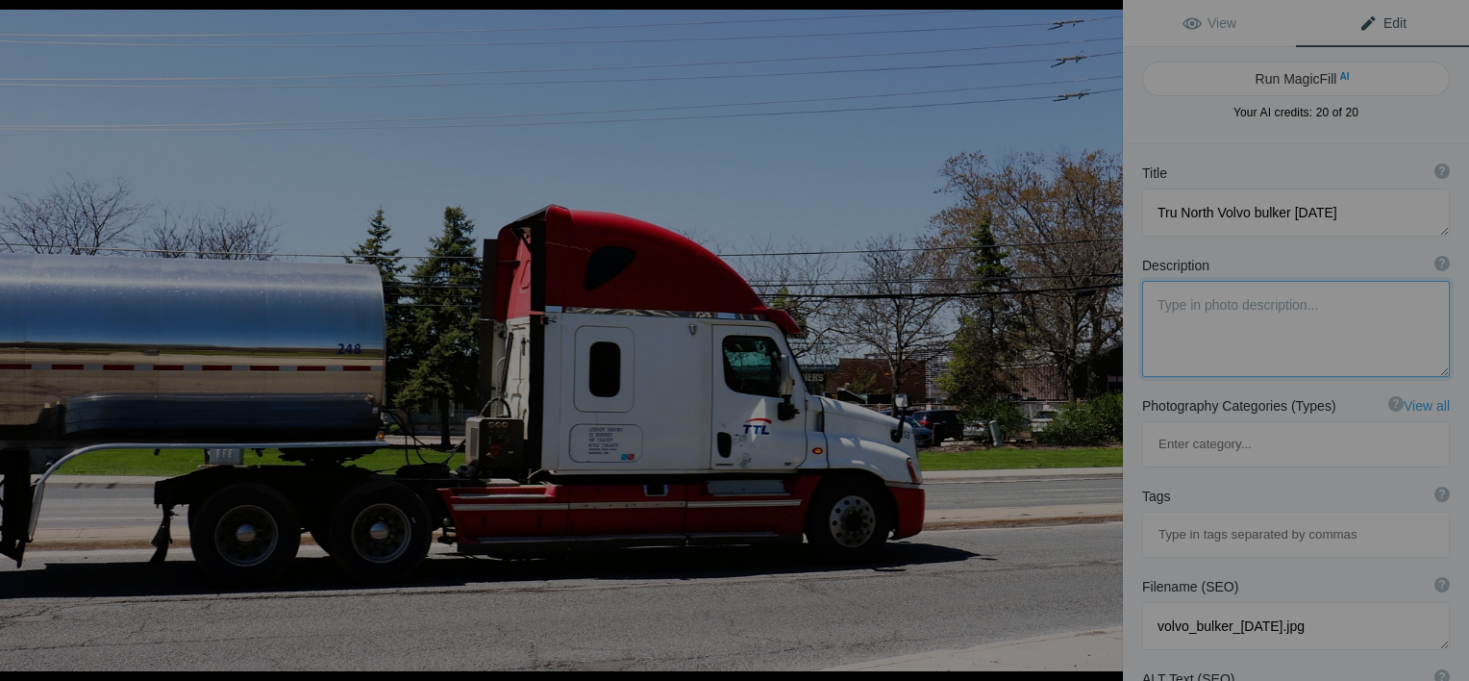
type textarea "TTL Freightliner [DATE]"
type textarea "TTL_Freightliner_05-09-25.jpg"
click at [1102, 337] on button at bounding box center [1051, 340] width 144 height 245
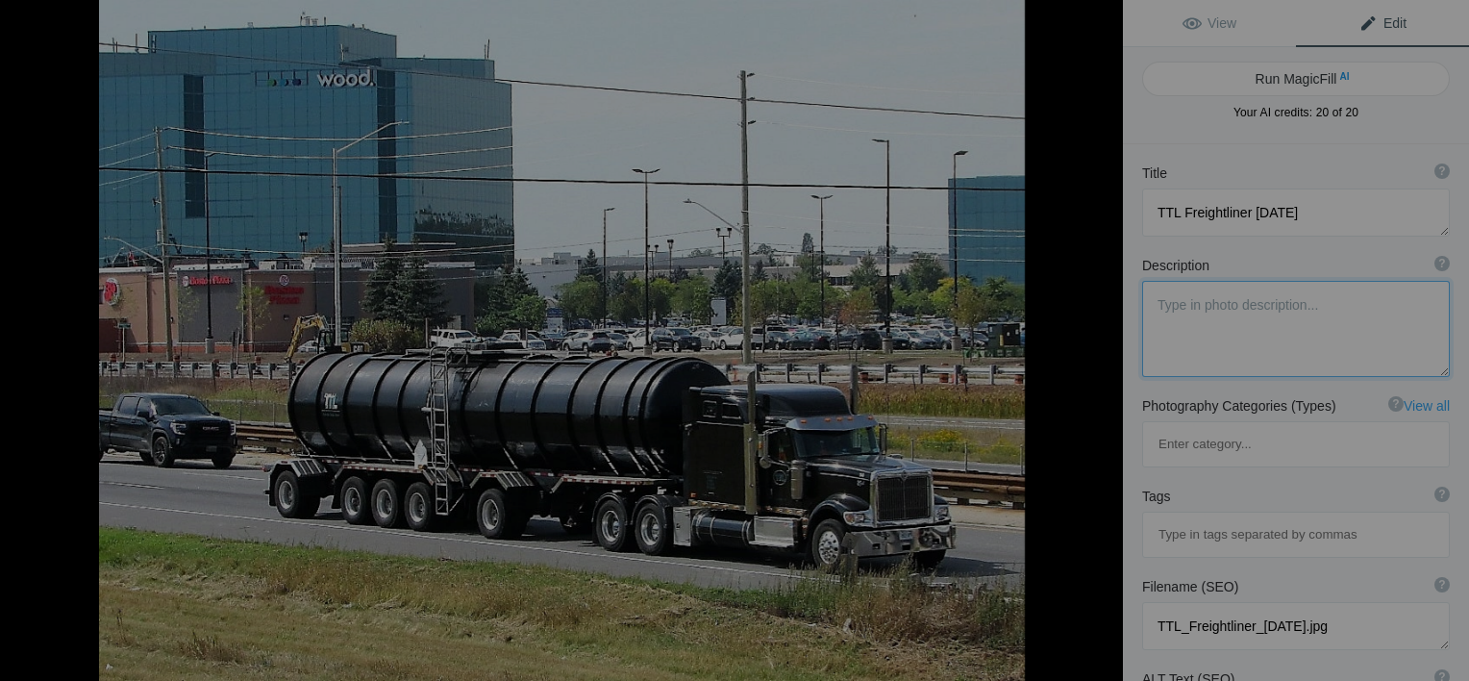
type textarea "TTL International"
type textarea "Tanker_TTL.jpg"
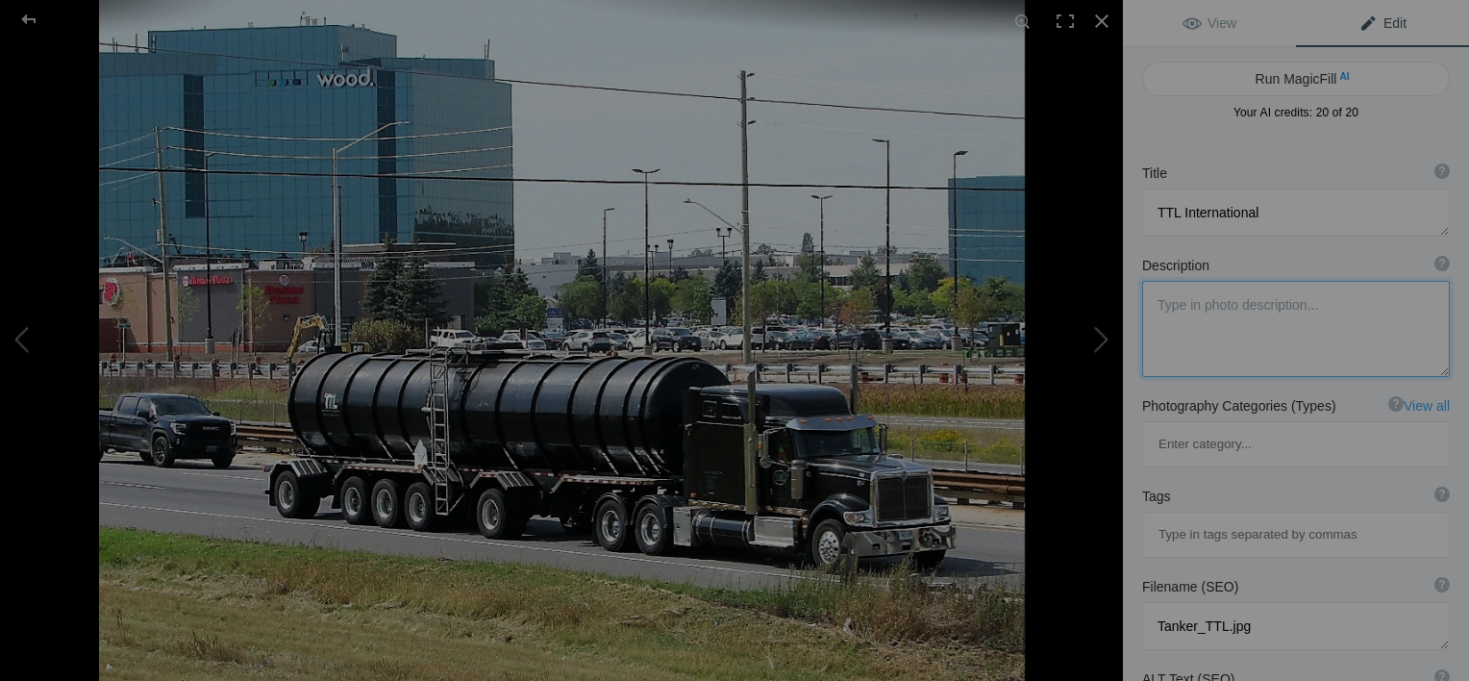
click at [1177, 307] on textarea at bounding box center [1296, 329] width 308 height 96
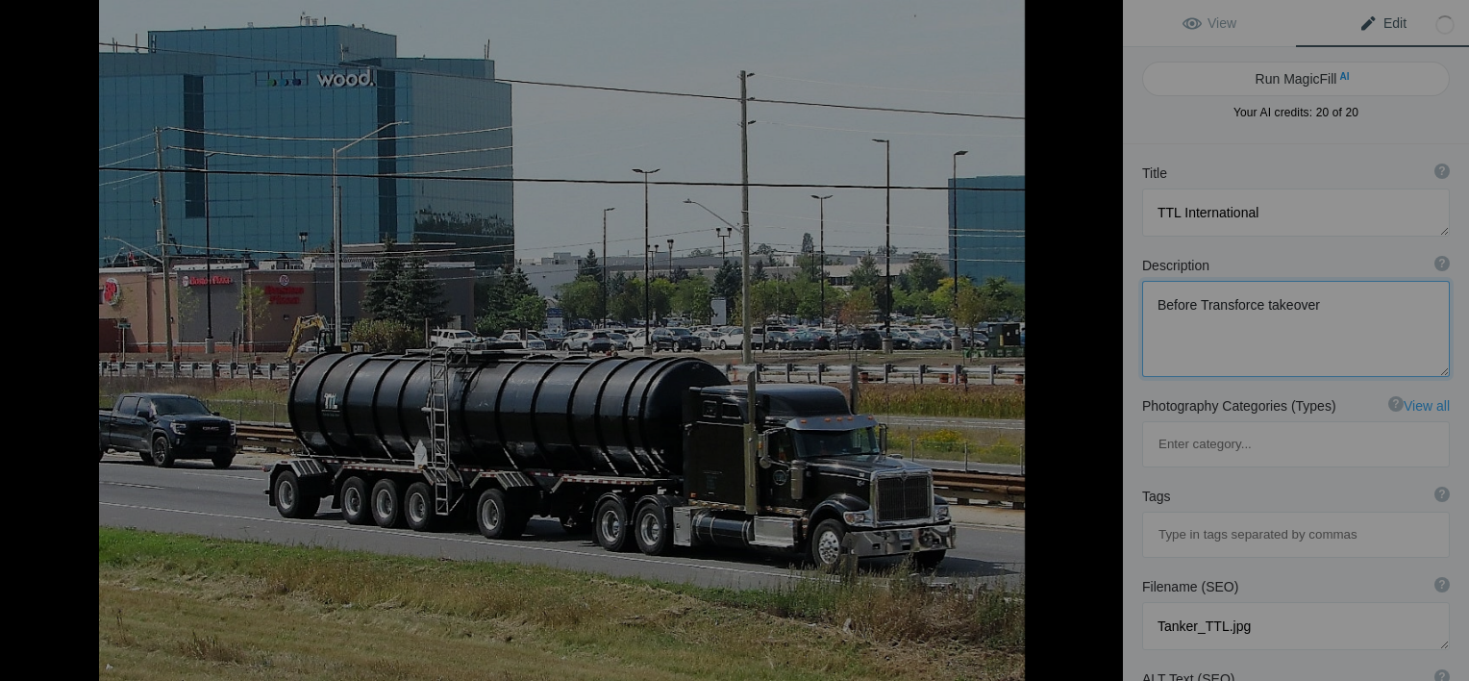
type textarea "Before Transforce takeover."
click at [1096, 335] on button at bounding box center [1051, 340] width 144 height 245
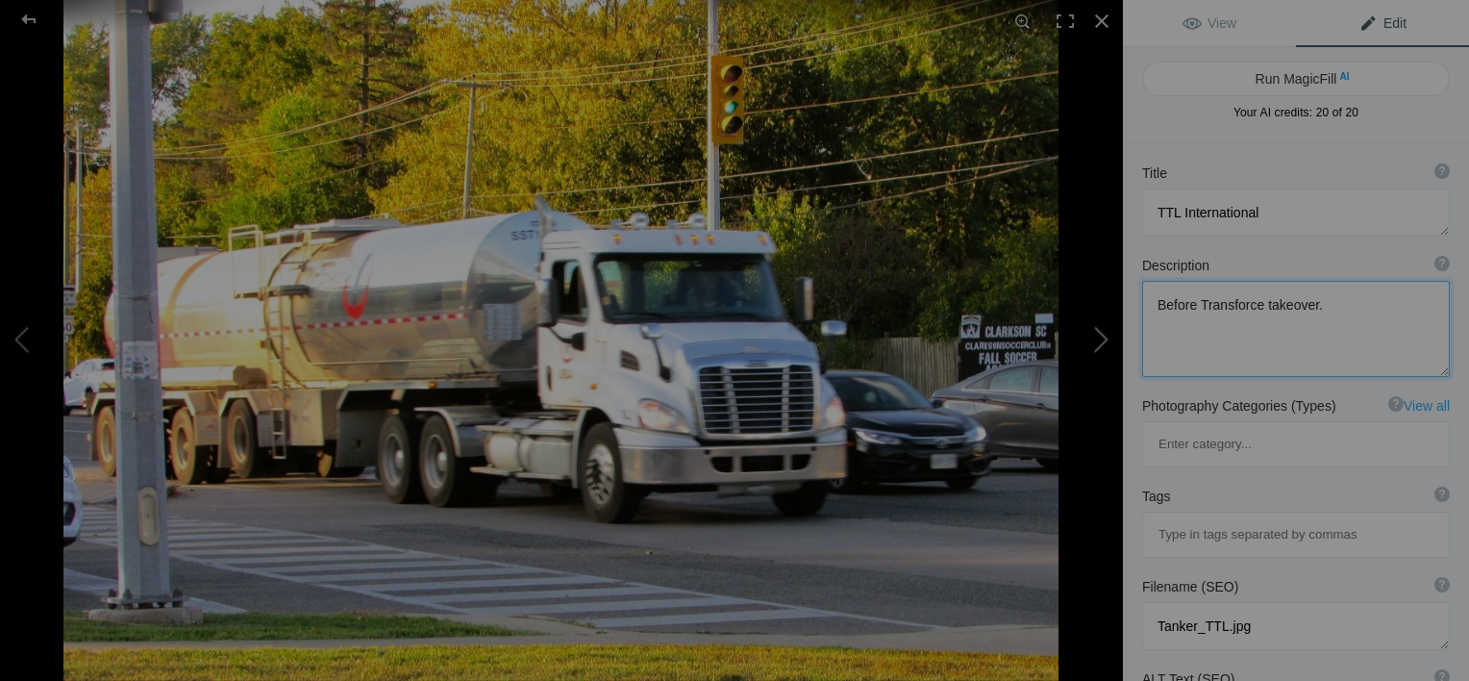
type textarea "UBA [DATE]"
type textarea "UBA_September_2019.jpg"
click at [1096, 338] on button at bounding box center [1051, 340] width 144 height 245
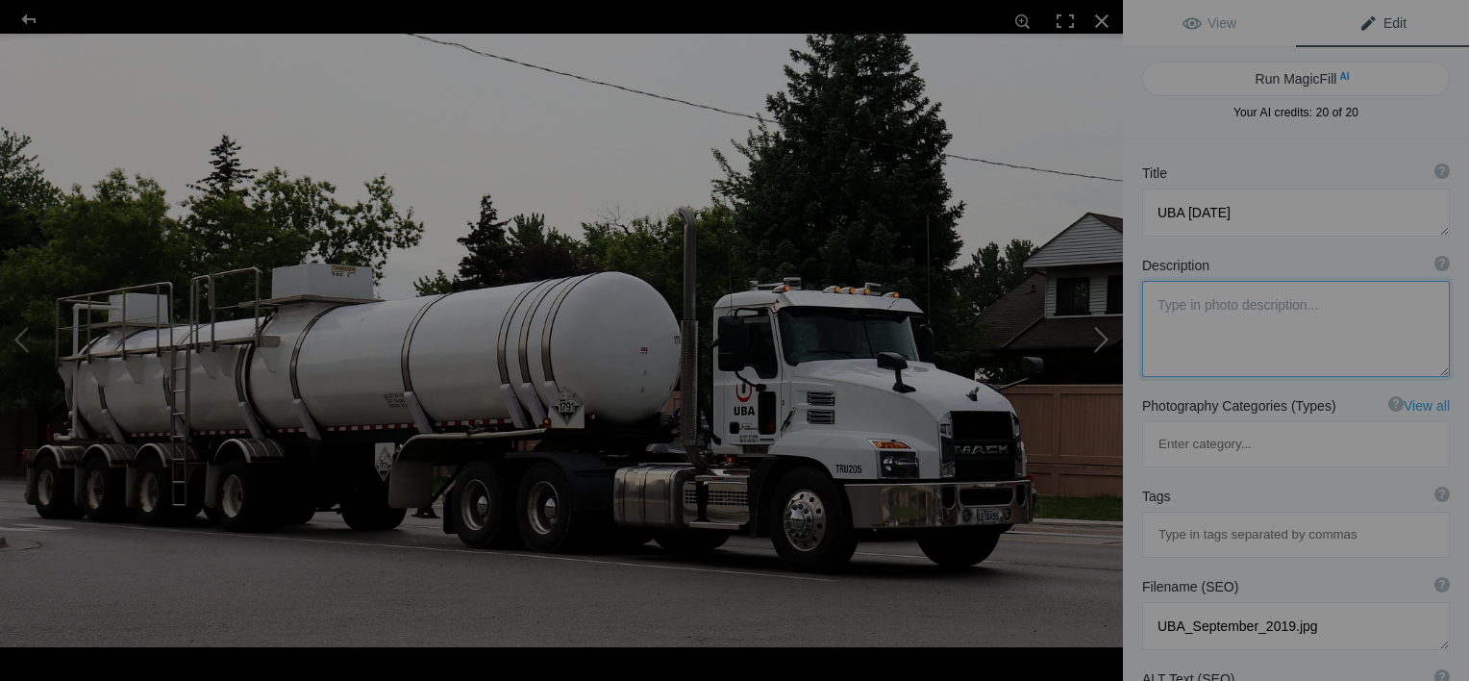
type textarea "UBA TRU 205"
type textarea "UBA_TRU_205.jpg"
click at [1096, 338] on button at bounding box center [1051, 340] width 144 height 245
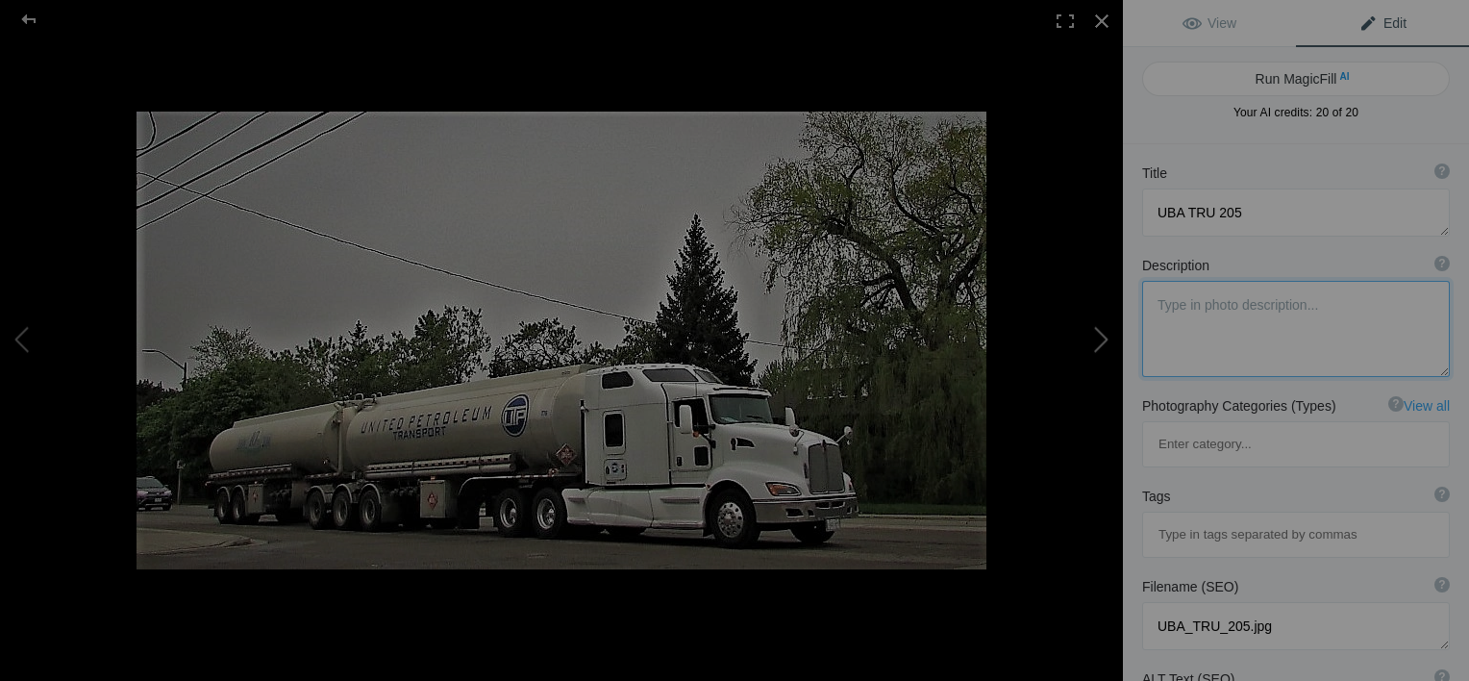
type textarea "united petroleum 1"
type textarea "united_petroleum_1.jpg"
click at [1096, 338] on button at bounding box center [1051, 340] width 144 height 245
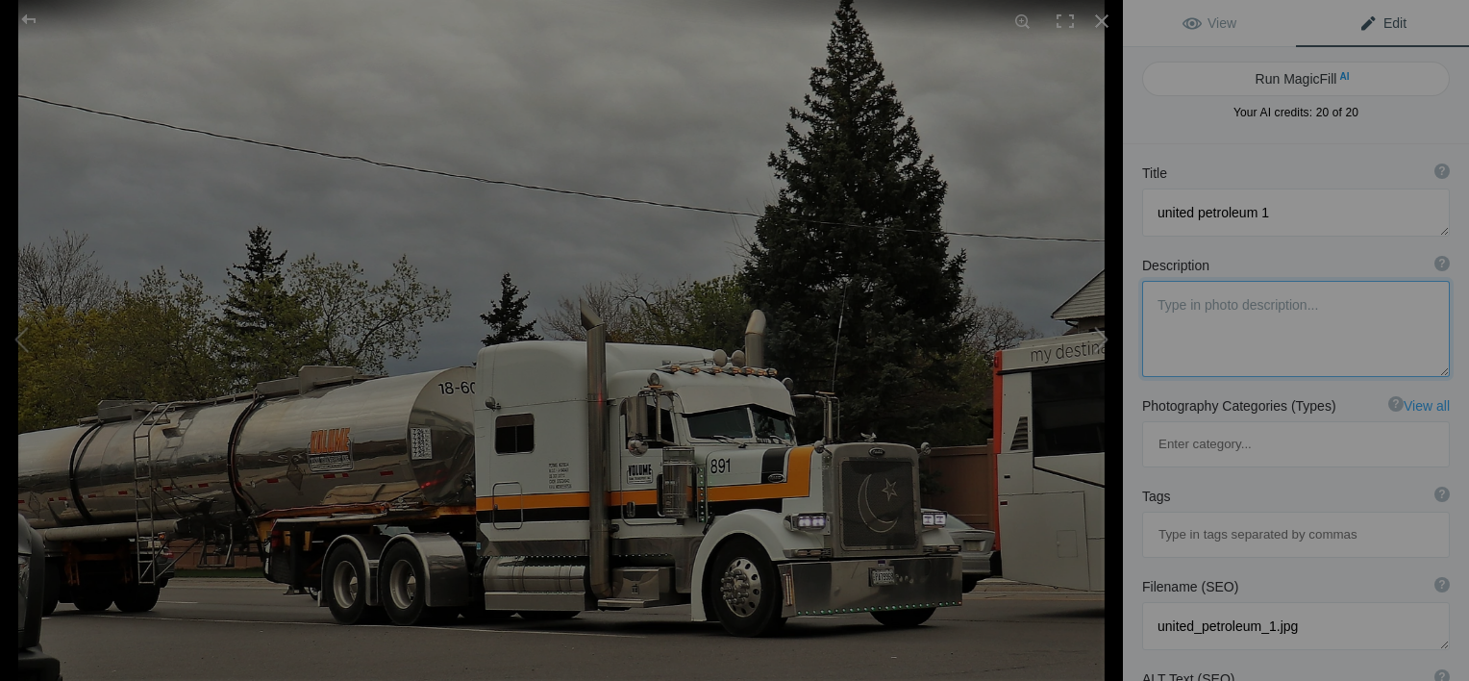
type textarea "Volume 891 [DATE]"
type textarea "Tanker_Tuesday_Volume_891_5-5-25.jpg"
click at [1096, 338] on button at bounding box center [1051, 340] width 144 height 245
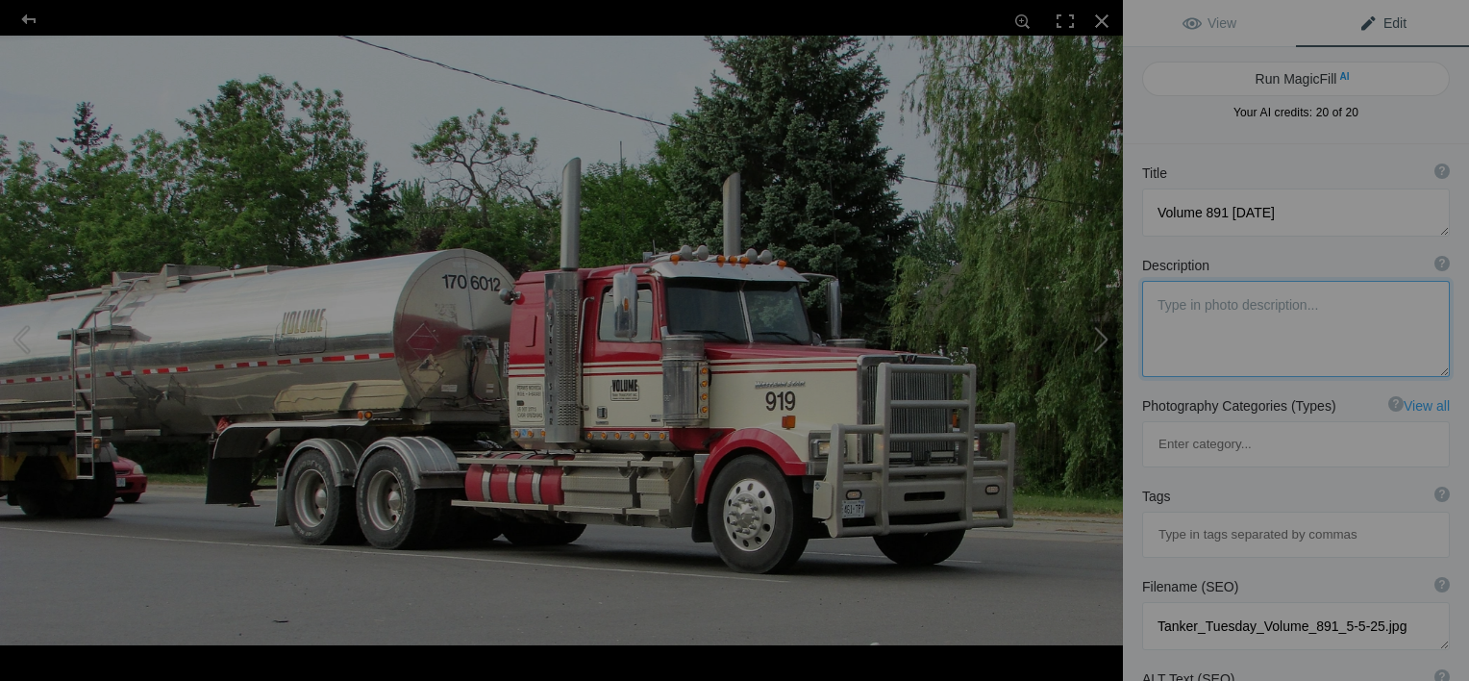
type textarea "Volume 919"
type textarea "Volume_919.jpg"
click at [1096, 338] on button at bounding box center [1051, 340] width 144 height 245
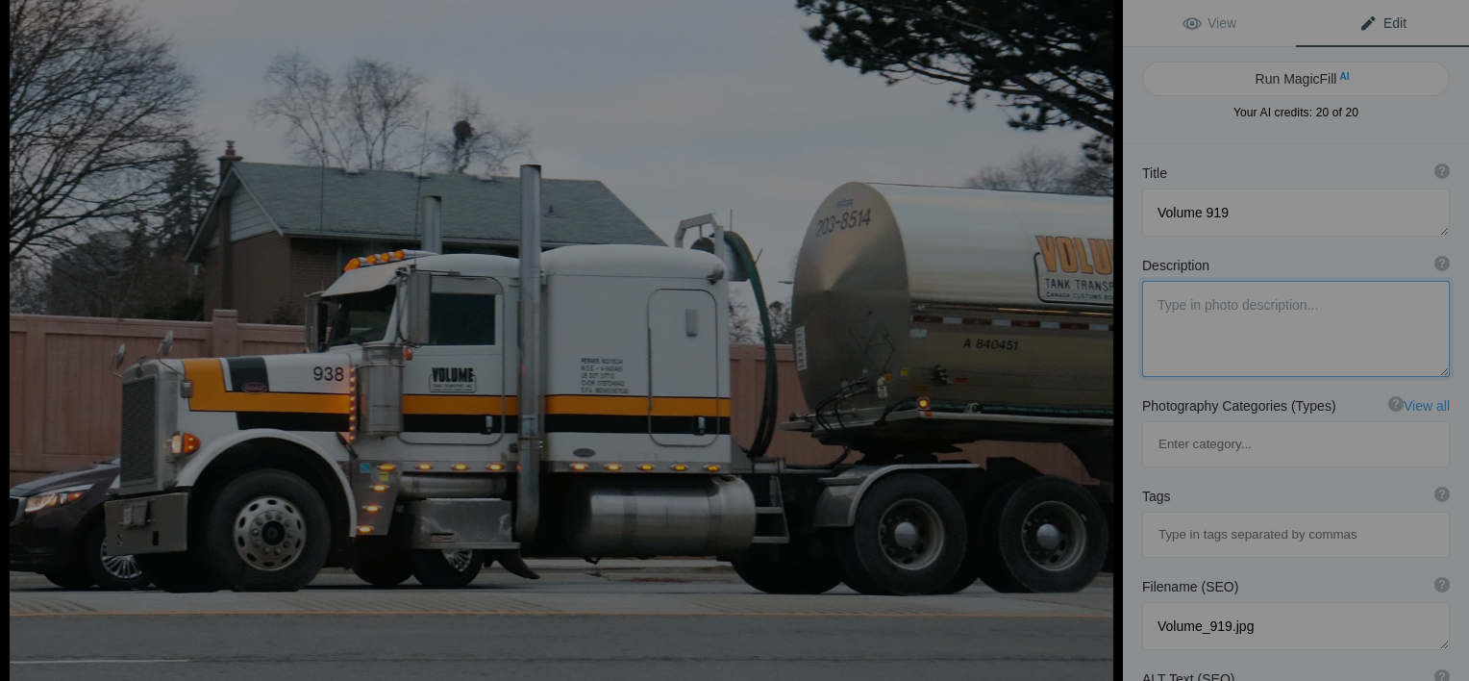
type textarea "Volume 938"
type textarea "Tanker_Tuesday_Volume1.jpg"
click at [1096, 338] on button at bounding box center [1051, 340] width 144 height 245
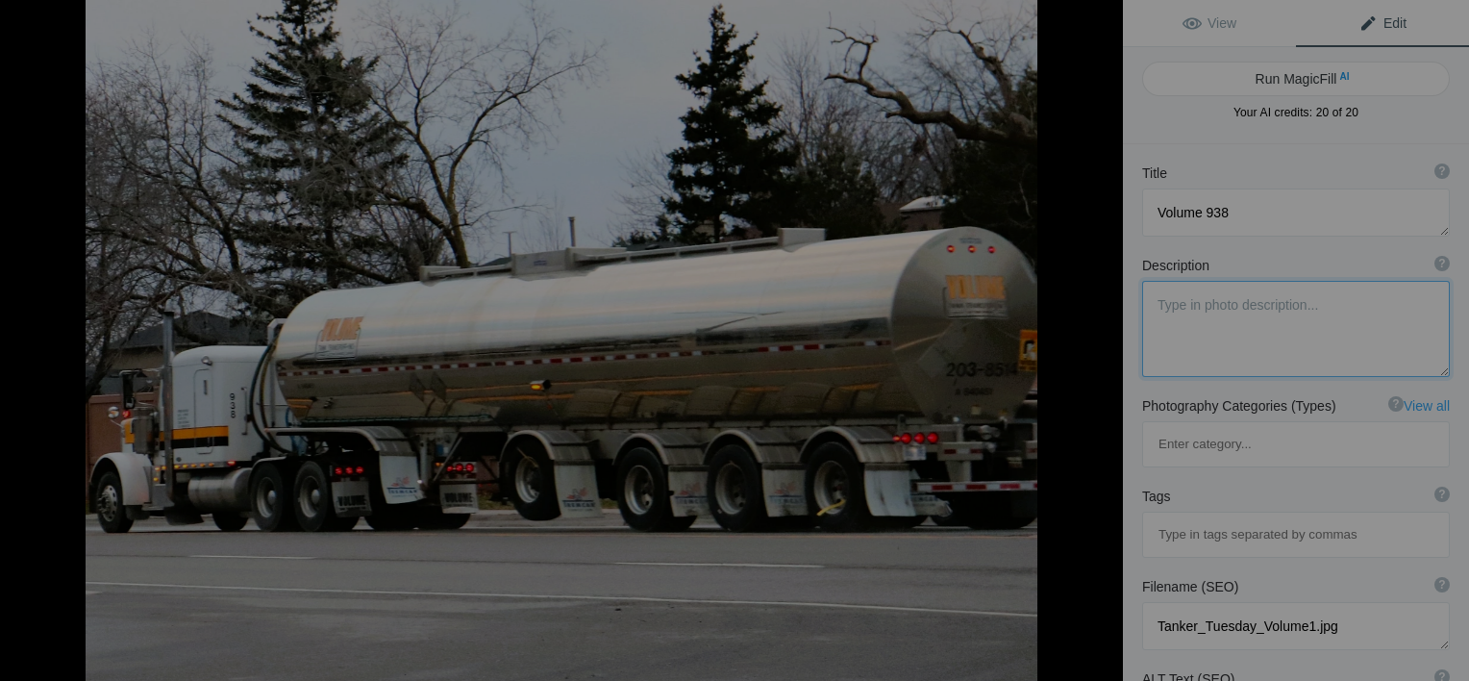
type textarea "Volume 938 (2)"
type textarea "Tanker_Tuesday_Volume2.jpg"
click at [1096, 338] on button at bounding box center [1051, 340] width 144 height 245
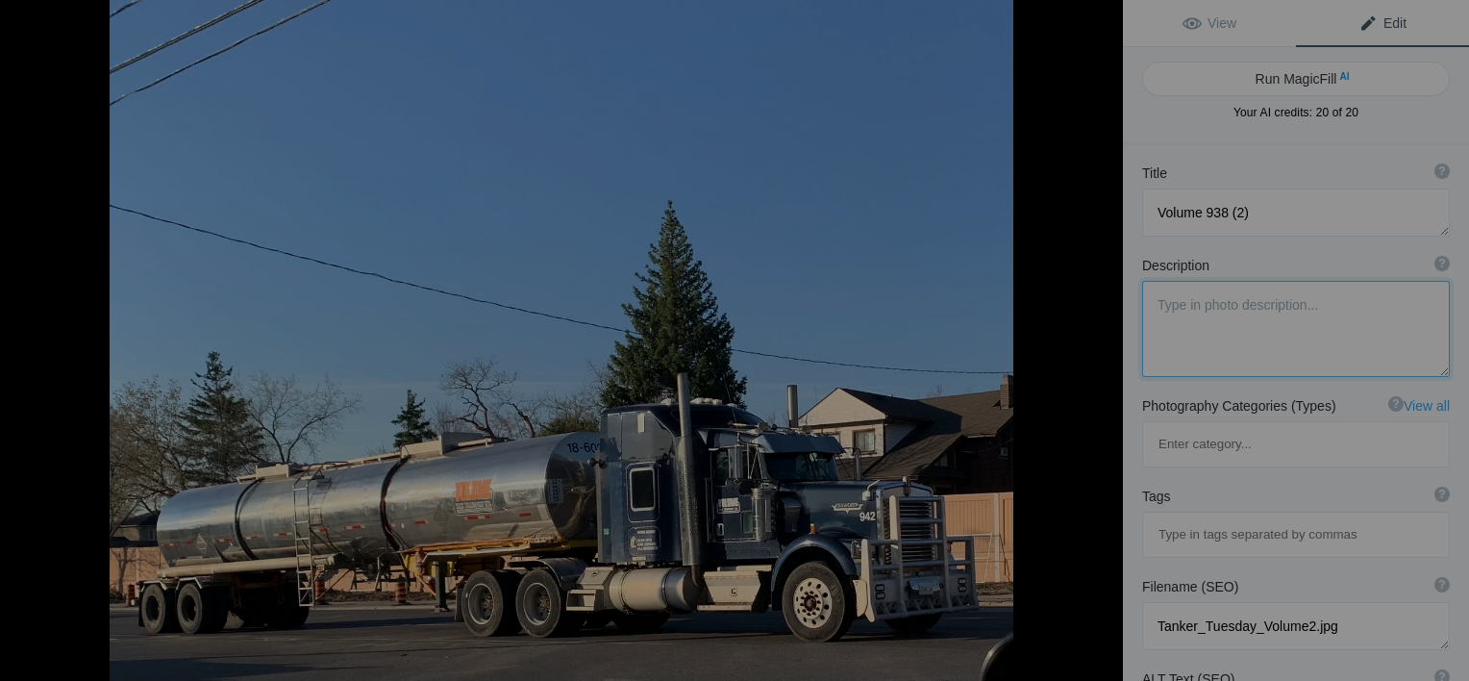
type textarea "Volume W900"
type textarea "2330E487-0CE0-4C79-96EF-6158A3FC087F.jpeg"
click at [1096, 338] on button at bounding box center [1051, 340] width 144 height 245
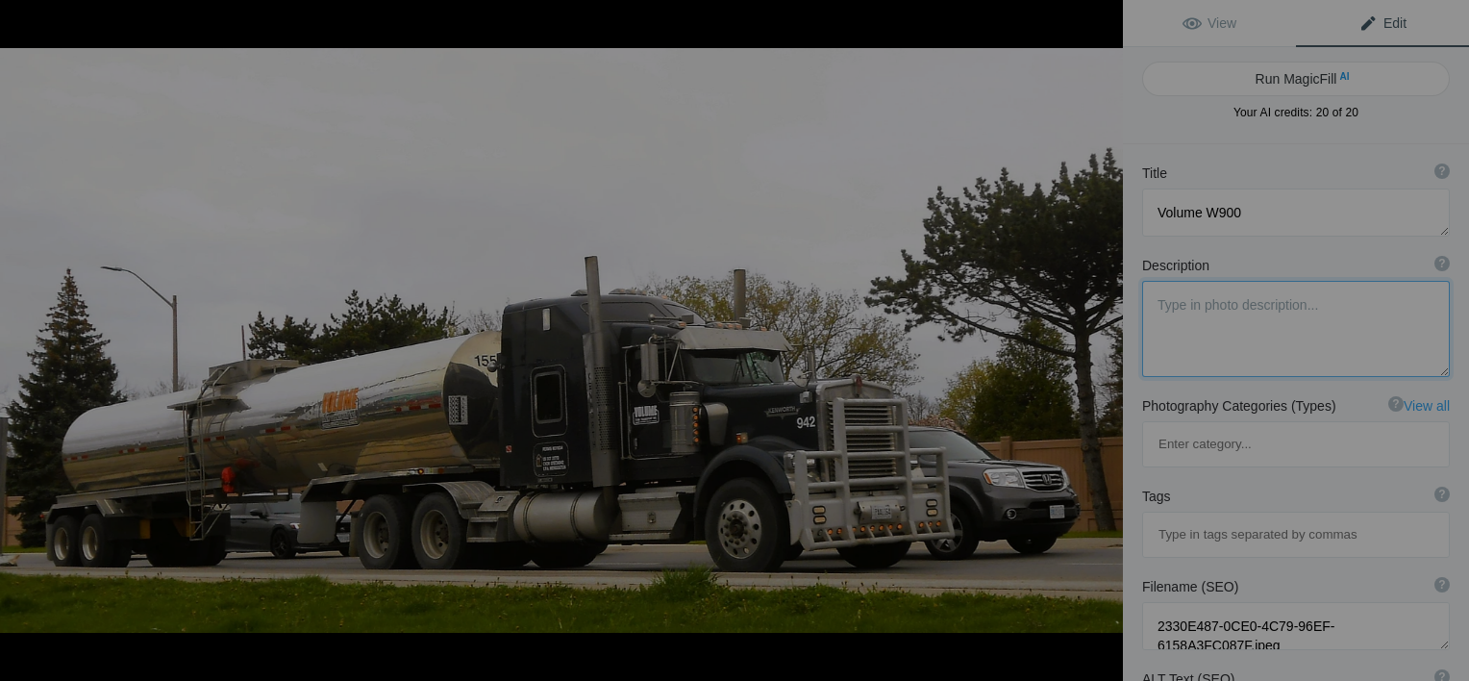
type textarea "Volume W900 tanker"
type textarea "w900_tanker.jpg"
click at [1096, 338] on button at bounding box center [1051, 340] width 144 height 245
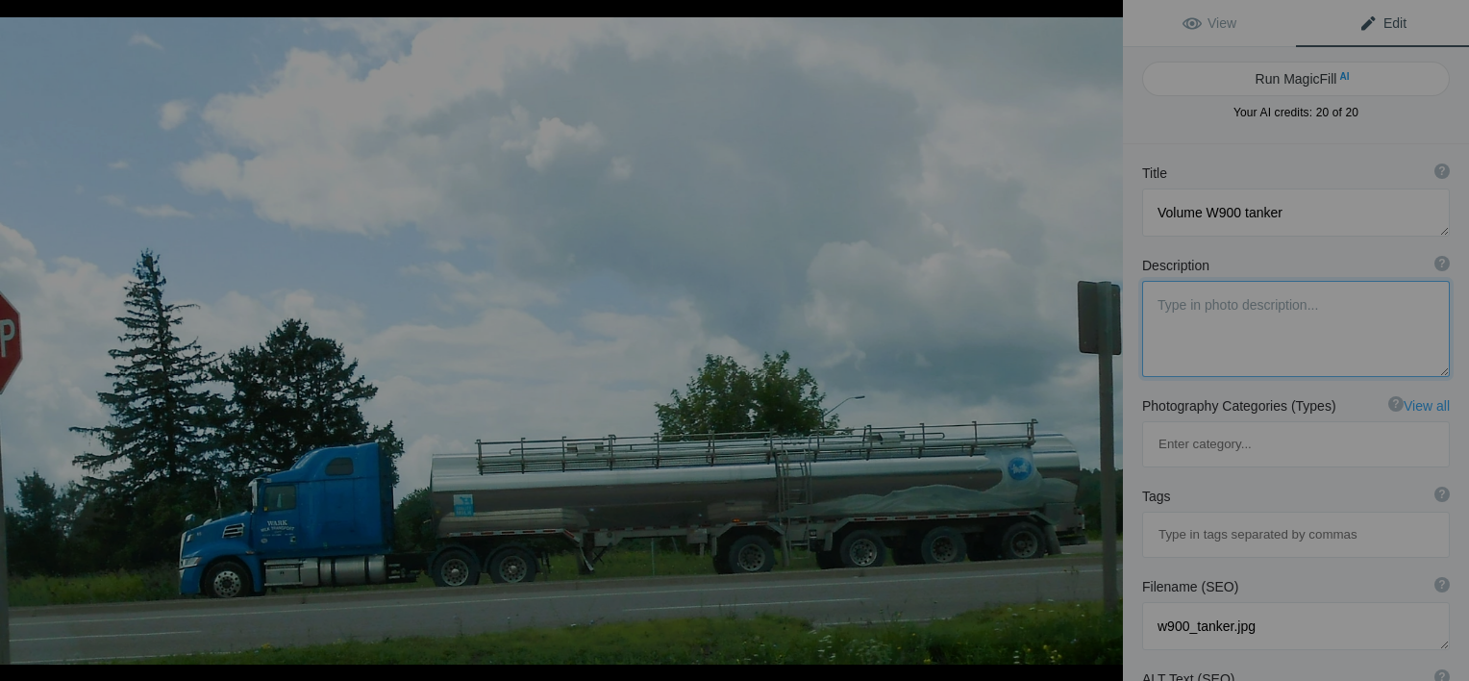
type textarea "[PERSON_NAME] Milk Transport"
type textarea "Based in Alma Ontario. Seen Saturday August 26 2023."
type textarea "milk_tanker.jpg"
click at [1096, 338] on button at bounding box center [1051, 340] width 144 height 245
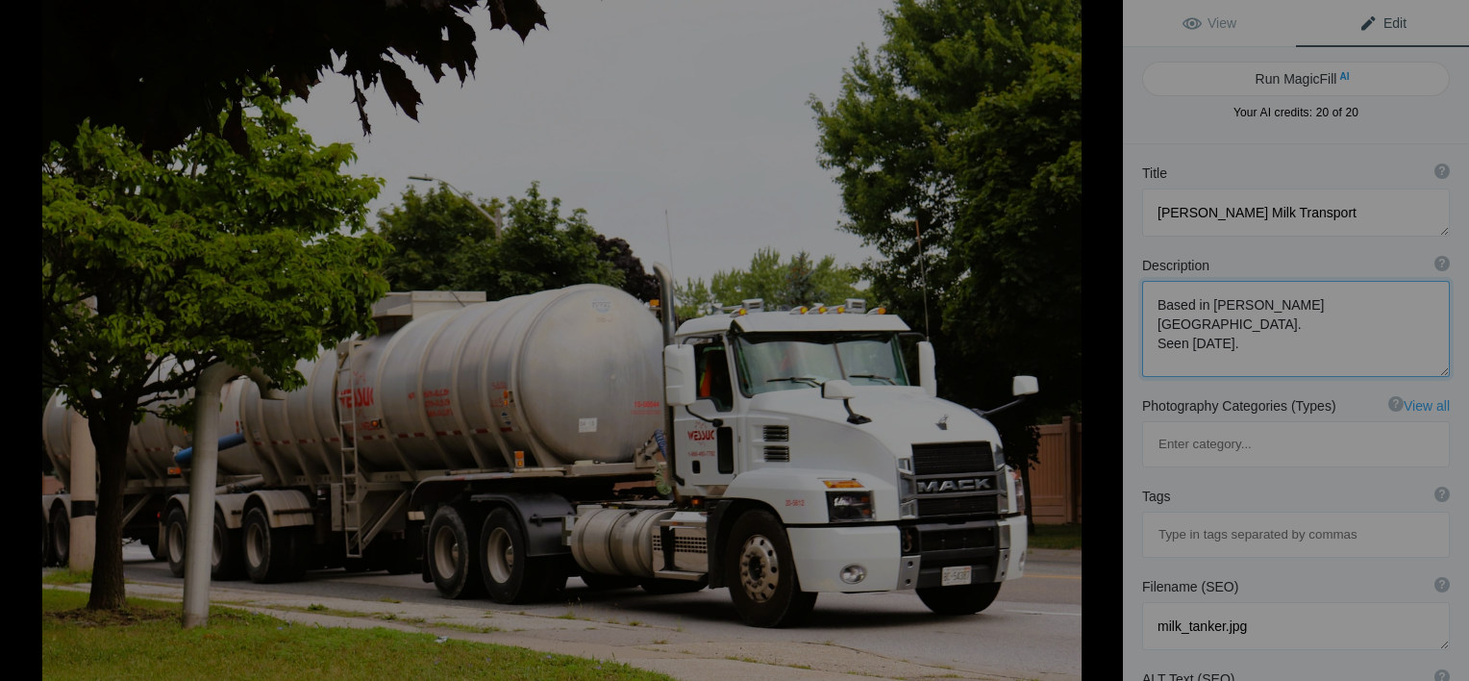
type textarea "WESSUC [PERSON_NAME]"
type textarea "Sewage haulers?"
type textarea "mack_anthem_daycab.jpg"
click at [1096, 338] on button at bounding box center [1051, 340] width 144 height 245
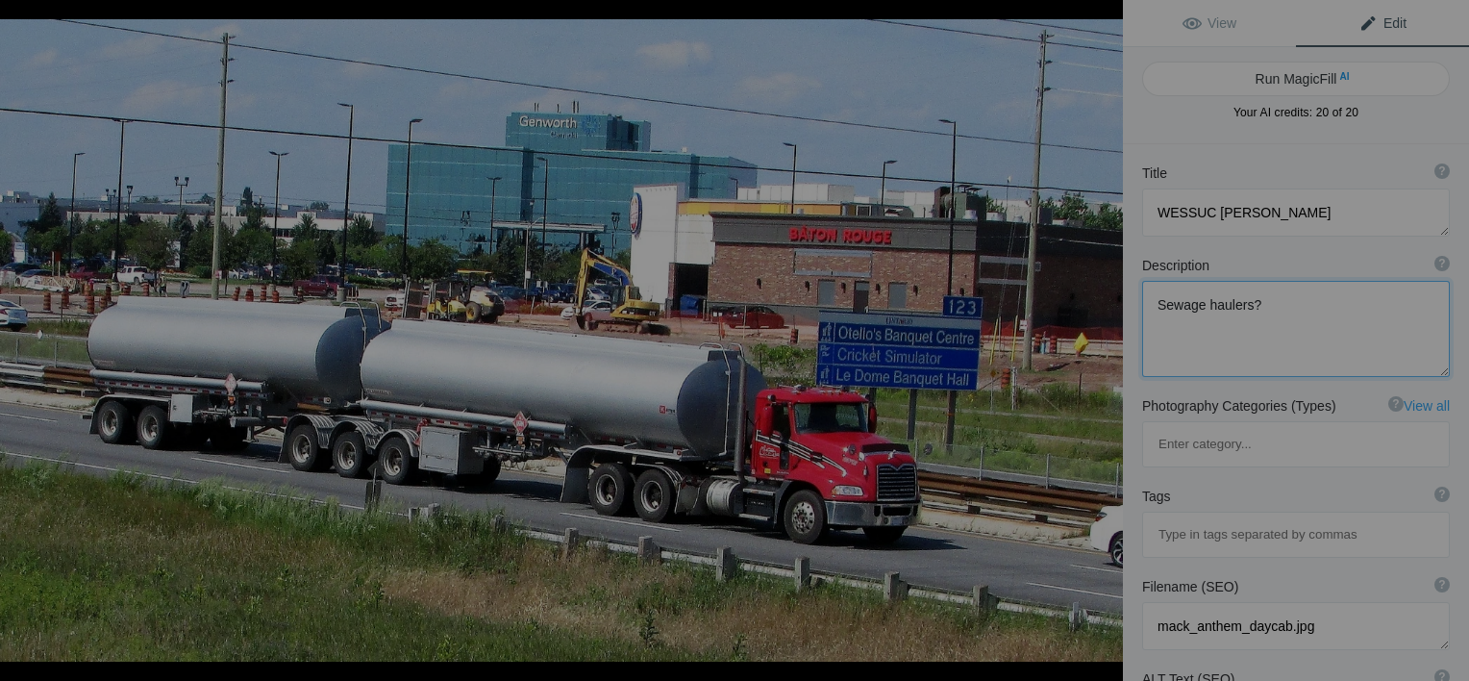
type textarea "Westcan Bulk [PERSON_NAME]"
type textarea "Westcan_Bulk_Mack.jpg"
click at [1105, 344] on button at bounding box center [1051, 340] width 144 height 245
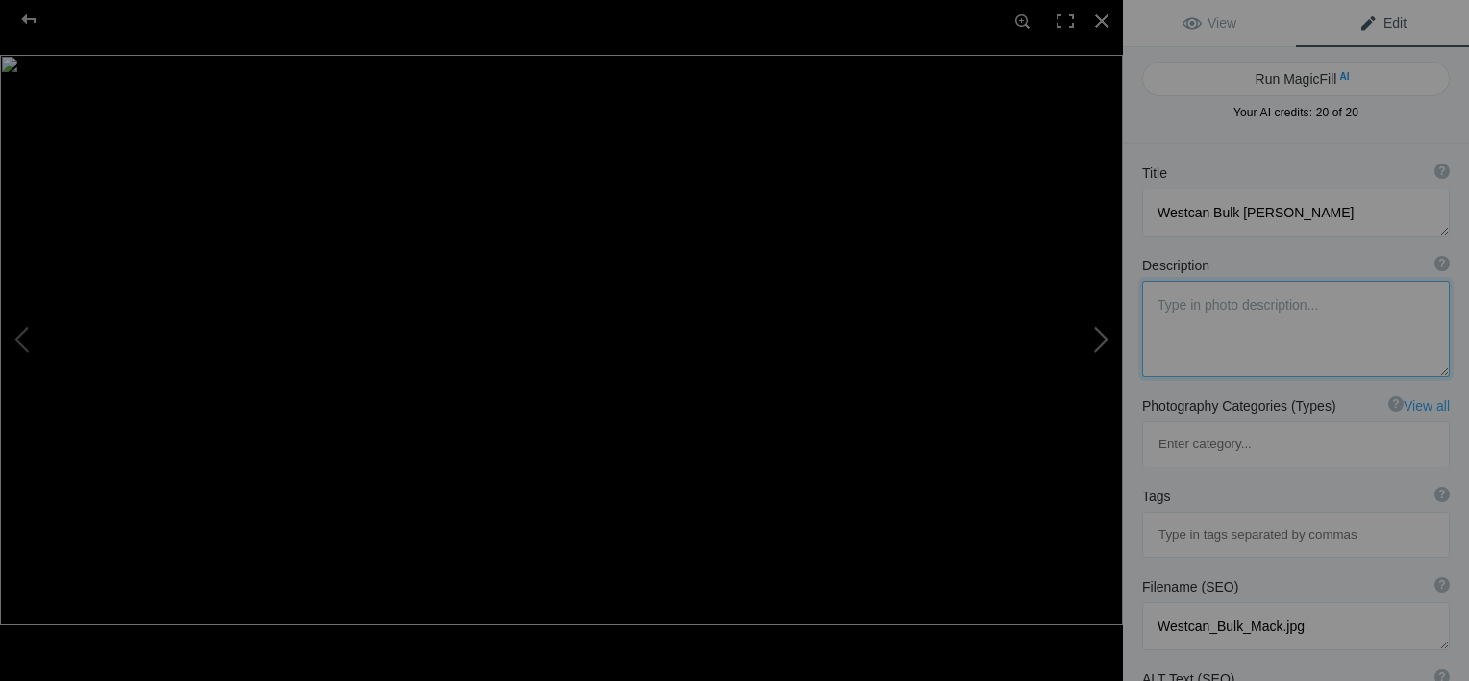
type textarea "Commercial Transport"
type textarea "Commercial_Transport.jpg"
click at [1105, 344] on button at bounding box center [1051, 340] width 144 height 245
type textarea "[PERSON_NAME] [DATE]"
type textarea "Cooney_November_2023.jpg"
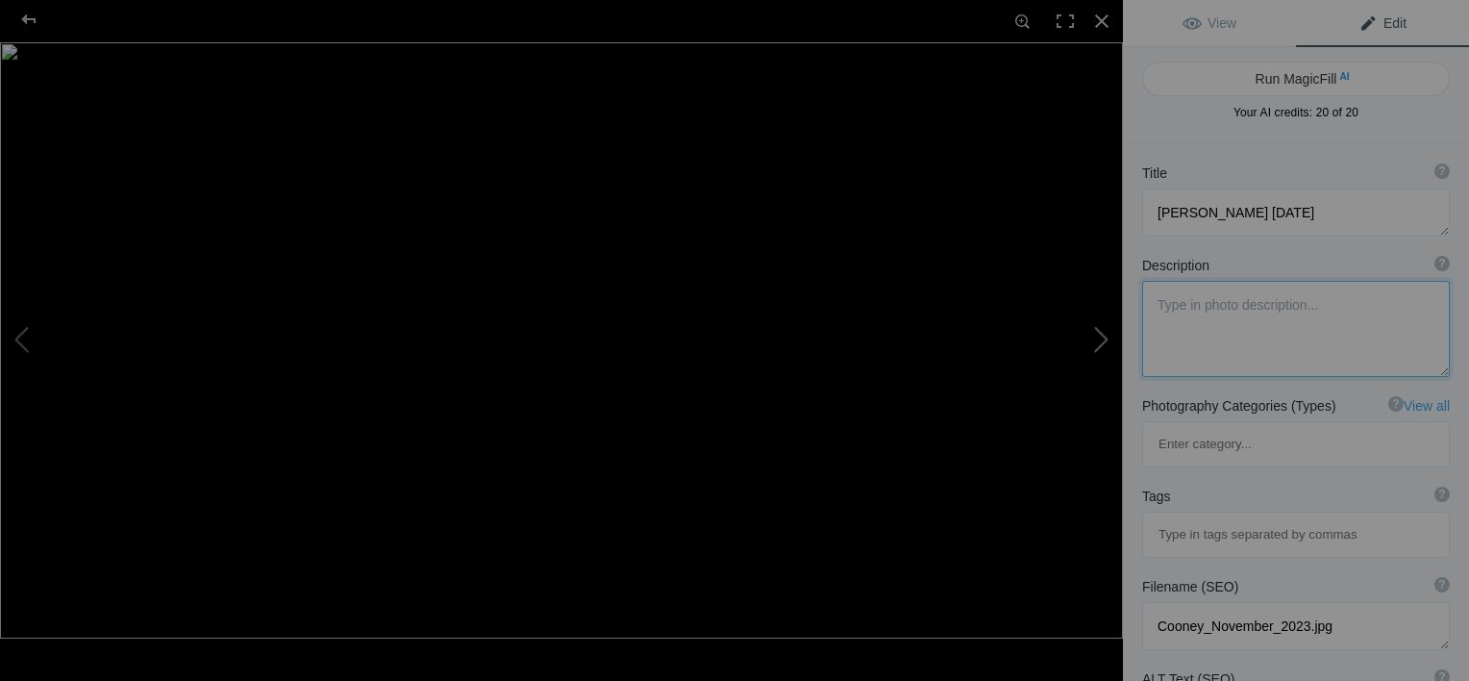
click at [1105, 344] on button at bounding box center [1051, 340] width 144 height 245
type textarea "[PERSON_NAME]"
type textarea "Connell_KW_.jpg"
click at [1100, 10] on div at bounding box center [1102, 21] width 42 height 42
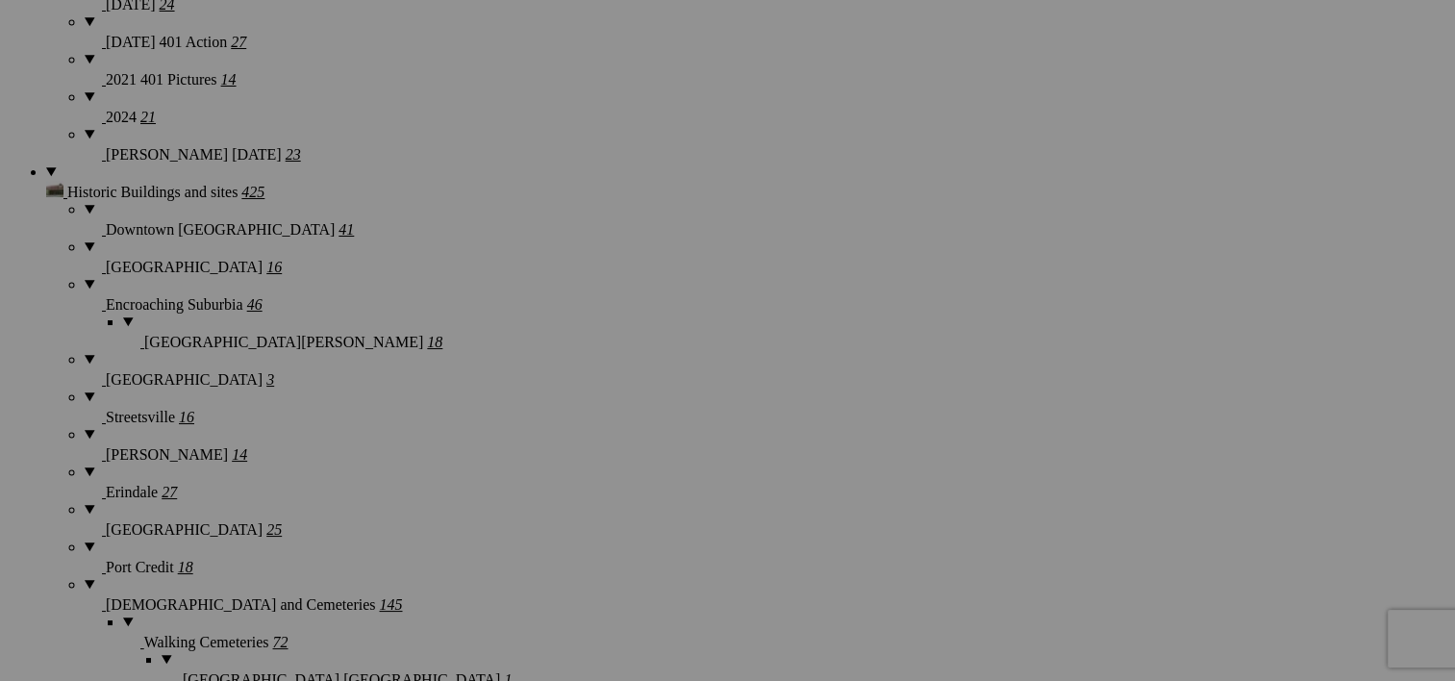
scroll to position [0, 0]
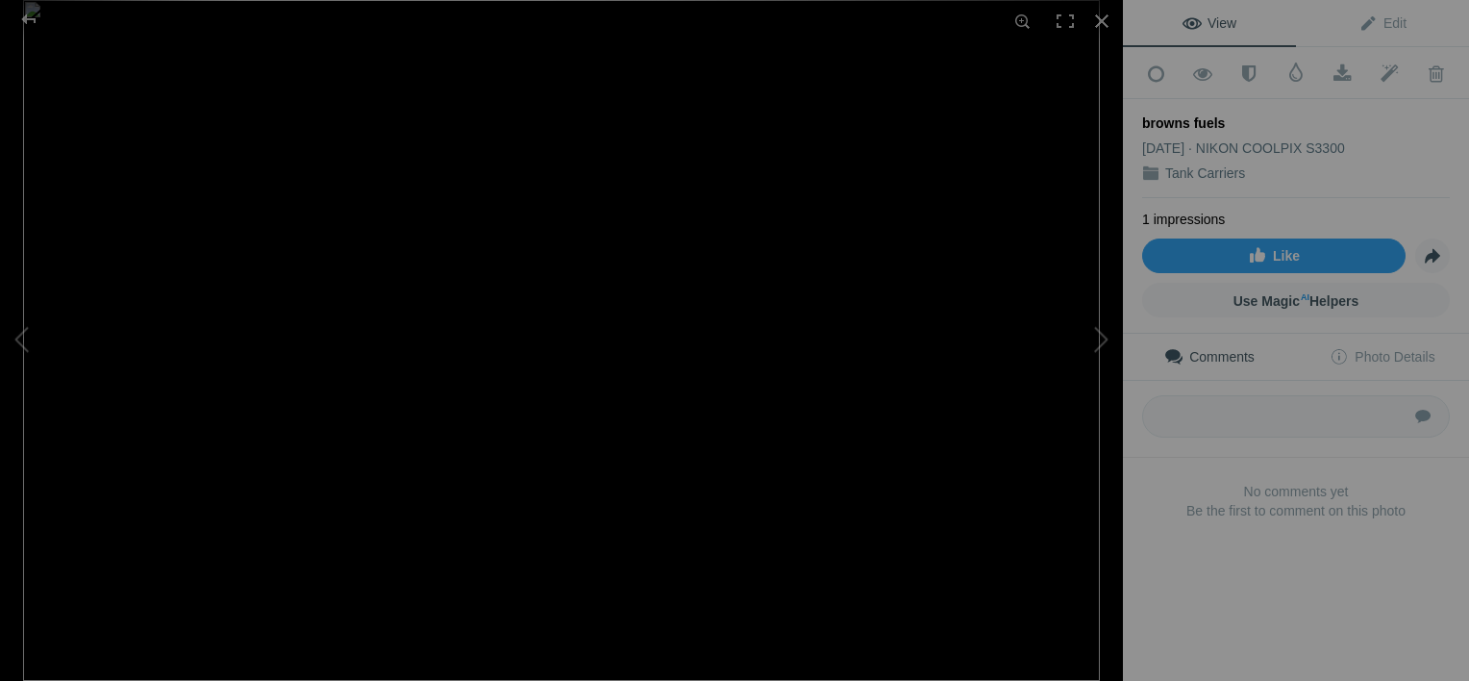
click at [465, 485] on img at bounding box center [561, 340] width 1077 height 681
click at [1382, 19] on span "Edit" at bounding box center [1382, 22] width 48 height 15
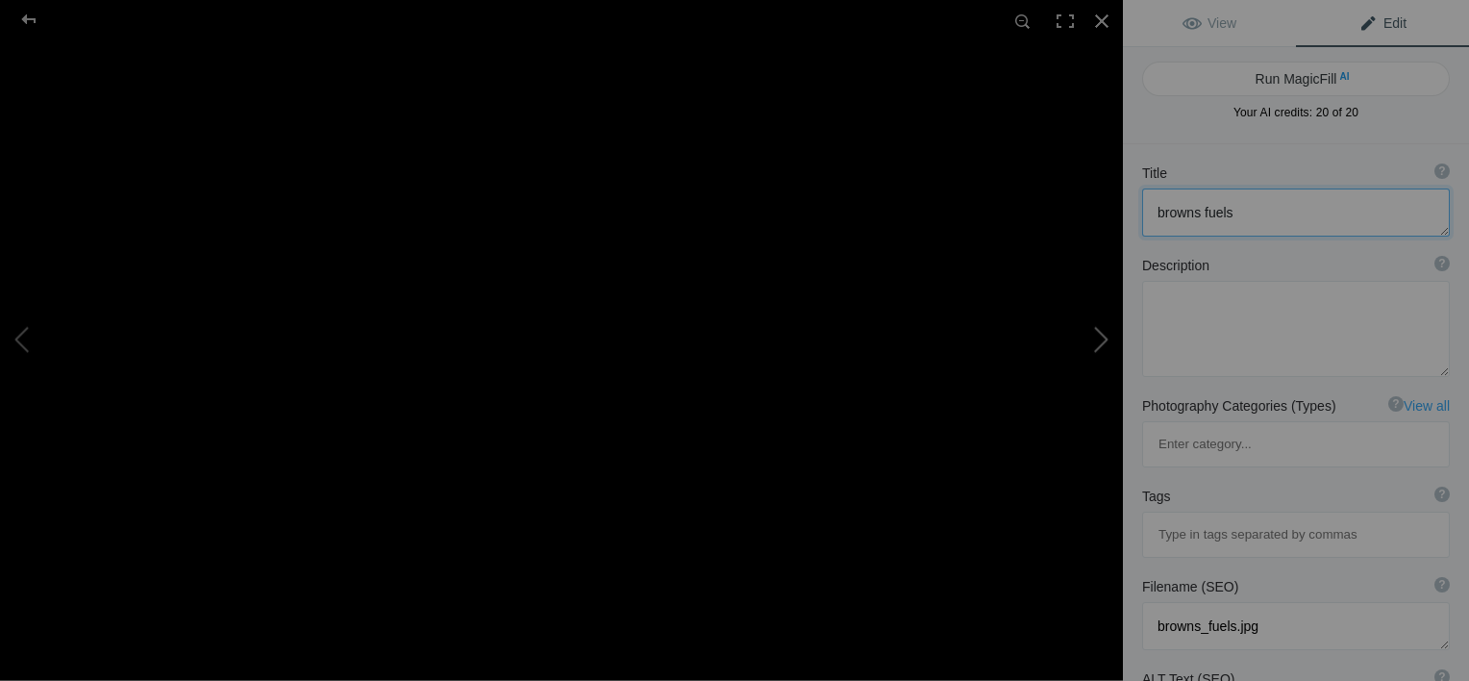
drag, startPoint x: 1255, startPoint y: 211, endPoint x: 1079, endPoint y: 233, distance: 177.3
click at [1079, 233] on div "browns fuels View Edit Run MagicFill AI Your AI credits: 20 of 20 You have used…" at bounding box center [734, 340] width 1469 height 681
click at [1073, 416] on button at bounding box center [1051, 340] width 144 height 245
type textarea "WEst Star on Sthdn"
type textarea "WEst_Star_on_Sthdn.jpg"
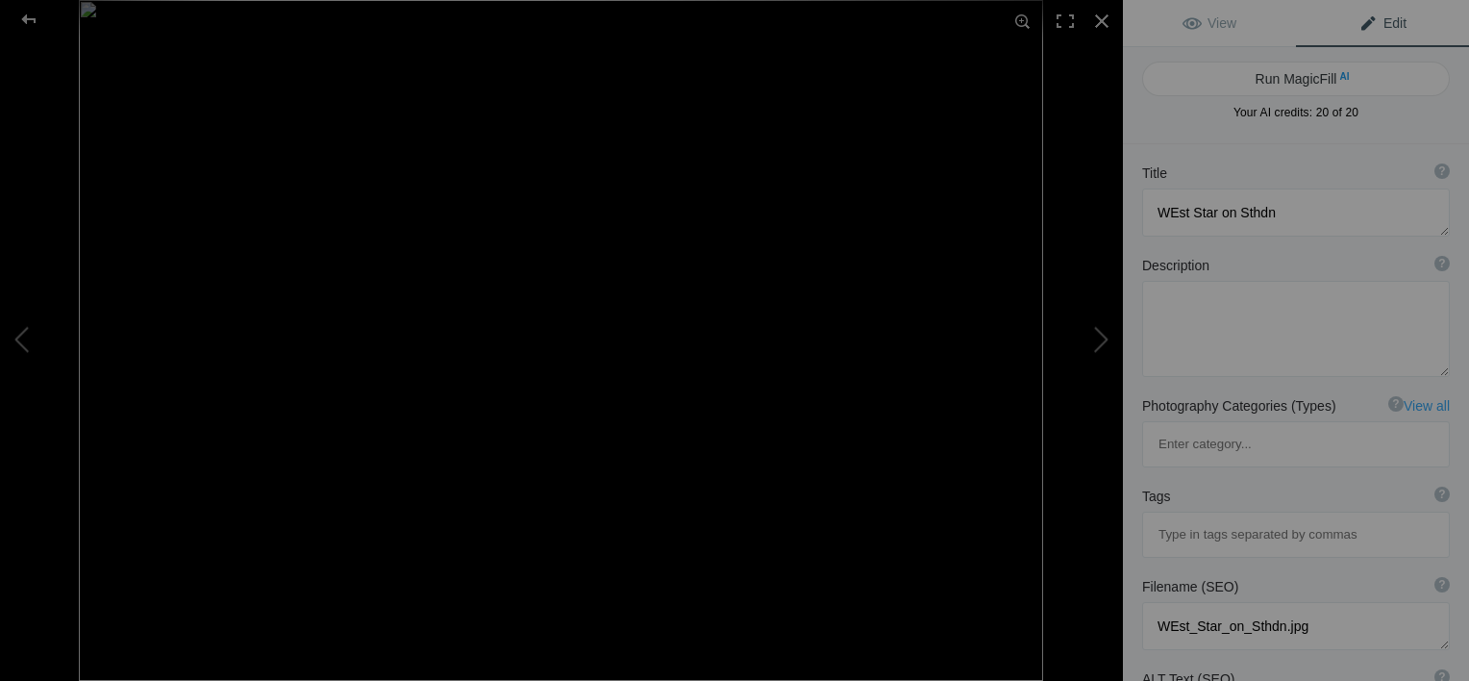
click at [1385, 18] on span "Edit" at bounding box center [1382, 22] width 48 height 15
click at [1190, 204] on textarea at bounding box center [1296, 212] width 308 height 48
click at [1097, 341] on button at bounding box center [1051, 340] width 144 height 245
type textarea "Air Liquide Freightliner"
type textarea "tanker_air_liquide.jpg"
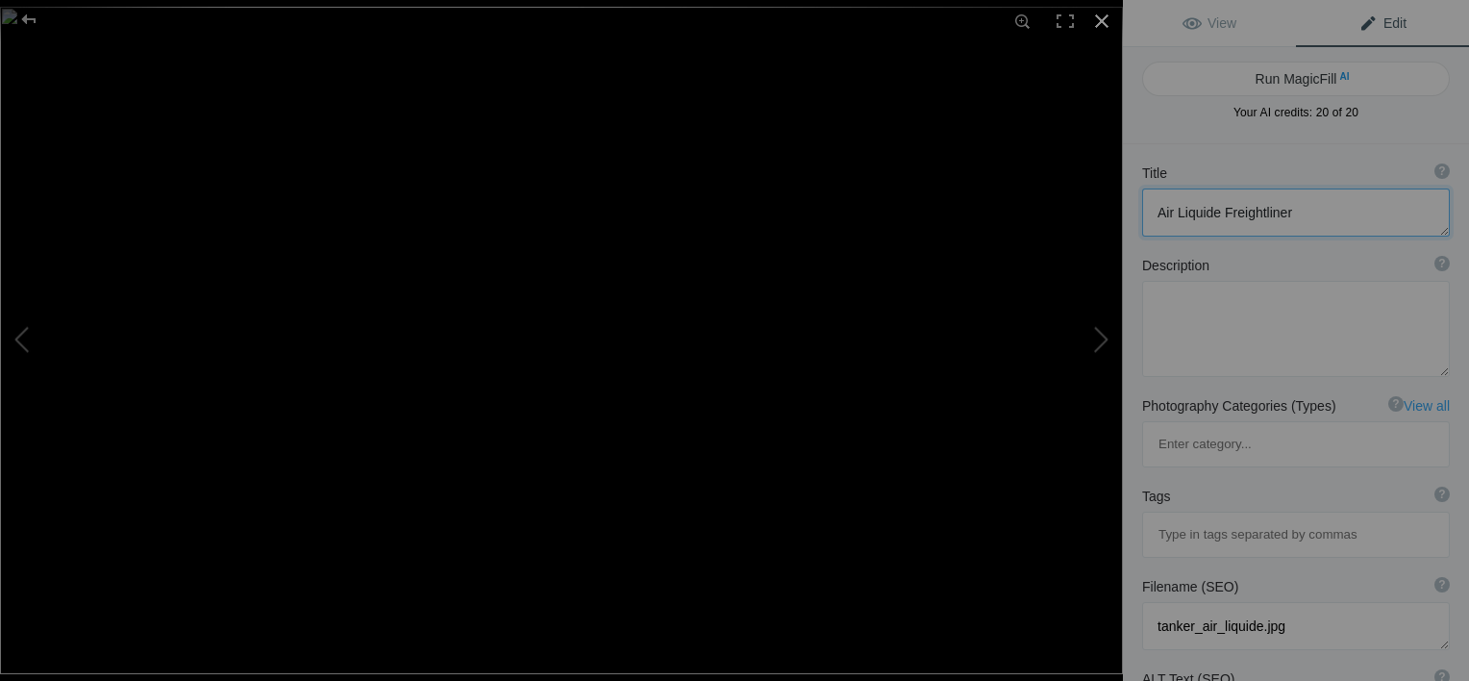
click at [1104, 19] on div at bounding box center [1102, 21] width 42 height 42
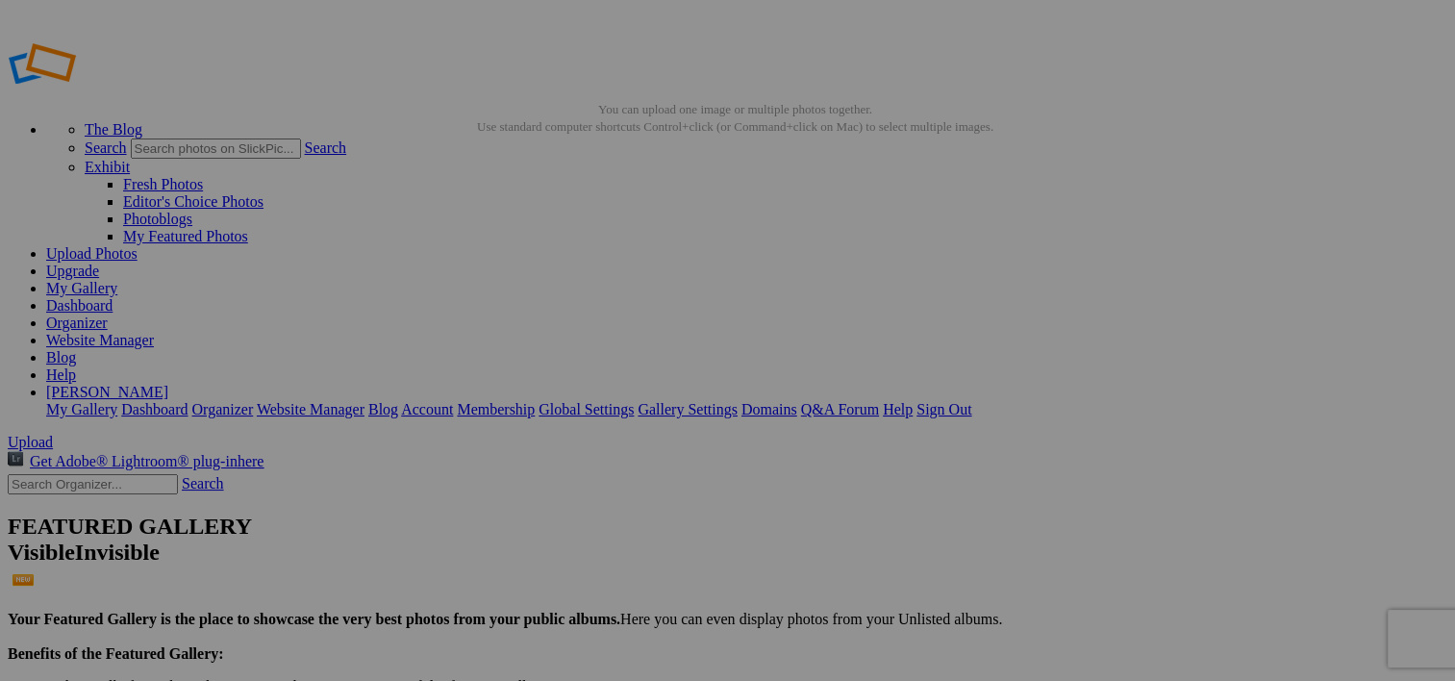
type textarea "Air Liquide Freightliner"
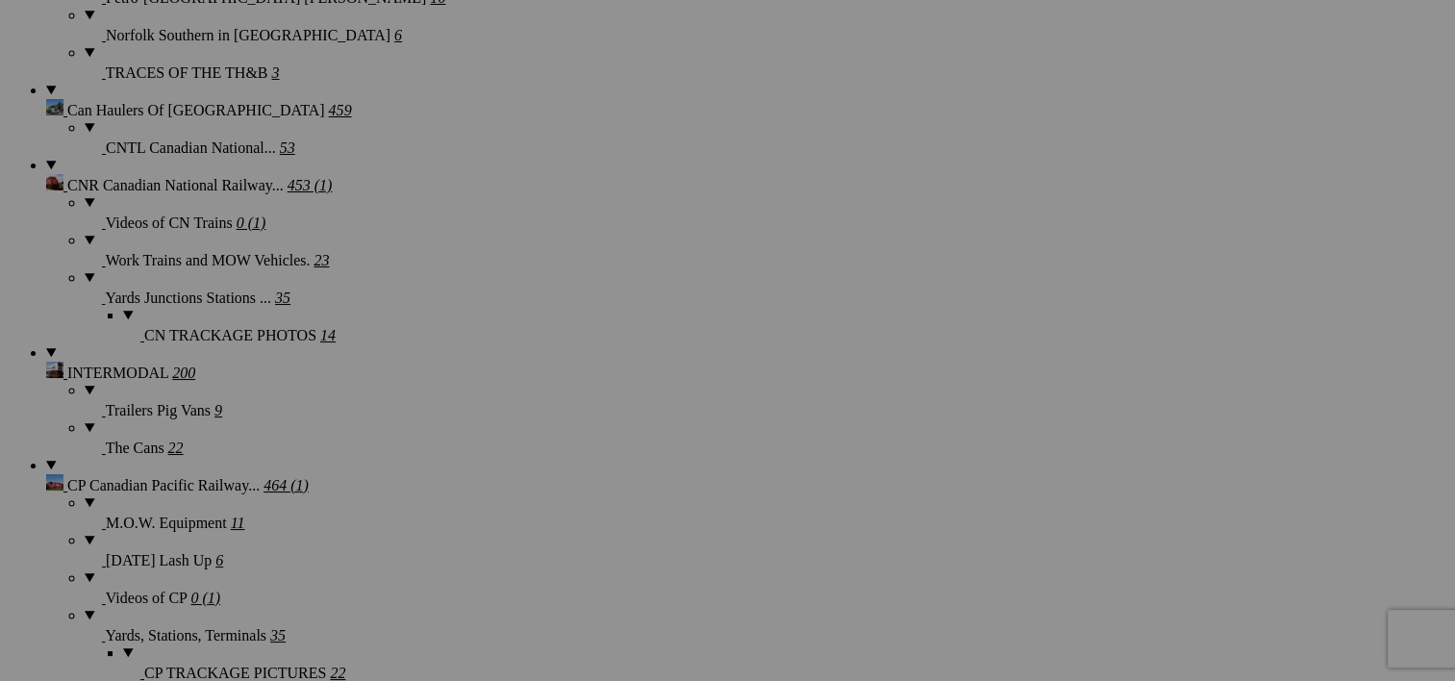
scroll to position [2160, 0]
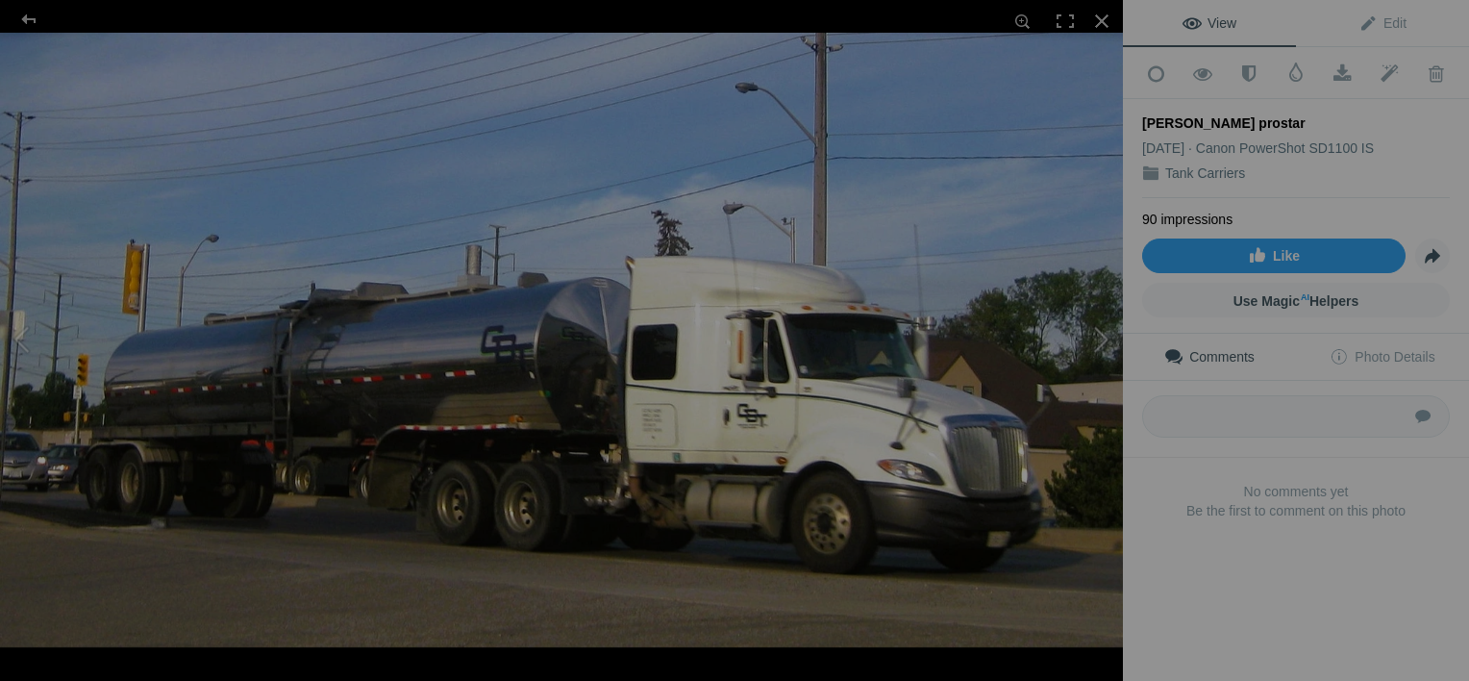
click at [1104, 335] on button at bounding box center [1051, 340] width 144 height 245
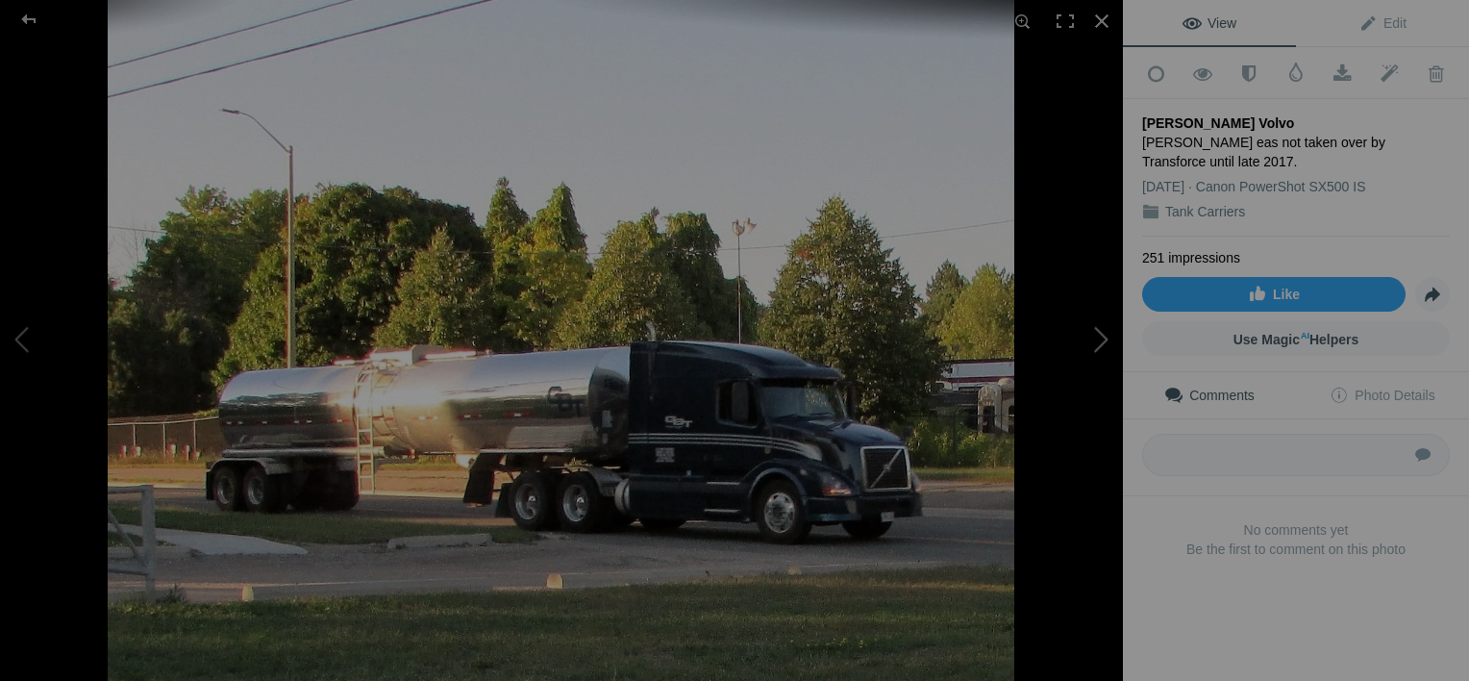
click at [1104, 335] on button at bounding box center [1051, 340] width 144 height 245
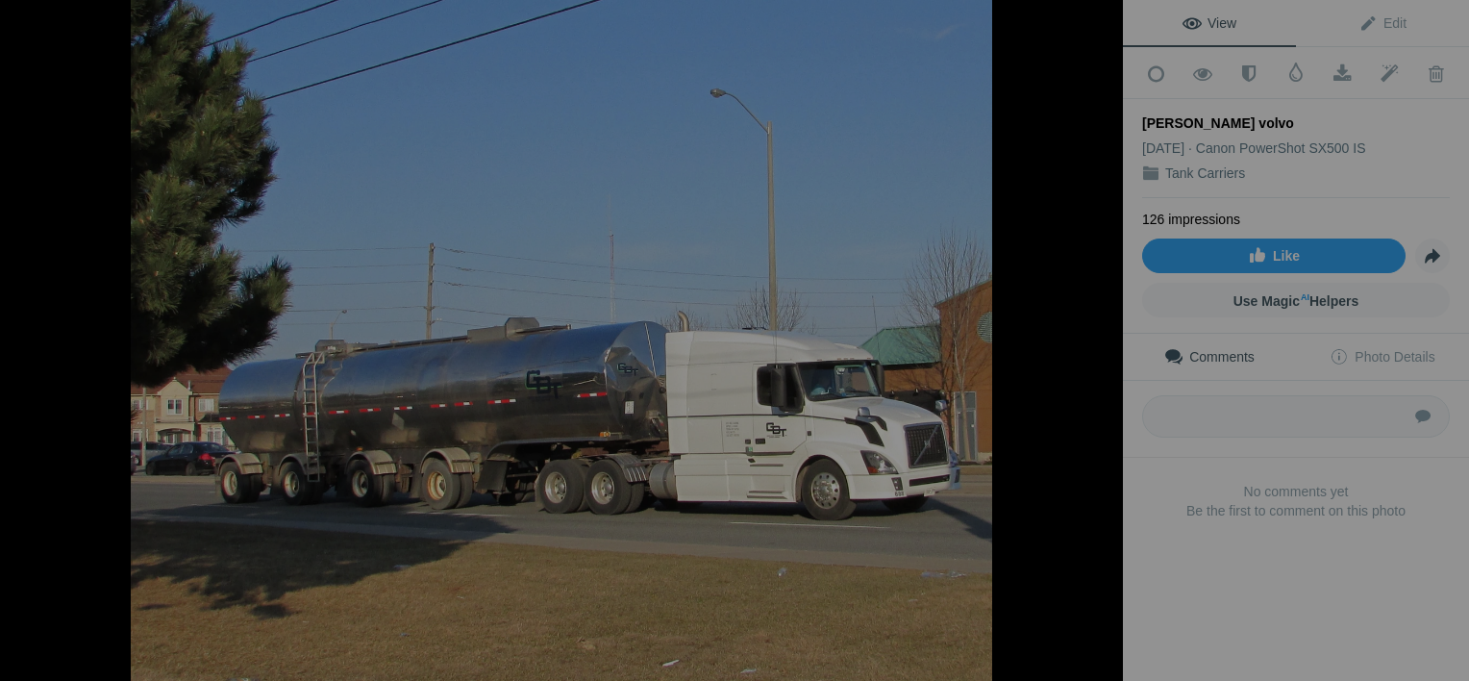
click at [1104, 335] on button at bounding box center [1051, 340] width 144 height 245
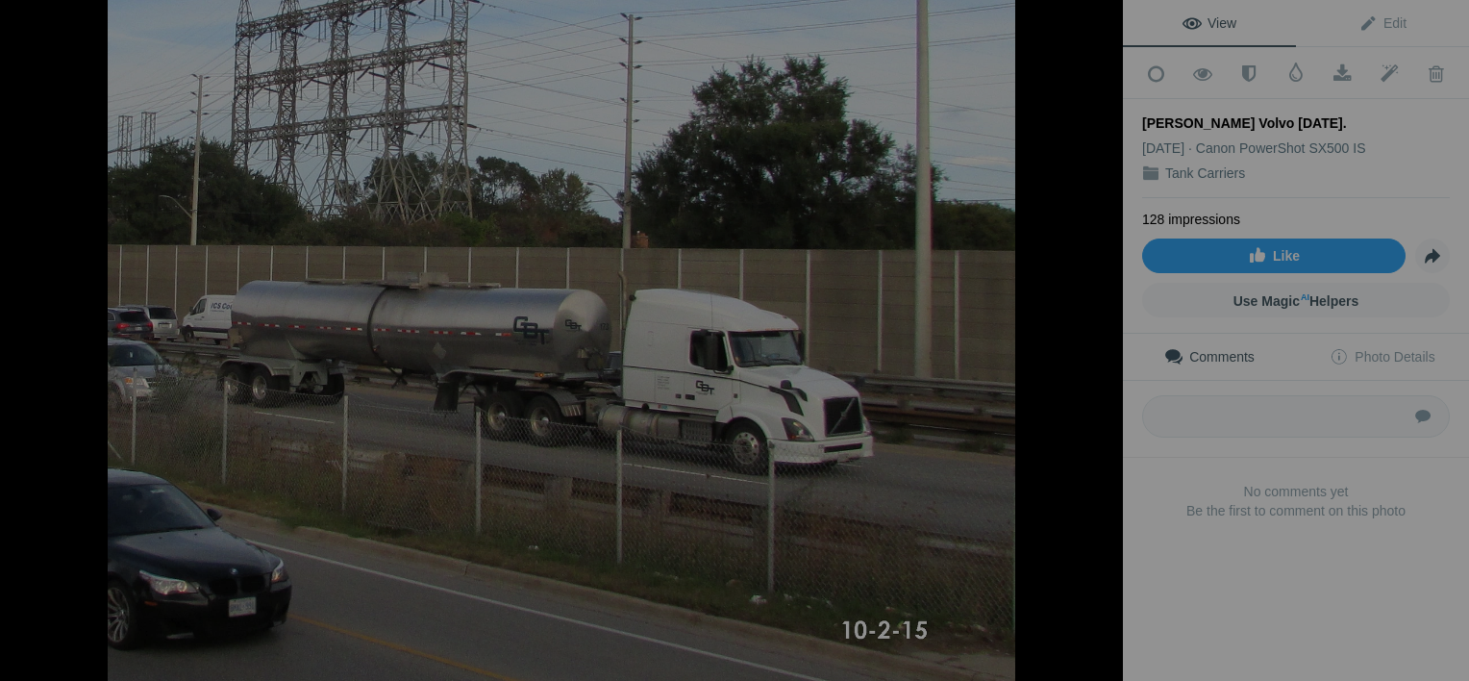
click at [1104, 335] on button at bounding box center [1051, 340] width 144 height 245
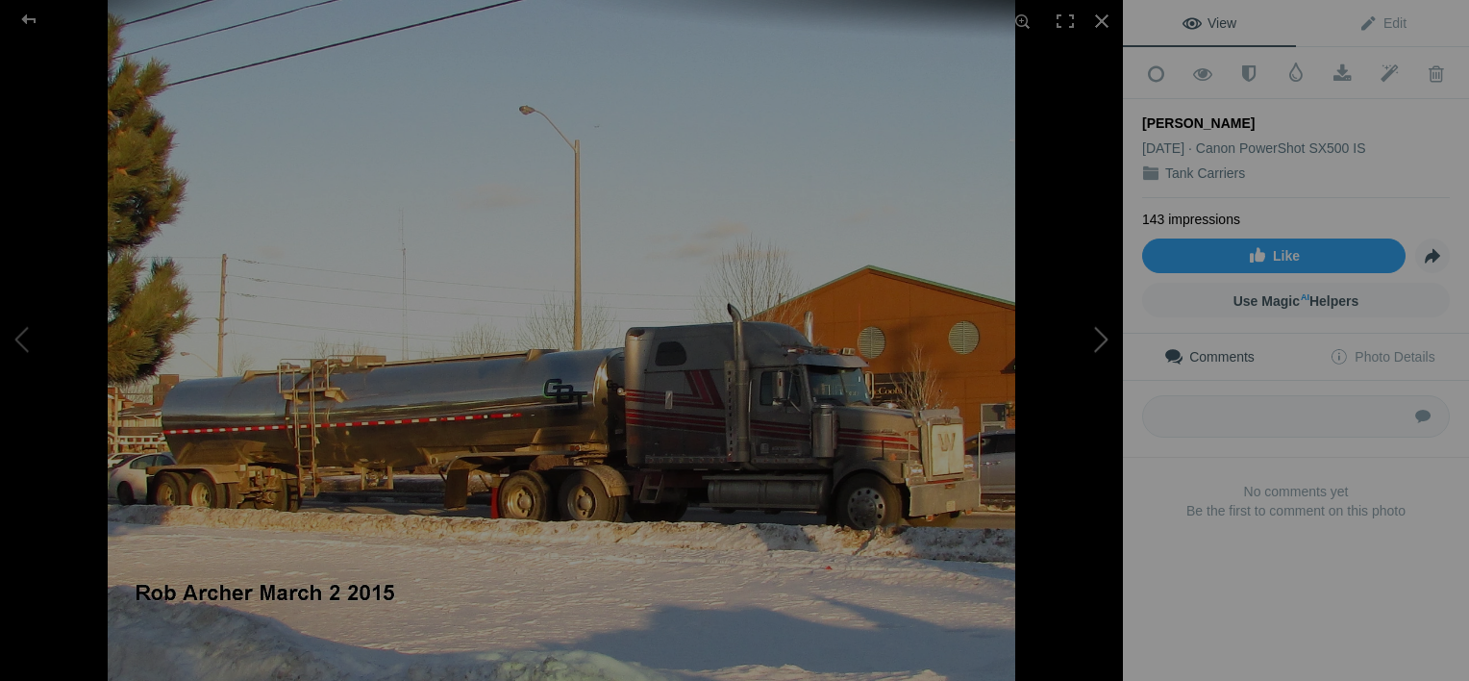
click at [1094, 338] on button at bounding box center [1051, 340] width 144 height 245
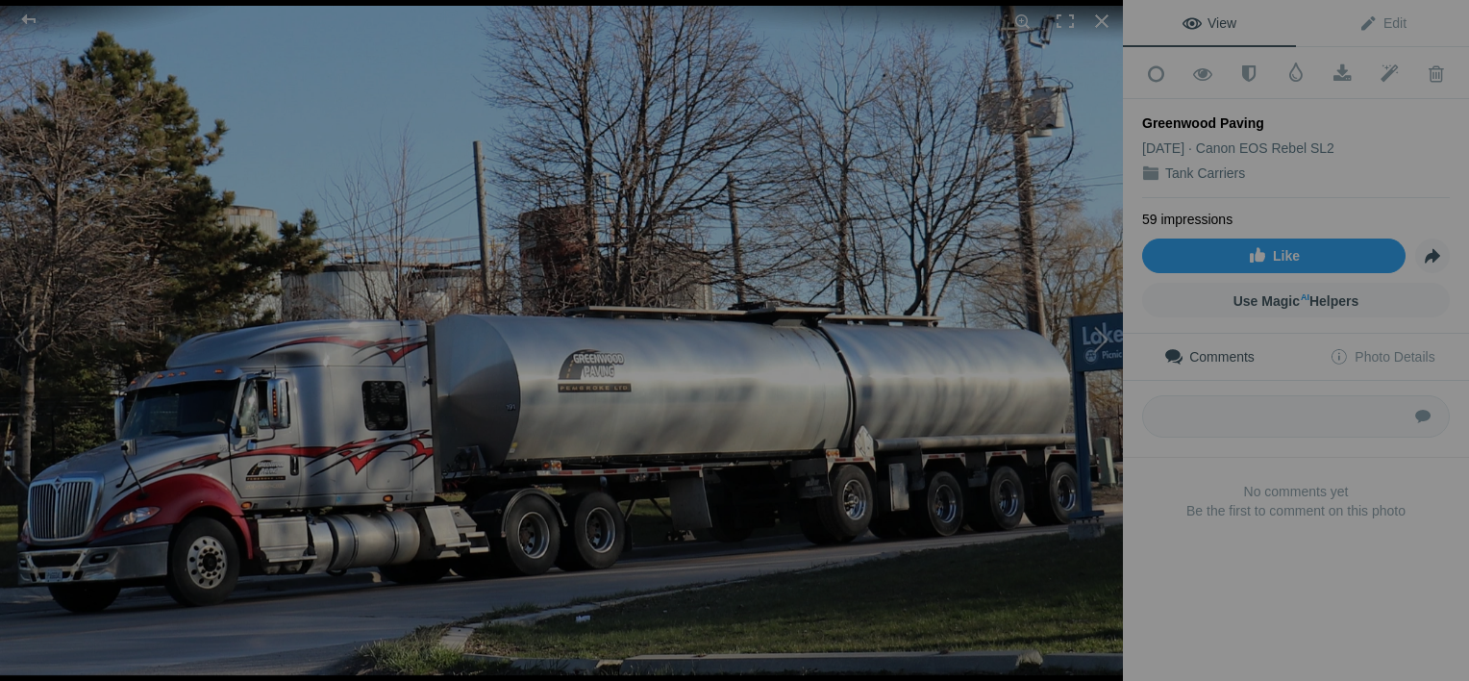
click at [1094, 338] on button at bounding box center [1051, 340] width 144 height 245
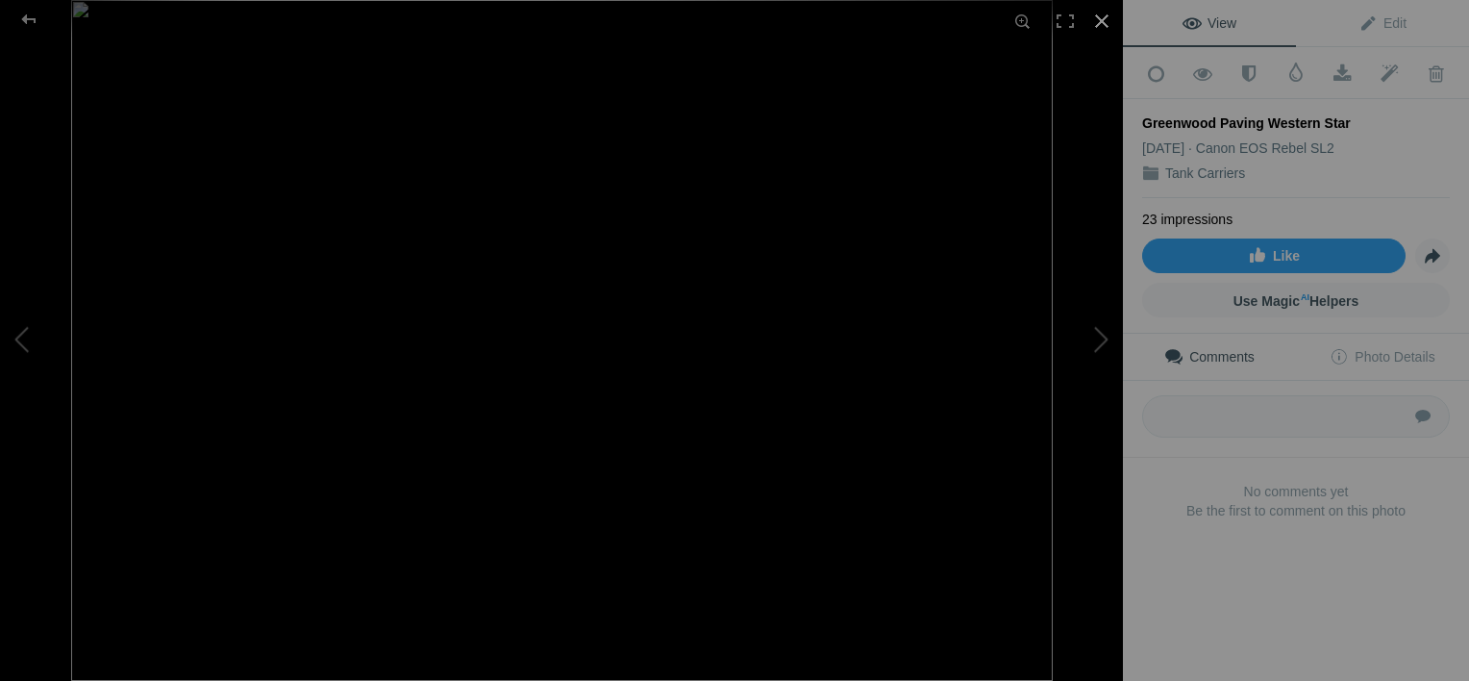
click at [1101, 23] on div at bounding box center [1102, 21] width 42 height 42
